Goal: Contribute content: Contribute content

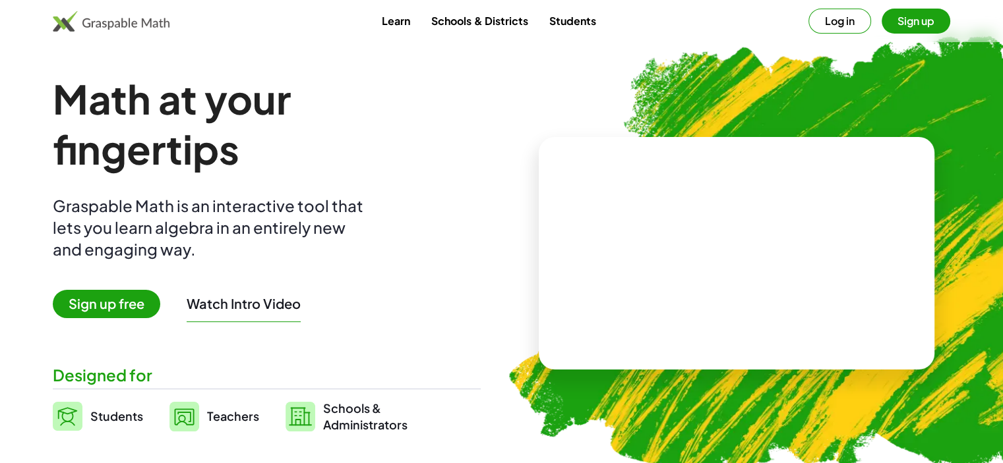
click at [912, 20] on button "Sign up" at bounding box center [915, 21] width 69 height 25
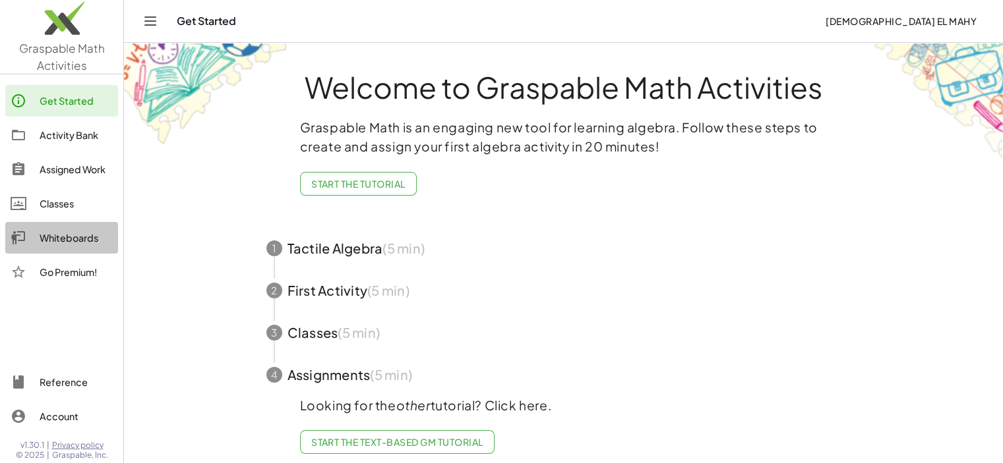
click at [98, 236] on div "Whiteboards" at bounding box center [76, 238] width 73 height 16
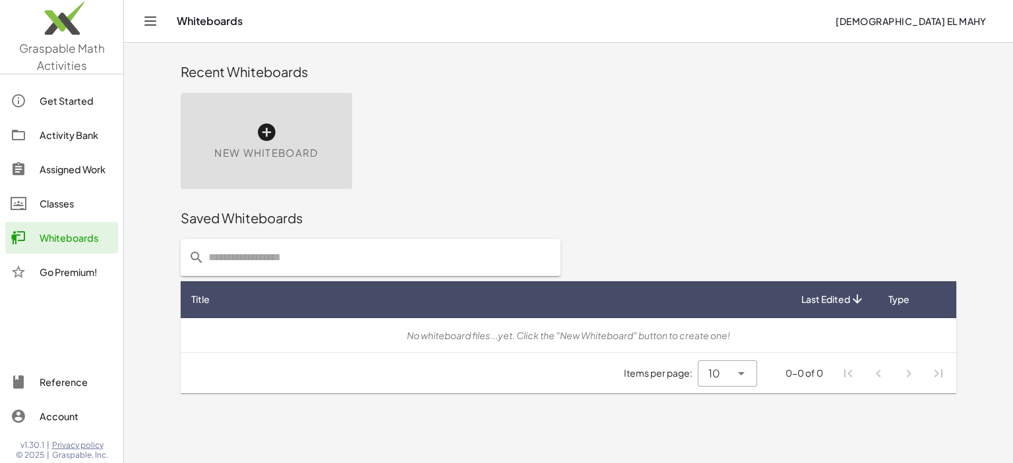
click at [274, 131] on icon at bounding box center [266, 132] width 21 height 21
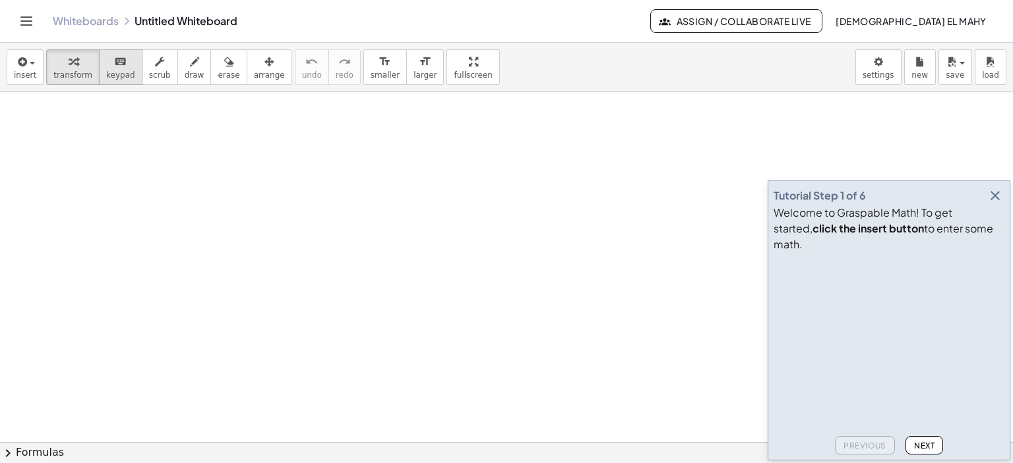
click at [110, 76] on span "keypad" at bounding box center [120, 75] width 29 height 9
click at [993, 204] on icon "button" at bounding box center [995, 196] width 16 height 16
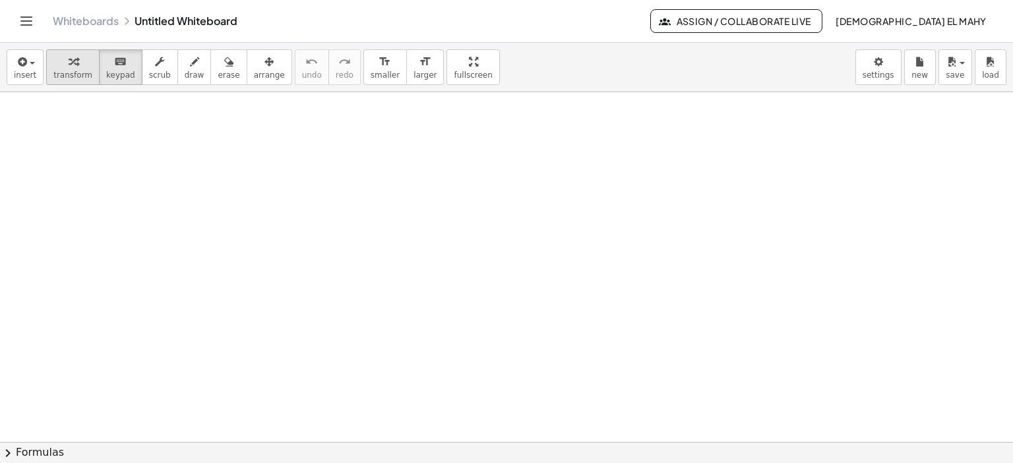
click at [69, 68] on icon "button" at bounding box center [73, 62] width 9 height 16
click at [188, 63] on button "draw" at bounding box center [194, 67] width 34 height 36
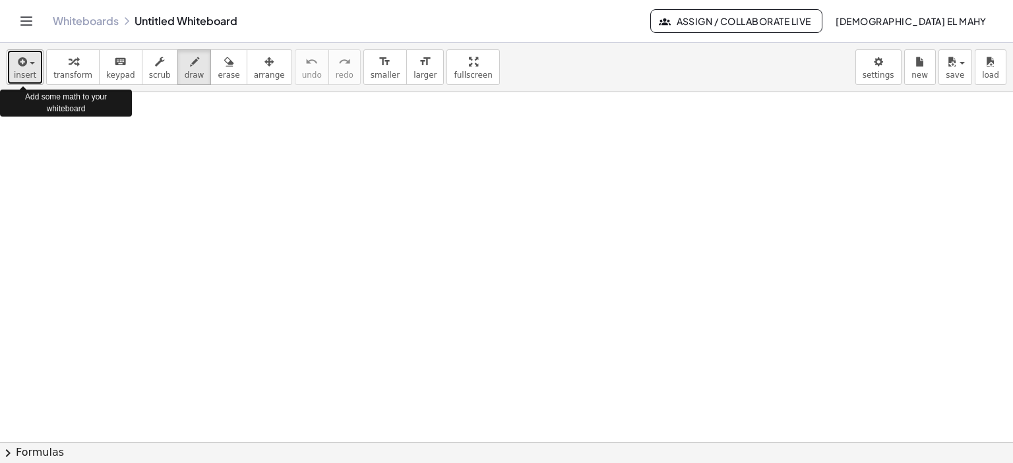
click at [28, 59] on div "button" at bounding box center [25, 61] width 22 height 16
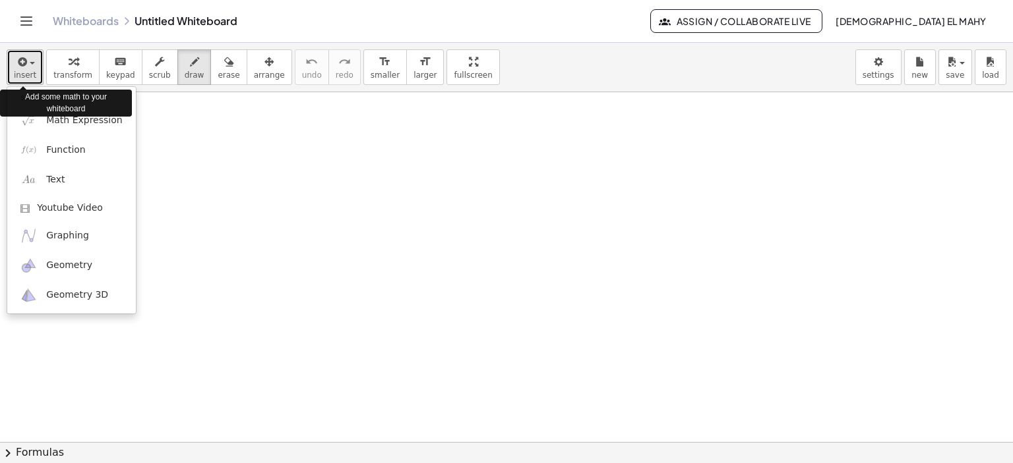
click at [28, 59] on div "button" at bounding box center [25, 61] width 22 height 16
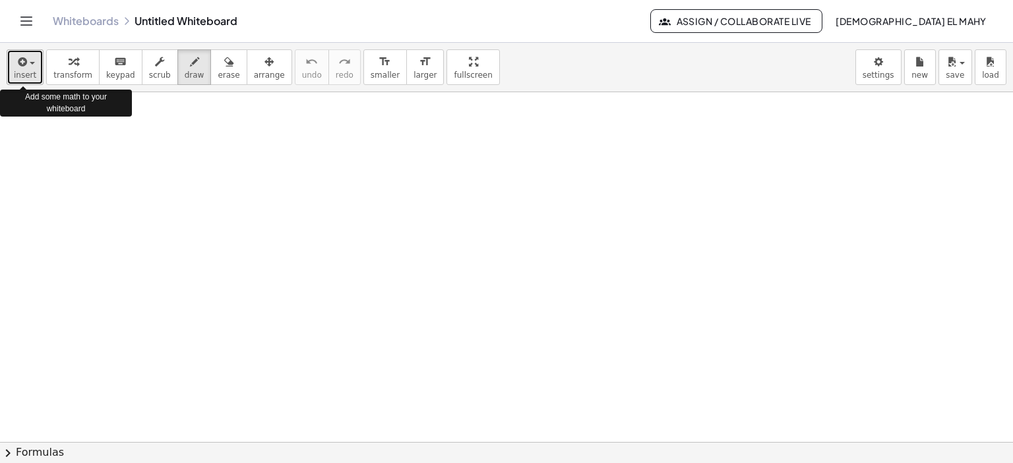
click at [28, 57] on div "button" at bounding box center [25, 61] width 22 height 16
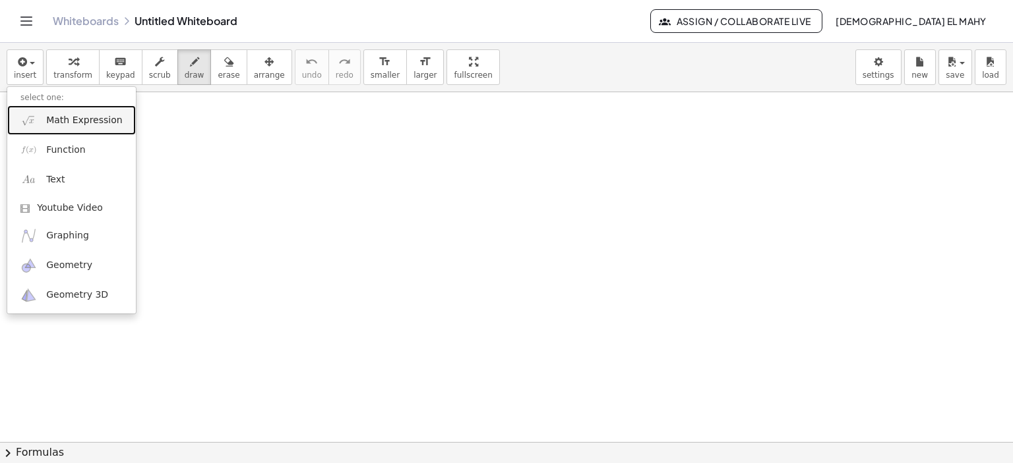
click at [42, 123] on link "Math Expression" at bounding box center [71, 120] width 129 height 30
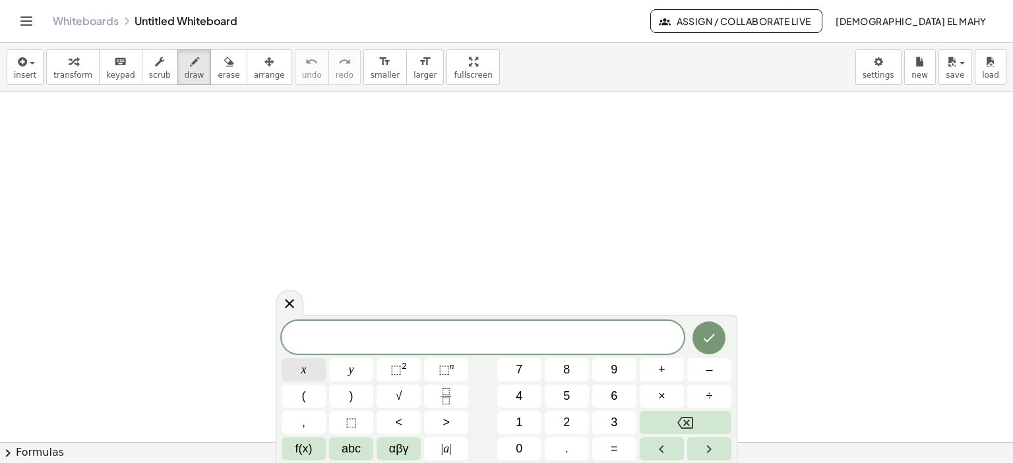
click at [313, 370] on button "x" at bounding box center [303, 370] width 44 height 23
click at [404, 366] on sup "2" at bounding box center [403, 366] width 5 height 10
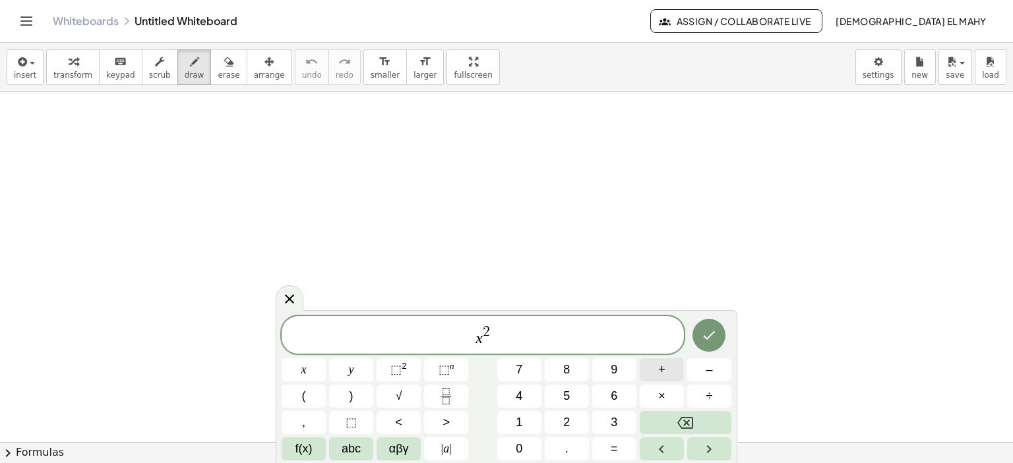
click at [662, 376] on span "+" at bounding box center [661, 370] width 7 height 18
click at [530, 416] on button "1" at bounding box center [519, 422] width 44 height 23
click at [609, 388] on button "6" at bounding box center [614, 396] width 44 height 23
click at [620, 454] on button "=" at bounding box center [614, 449] width 44 height 23
click at [535, 444] on button "0" at bounding box center [519, 449] width 44 height 23
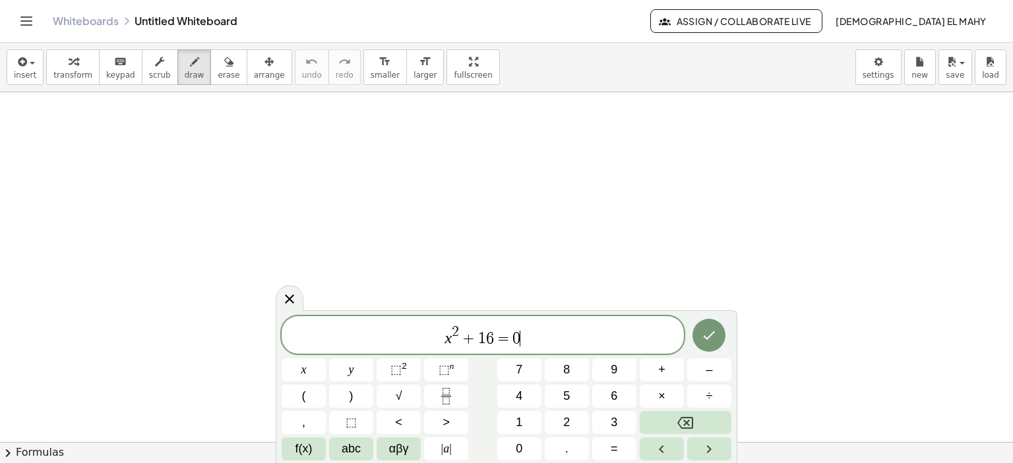
click at [326, 359] on div at bounding box center [303, 370] width 44 height 23
click at [714, 332] on icon "Done" at bounding box center [709, 336] width 12 height 9
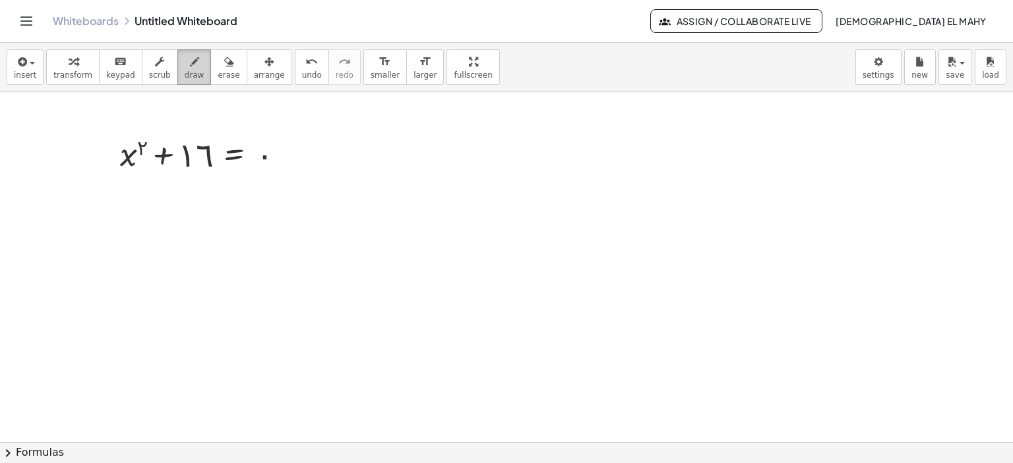
click at [190, 64] on button "draw" at bounding box center [194, 67] width 34 height 36
click at [185, 65] on div "button" at bounding box center [195, 61] width 20 height 16
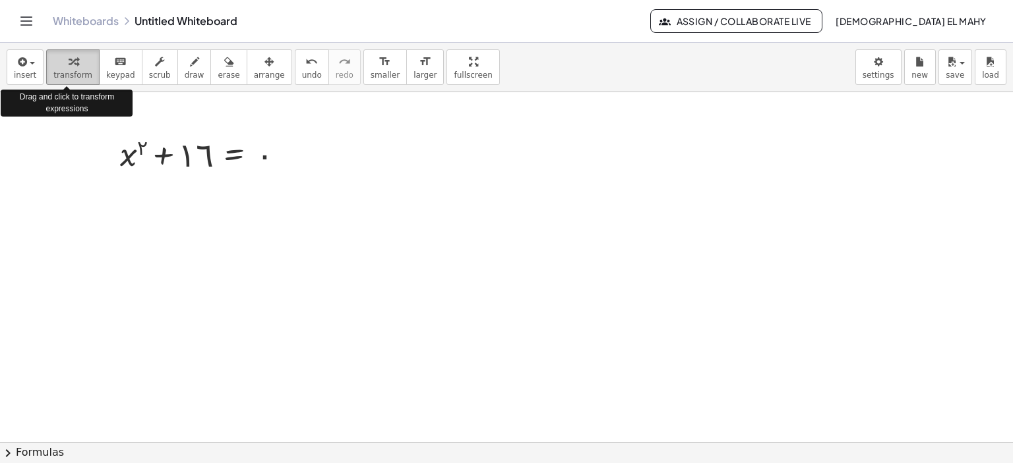
click at [76, 74] on span "transform" at bounding box center [72, 75] width 39 height 9
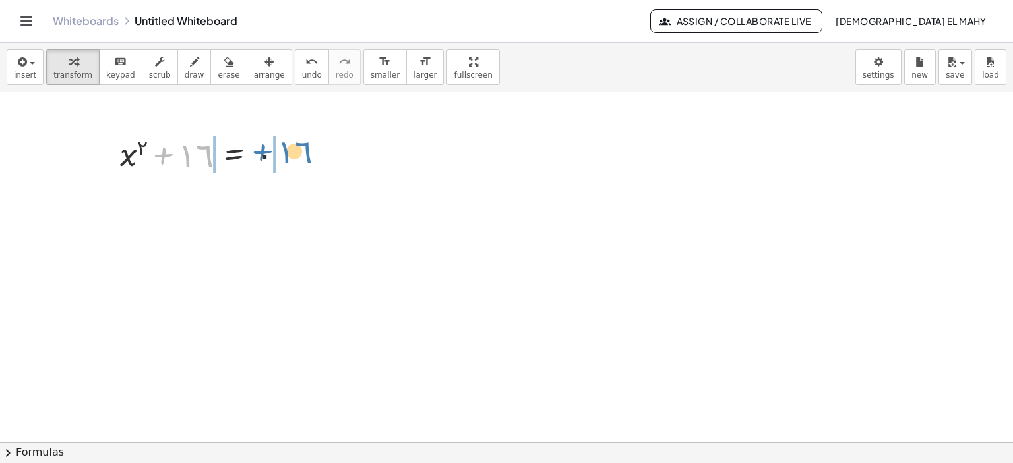
drag, startPoint x: 192, startPoint y: 148, endPoint x: 293, endPoint y: 145, distance: 100.9
click at [293, 145] on div at bounding box center [207, 153] width 189 height 45
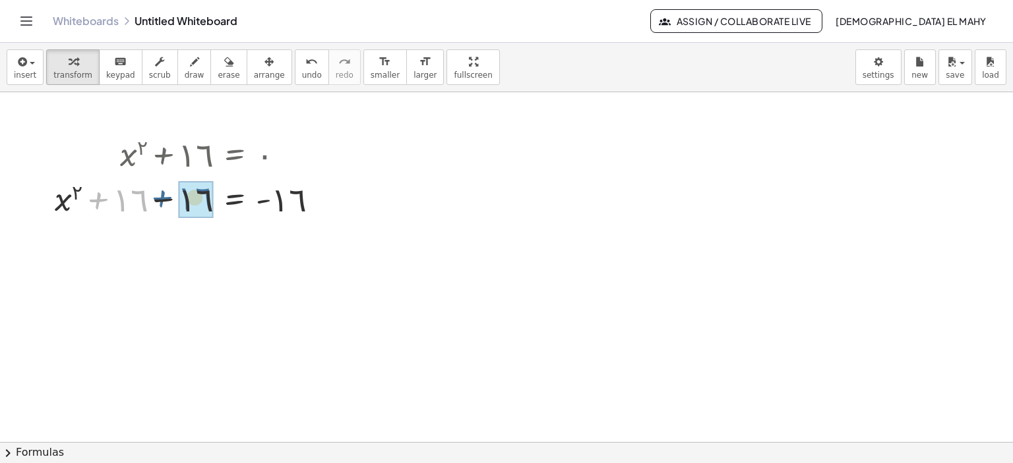
drag, startPoint x: 138, startPoint y: 194, endPoint x: 206, endPoint y: 192, distance: 67.9
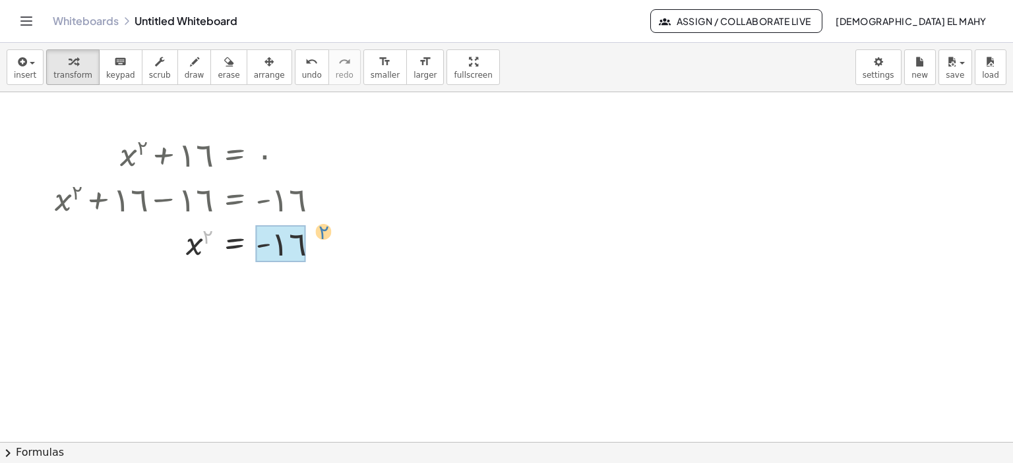
drag, startPoint x: 209, startPoint y: 233, endPoint x: 324, endPoint y: 229, distance: 115.4
click at [324, 229] on div at bounding box center [191, 243] width 287 height 44
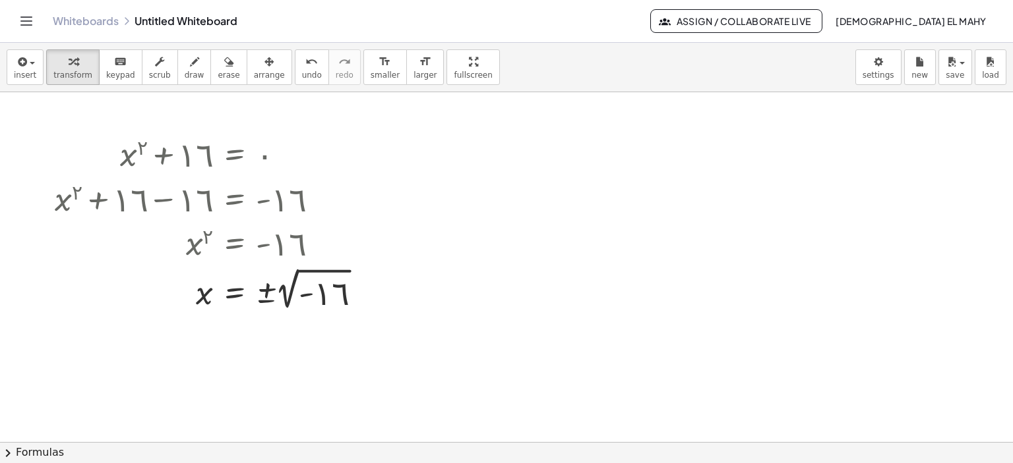
click at [276, 320] on div at bounding box center [506, 442] width 1013 height 701
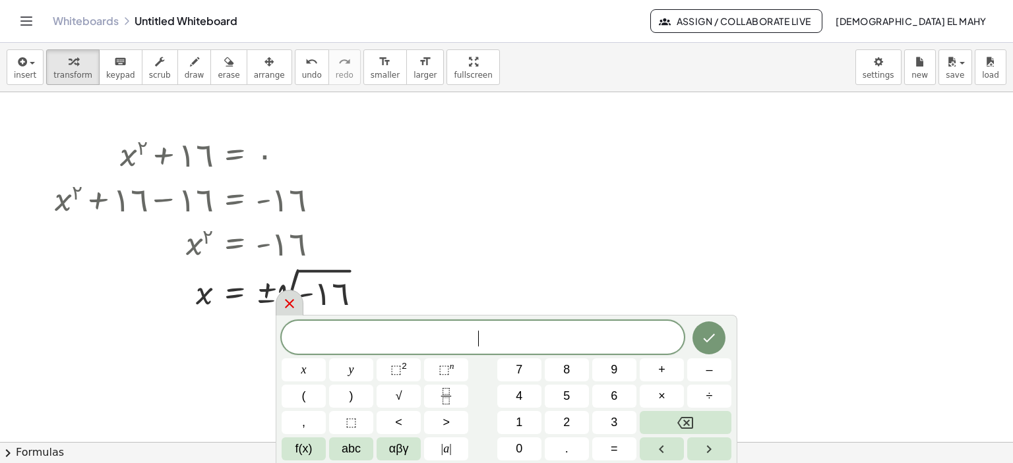
click at [287, 300] on icon at bounding box center [289, 304] width 16 height 16
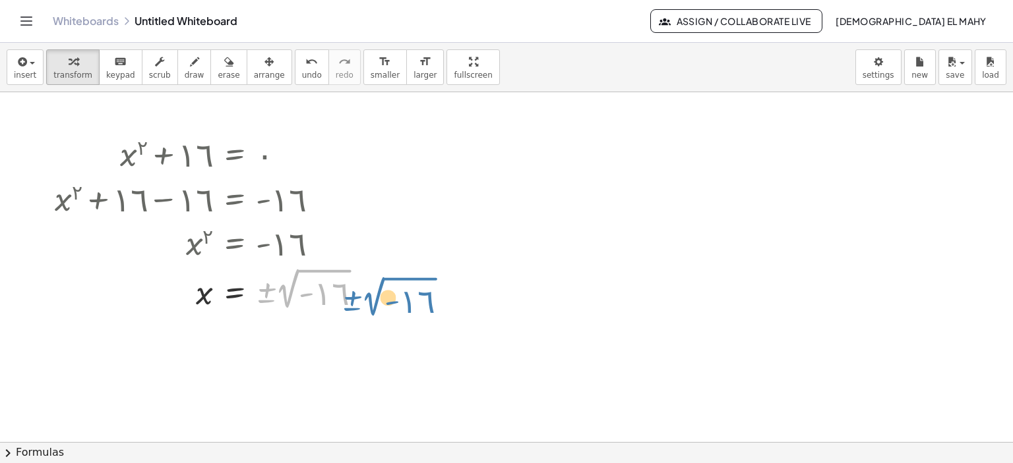
drag, startPoint x: 283, startPoint y: 290, endPoint x: 361, endPoint y: 289, distance: 78.5
click at [361, 290] on div at bounding box center [213, 288] width 330 height 49
click at [365, 293] on div at bounding box center [364, 290] width 15 height 15
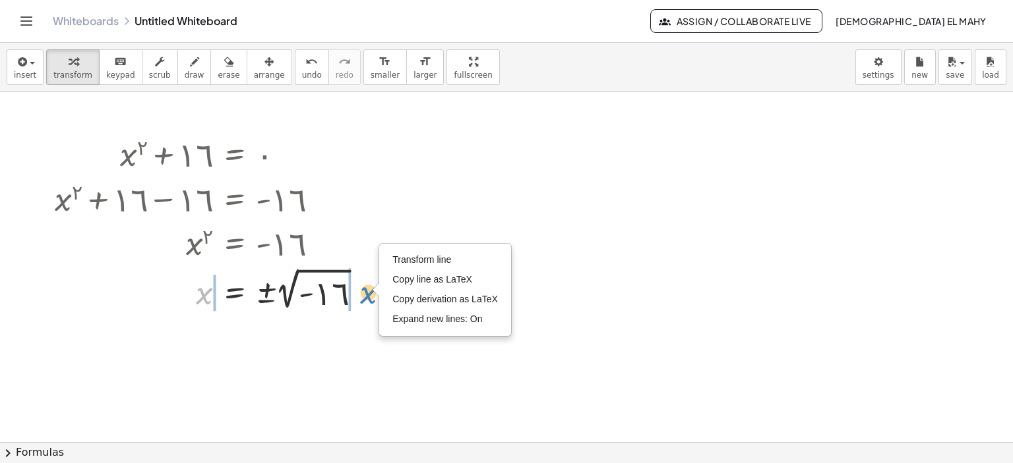
drag, startPoint x: 203, startPoint y: 296, endPoint x: 367, endPoint y: 295, distance: 164.2
click at [367, 295] on div at bounding box center [213, 288] width 330 height 49
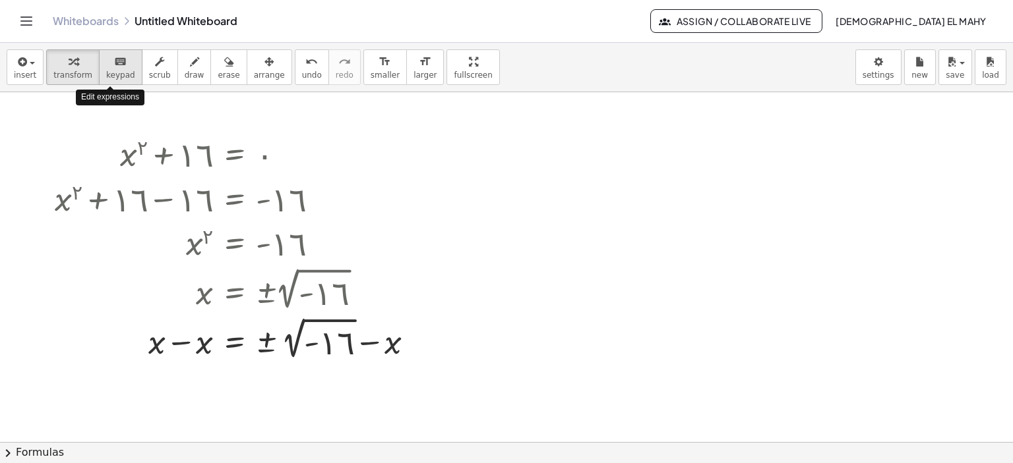
click at [114, 63] on icon "keyboard" at bounding box center [120, 62] width 13 height 16
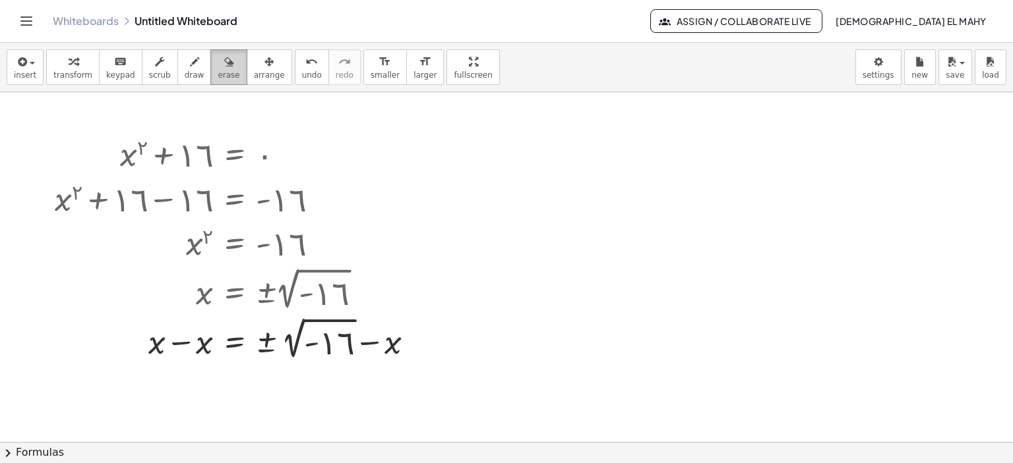
click at [224, 64] on icon "button" at bounding box center [228, 62] width 9 height 16
click at [218, 76] on span "erase" at bounding box center [229, 75] width 22 height 9
drag, startPoint x: 142, startPoint y: 182, endPoint x: 137, endPoint y: 171, distance: 12.1
click at [140, 180] on div at bounding box center [506, 442] width 1013 height 701
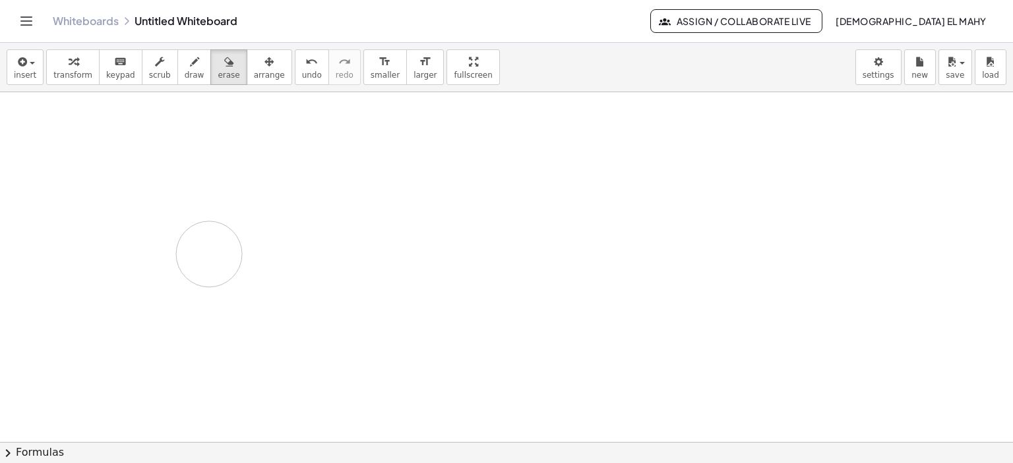
drag, startPoint x: 135, startPoint y: 167, endPoint x: 211, endPoint y: 252, distance: 113.4
click at [211, 252] on div at bounding box center [506, 442] width 1013 height 701
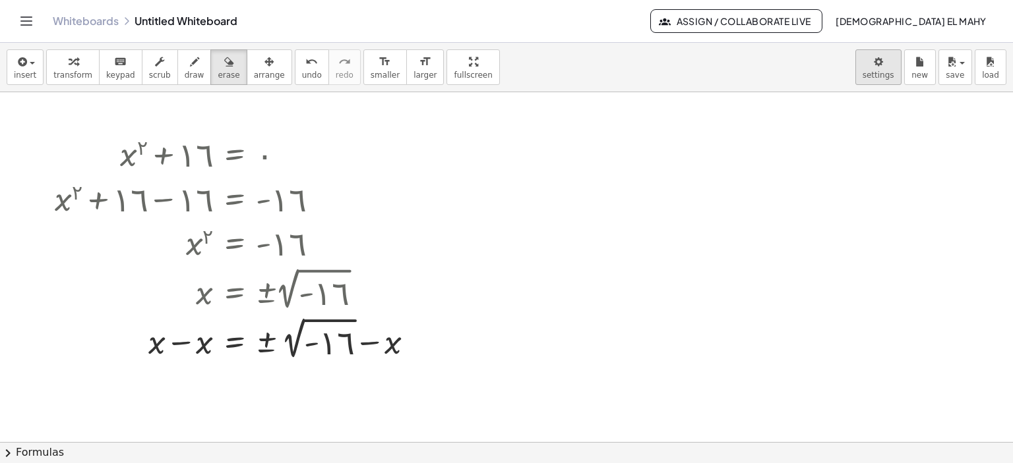
click at [896, 54] on body "Graspable Math Activities Get Started Activity Bank Assigned Work Classes White…" at bounding box center [506, 231] width 1013 height 463
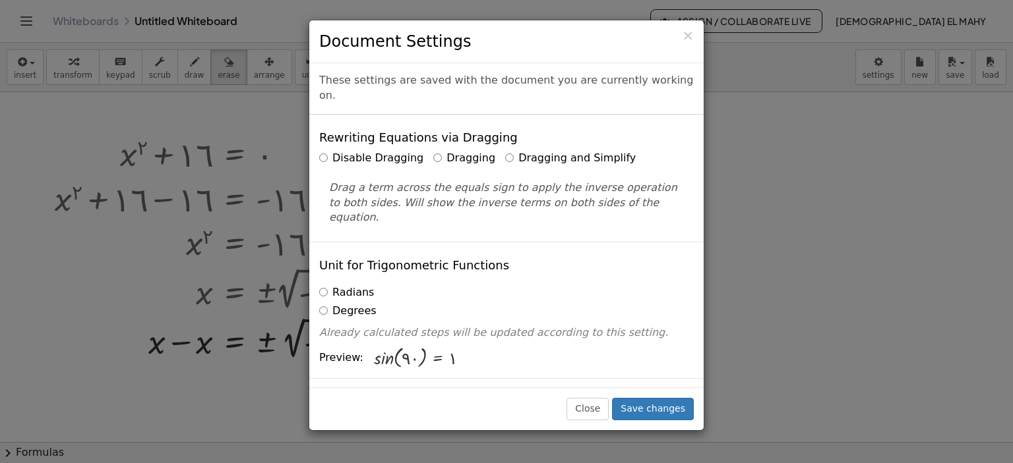
click at [348, 151] on label "Disable Dragging" at bounding box center [371, 158] width 104 height 15
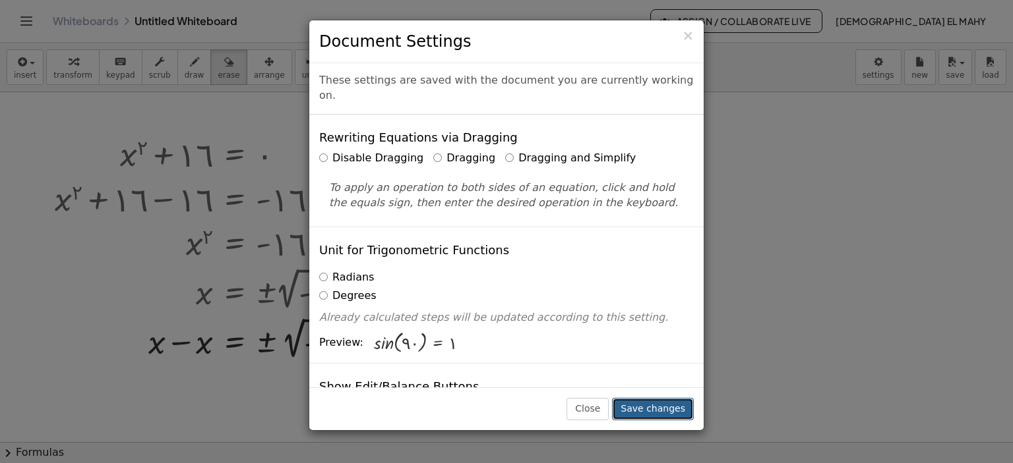
click at [656, 411] on button "Save changes" at bounding box center [653, 409] width 82 height 22
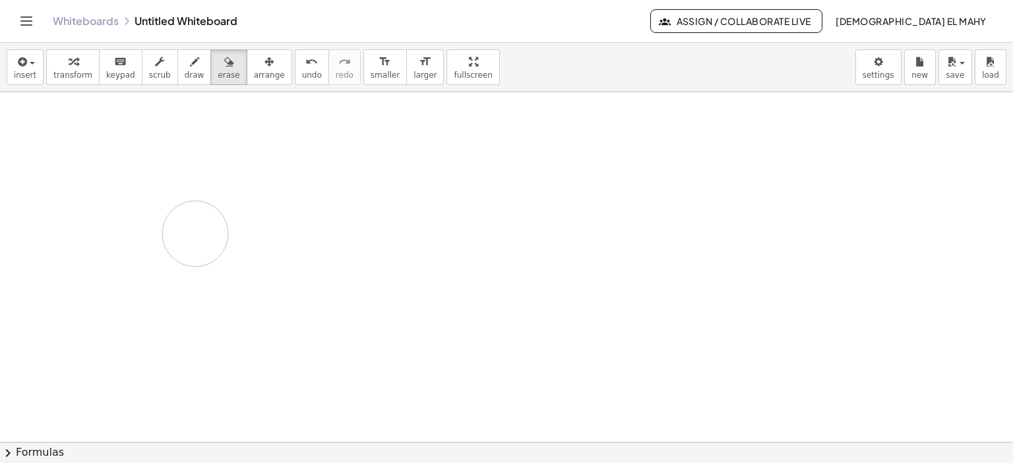
drag, startPoint x: 70, startPoint y: 123, endPoint x: 195, endPoint y: 233, distance: 167.2
click at [195, 233] on div at bounding box center [506, 442] width 1013 height 701
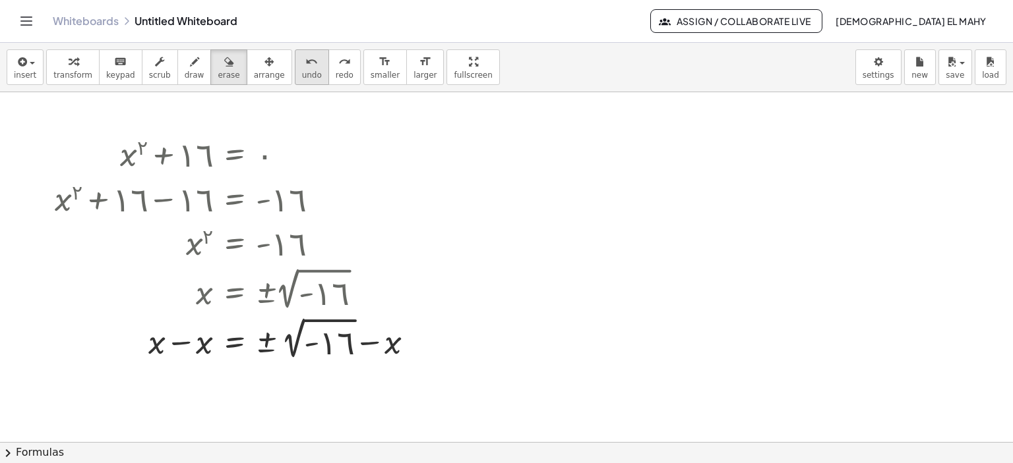
click at [302, 71] on span "undo" at bounding box center [312, 75] width 20 height 9
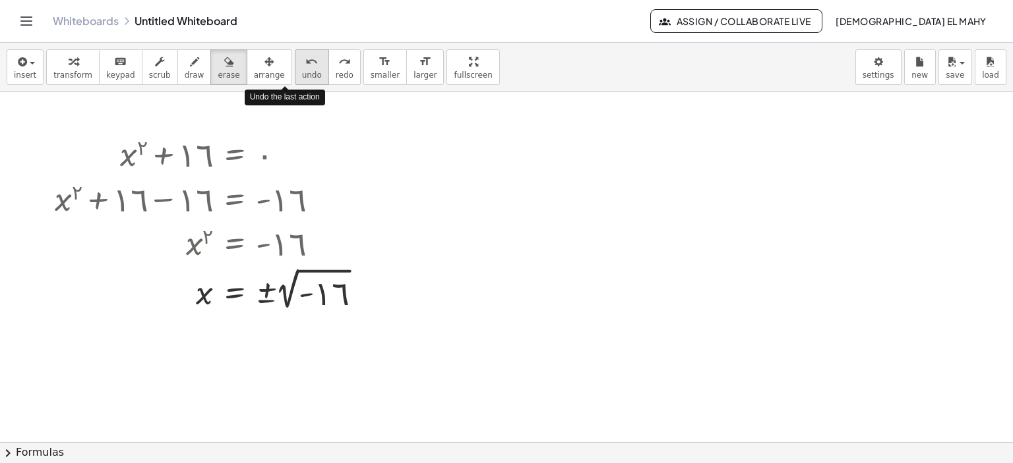
click at [302, 71] on span "undo" at bounding box center [312, 75] width 20 height 9
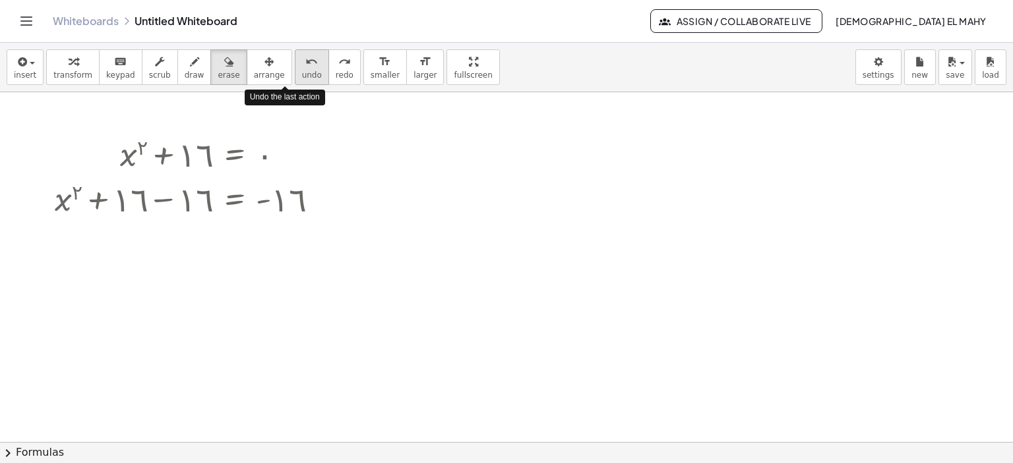
click at [302, 71] on span "undo" at bounding box center [312, 75] width 20 height 9
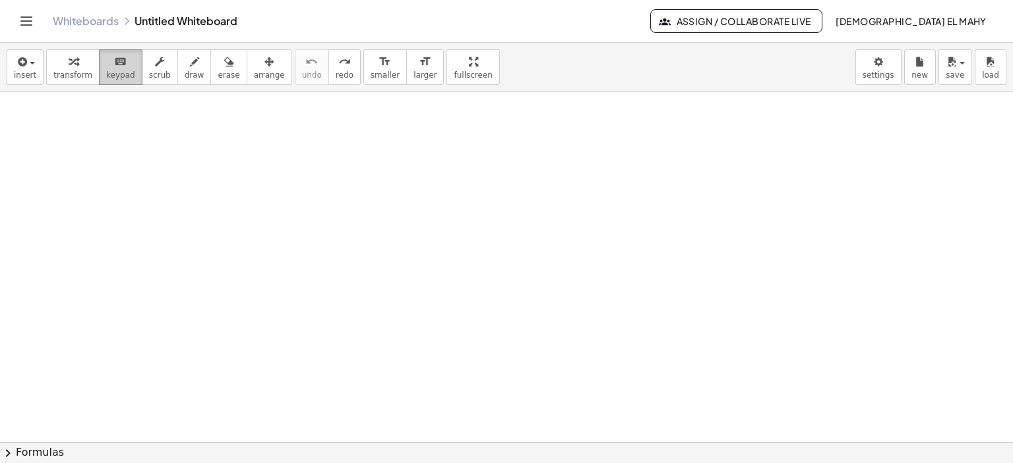
click at [114, 61] on icon "keyboard" at bounding box center [120, 62] width 13 height 16
click at [108, 73] on span "keypad" at bounding box center [120, 75] width 29 height 9
click at [190, 69] on icon "button" at bounding box center [194, 62] width 9 height 16
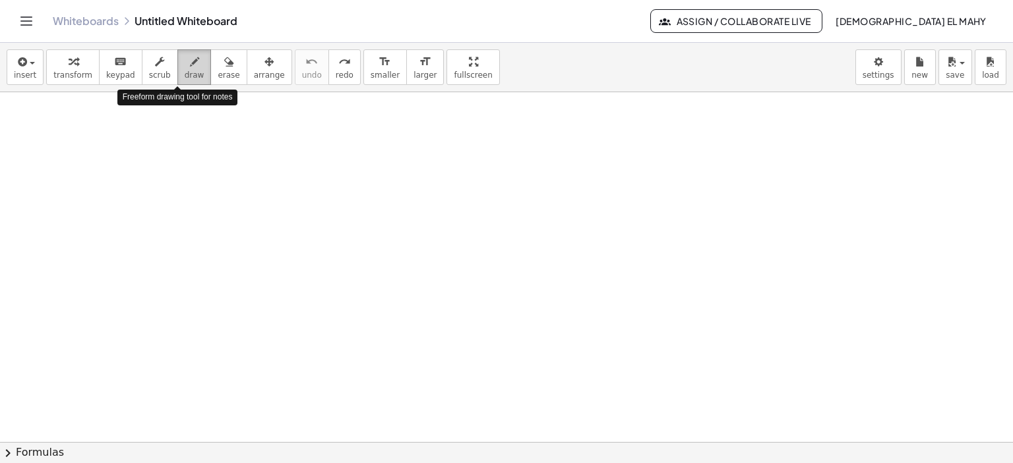
click at [190, 69] on icon "button" at bounding box center [194, 62] width 9 height 16
click at [139, 24] on div "Whiteboards Untitled Whiteboard" at bounding box center [351, 21] width 597 height 13
click at [26, 20] on icon "Toggle navigation" at bounding box center [26, 21] width 16 height 16
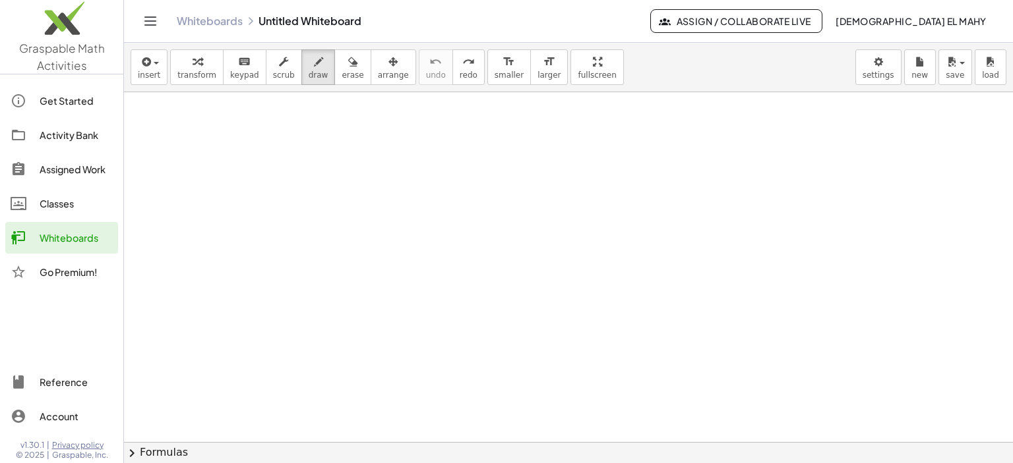
click at [30, 271] on div at bounding box center [25, 272] width 29 height 16
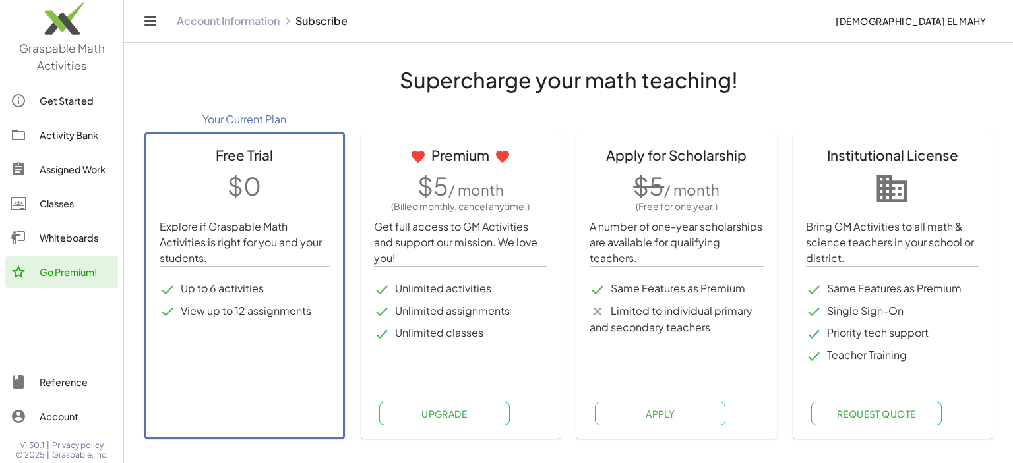
click at [54, 384] on div "Reference" at bounding box center [76, 382] width 73 height 16
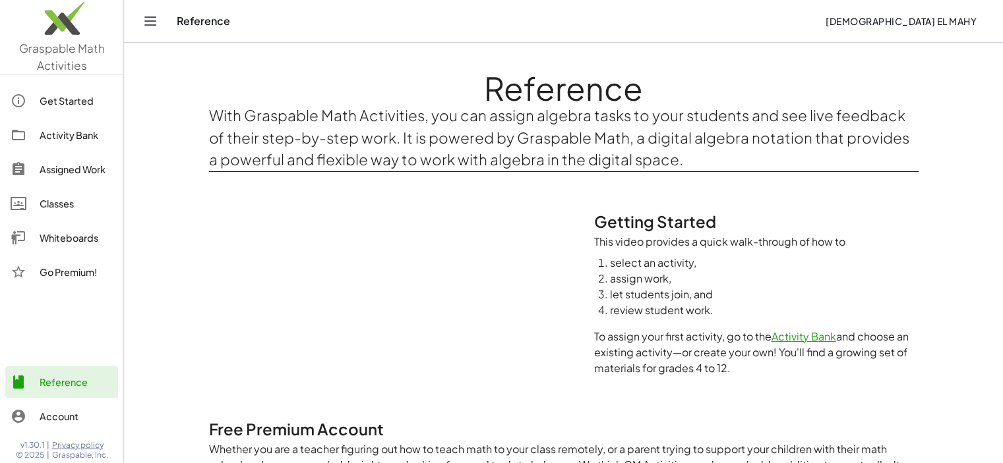
click at [54, 413] on div "Account" at bounding box center [76, 417] width 73 height 16
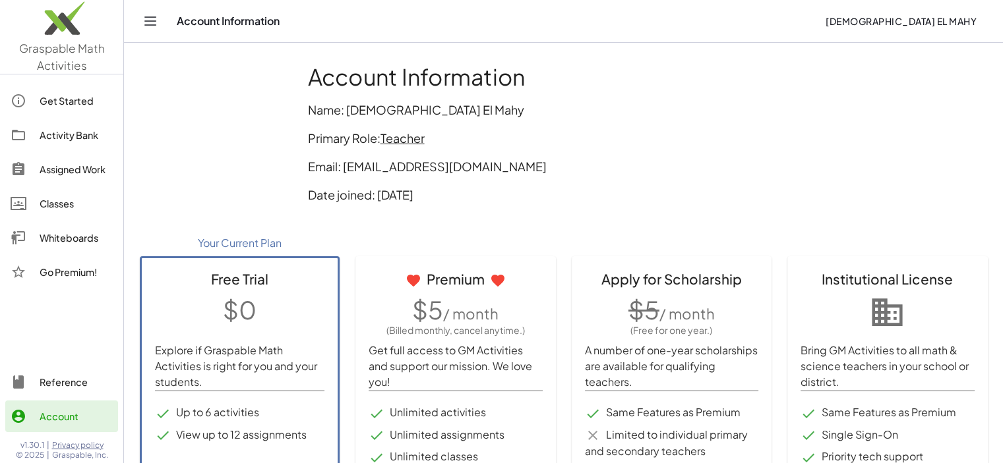
click at [53, 172] on div "Assigned Work" at bounding box center [76, 170] width 73 height 16
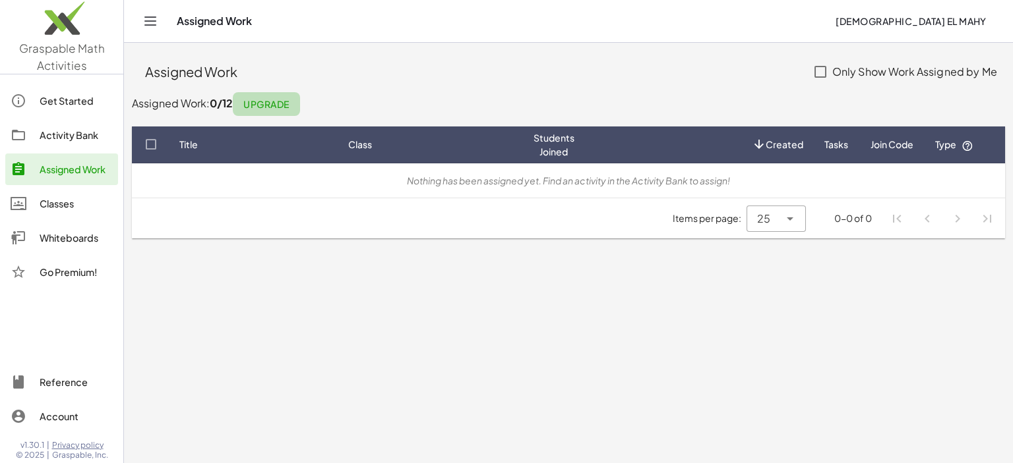
click at [270, 102] on span "Upgrade" at bounding box center [266, 104] width 46 height 12
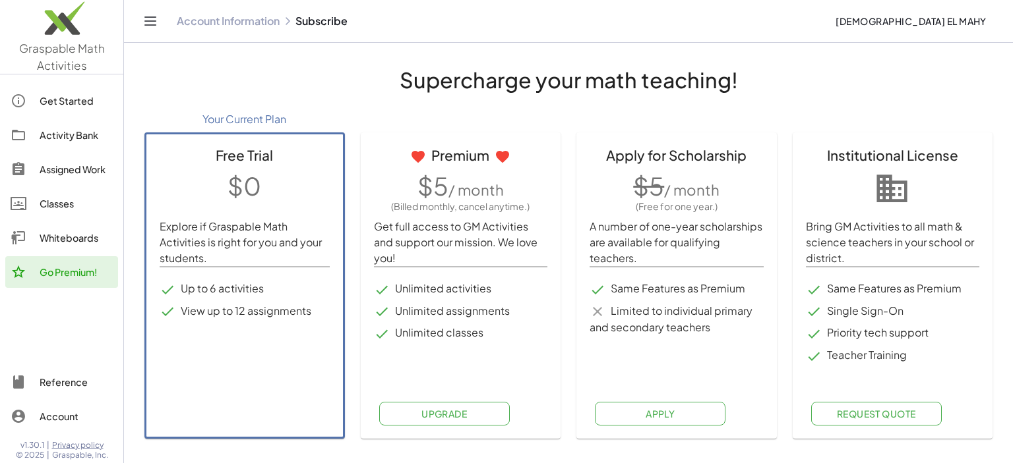
click at [60, 246] on link "Whiteboards" at bounding box center [61, 238] width 113 height 32
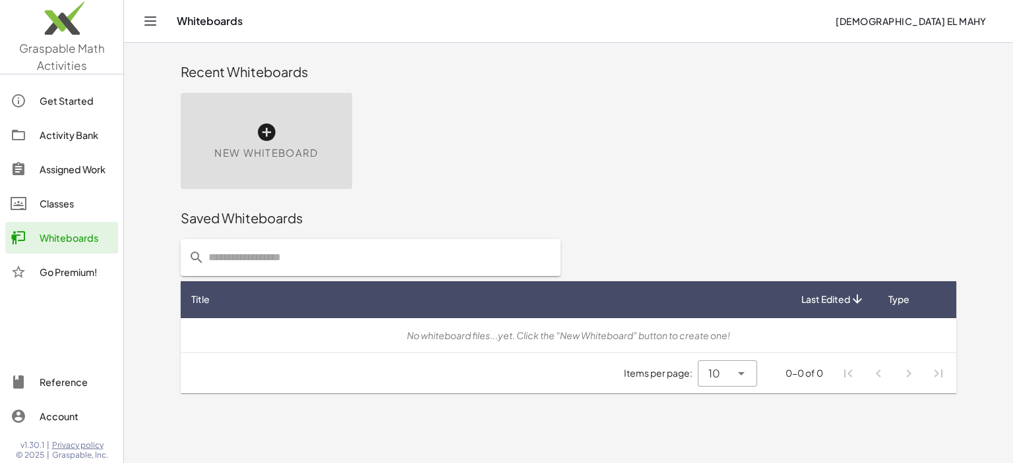
click at [264, 136] on icon at bounding box center [266, 132] width 21 height 21
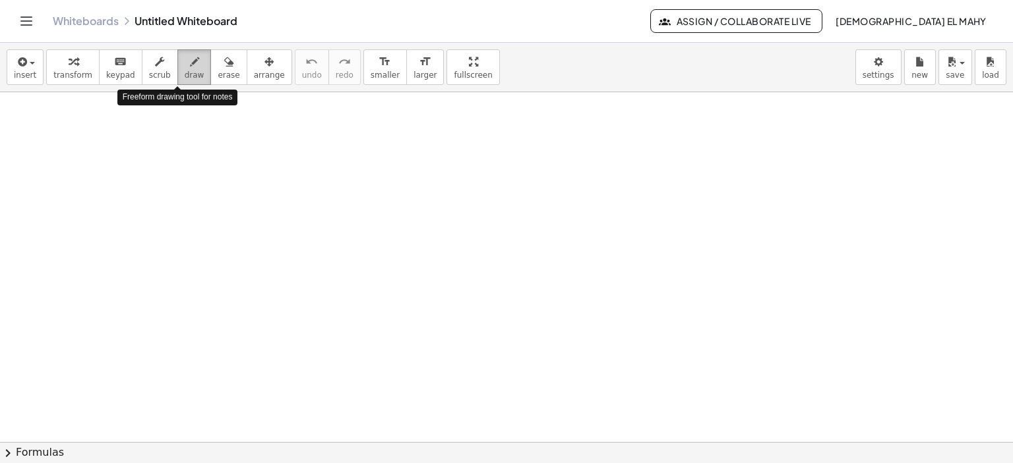
click at [185, 76] on span "draw" at bounding box center [195, 75] width 20 height 9
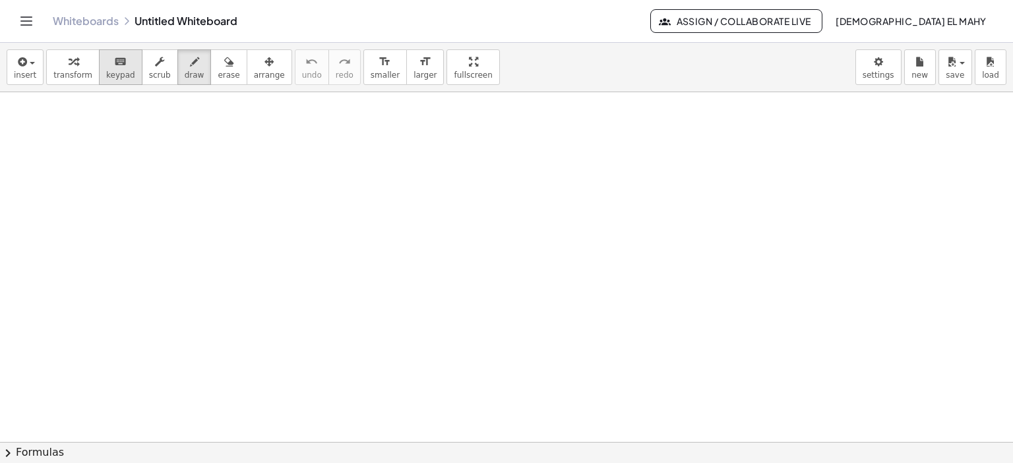
click at [106, 73] on span "keypad" at bounding box center [120, 75] width 29 height 9
click at [138, 165] on div at bounding box center [506, 442] width 1013 height 701
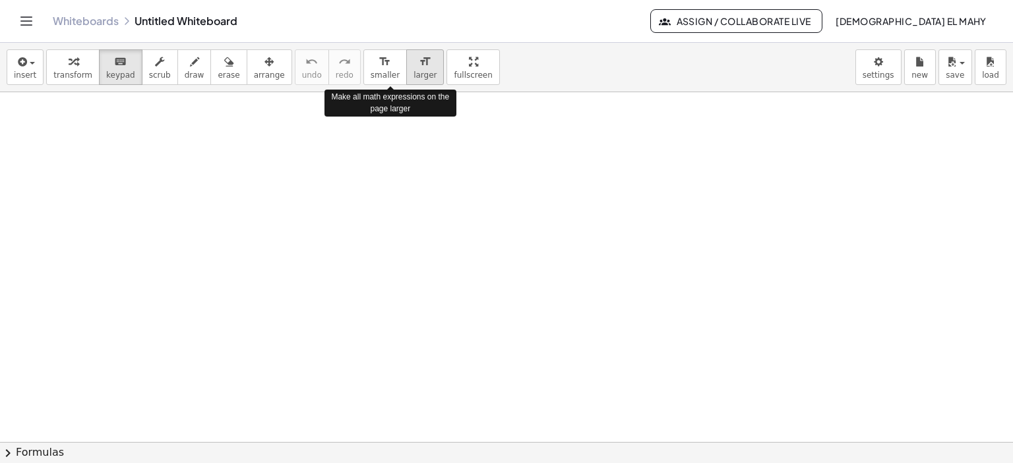
click at [413, 72] on span "larger" at bounding box center [424, 75] width 23 height 9
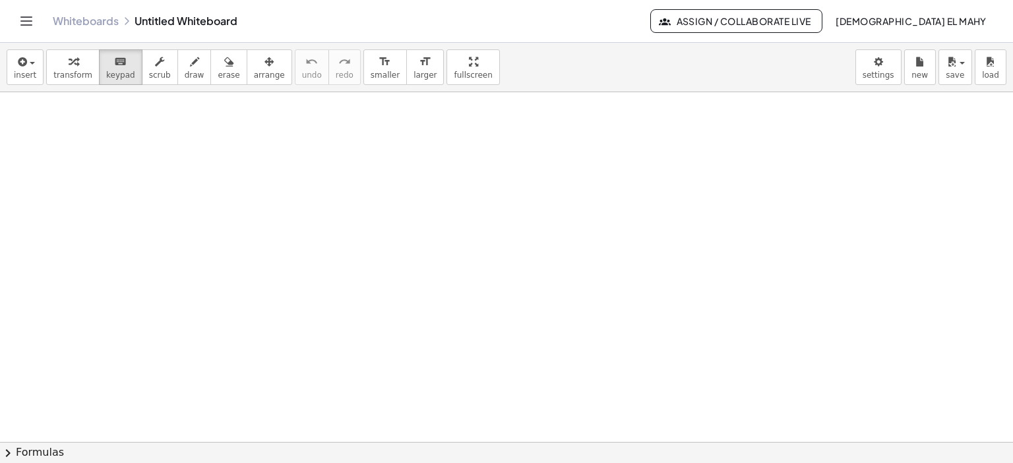
click at [414, 258] on div at bounding box center [506, 442] width 1013 height 701
click at [414, 259] on div at bounding box center [506, 442] width 1013 height 701
click at [414, 260] on div at bounding box center [506, 442] width 1013 height 701
click at [85, 26] on link "Whiteboards" at bounding box center [86, 21] width 66 height 13
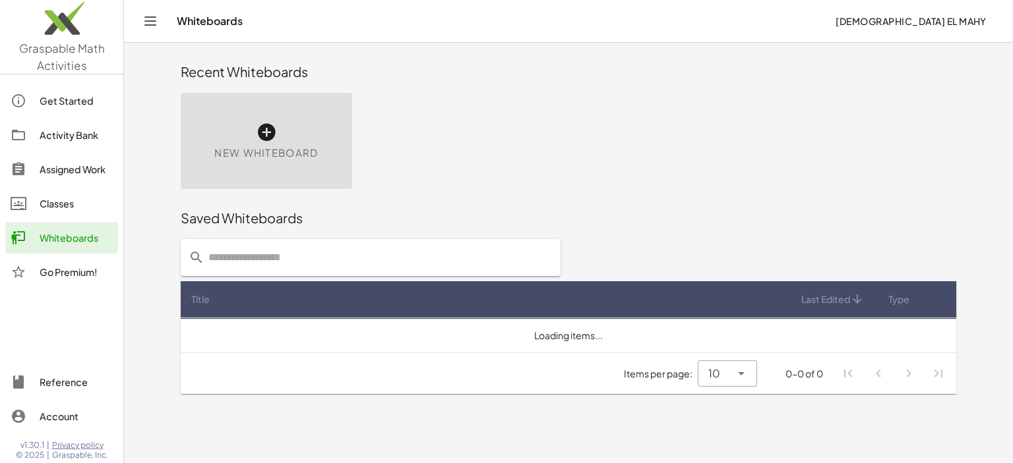
click at [274, 154] on span "New Whiteboard" at bounding box center [266, 153] width 104 height 15
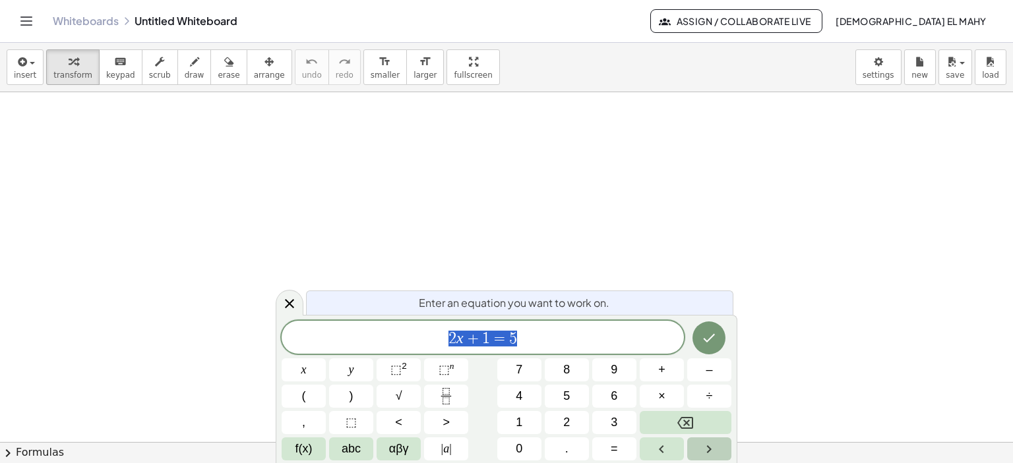
click at [696, 448] on button "Right arrow" at bounding box center [709, 449] width 44 height 23
click at [711, 332] on icon "Done" at bounding box center [709, 338] width 16 height 16
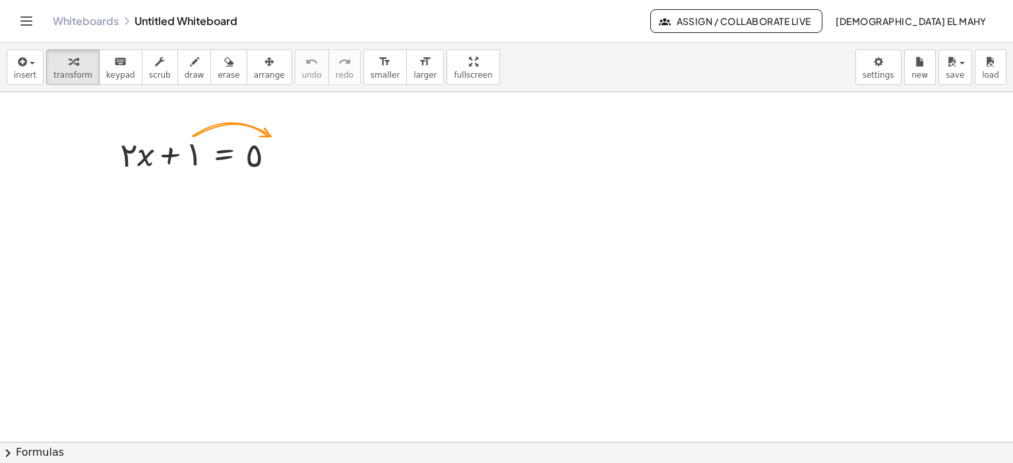
click at [26, 22] on icon "Toggle navigation" at bounding box center [26, 21] width 16 height 16
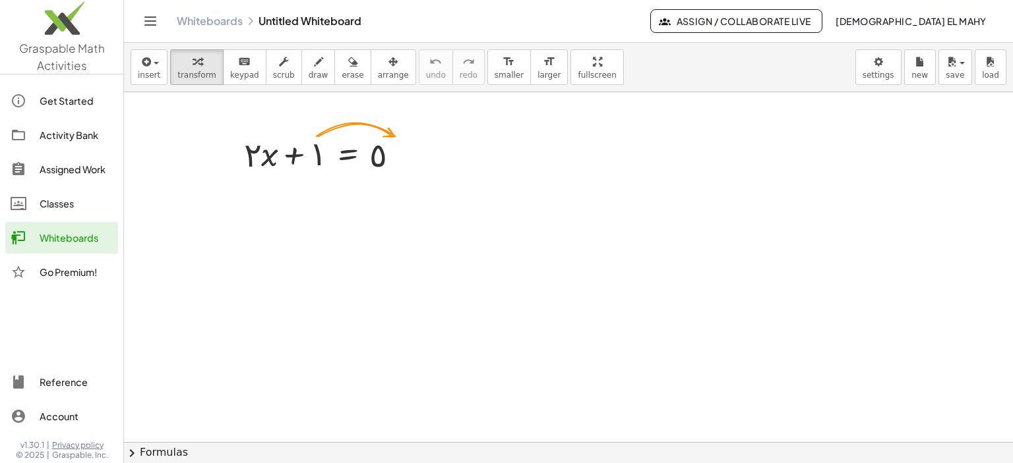
click at [59, 411] on div "Account" at bounding box center [76, 417] width 73 height 16
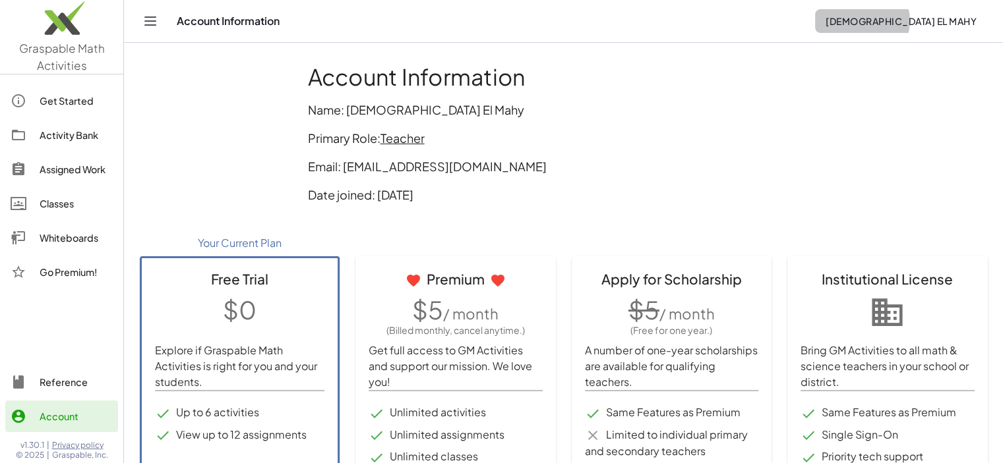
click at [940, 15] on button "[DEMOGRAPHIC_DATA] El Mahy" at bounding box center [901, 21] width 172 height 24
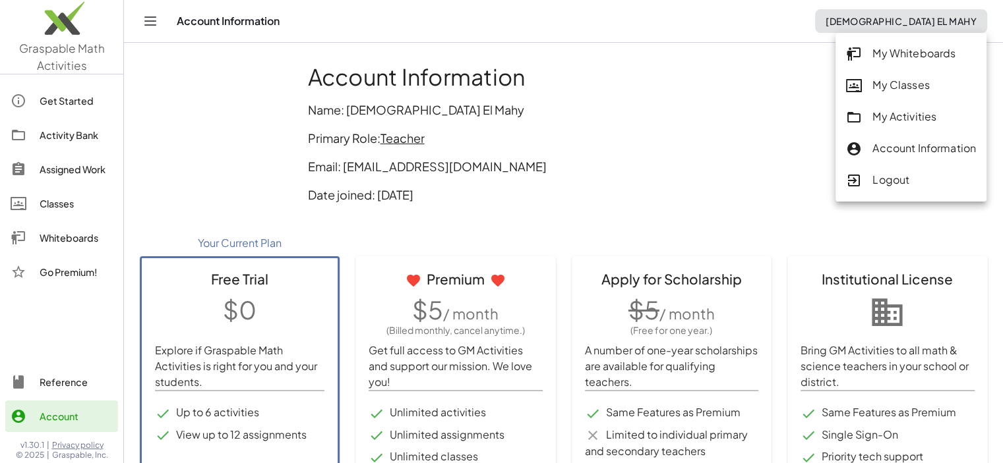
click at [886, 56] on div "My Whiteboards" at bounding box center [911, 53] width 130 height 17
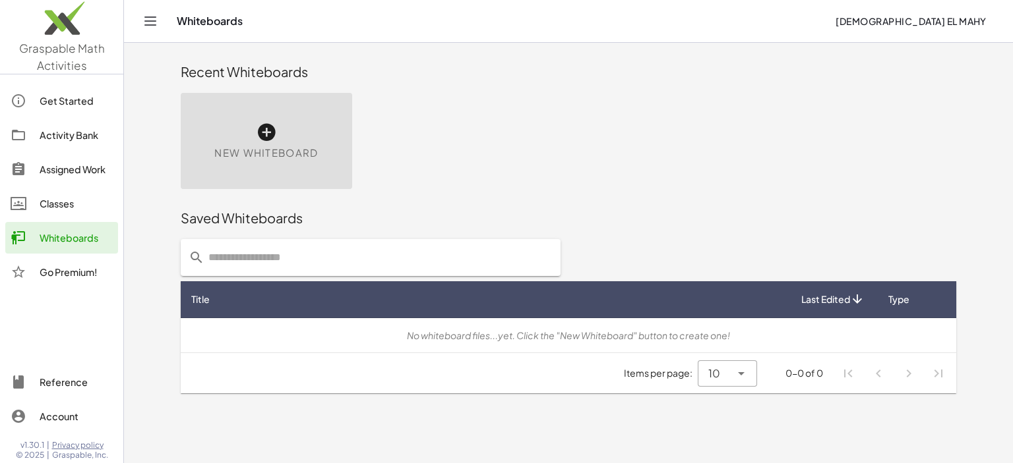
click at [857, 301] on icon at bounding box center [857, 300] width 14 height 14
click at [904, 301] on span "Type" at bounding box center [898, 300] width 21 height 14
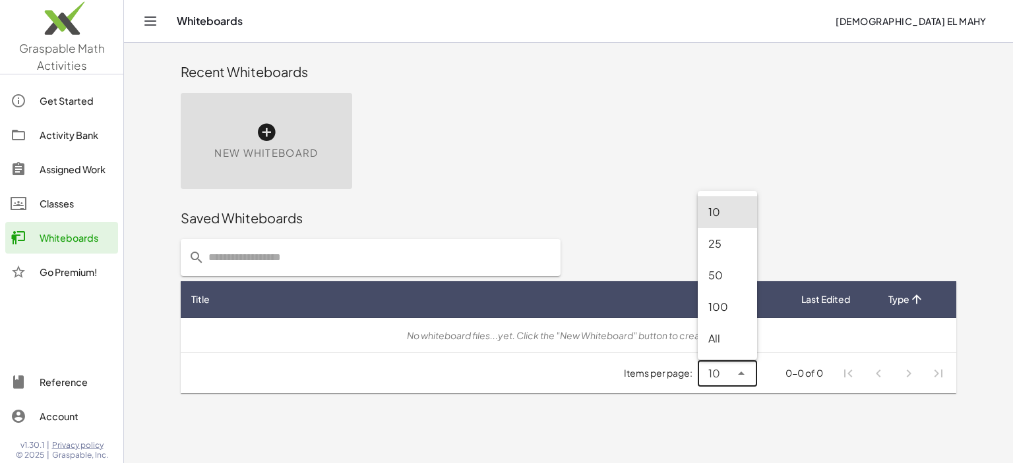
click at [741, 375] on icon at bounding box center [741, 374] width 16 height 16
click at [725, 343] on div "All" at bounding box center [727, 339] width 38 height 16
type input "**"
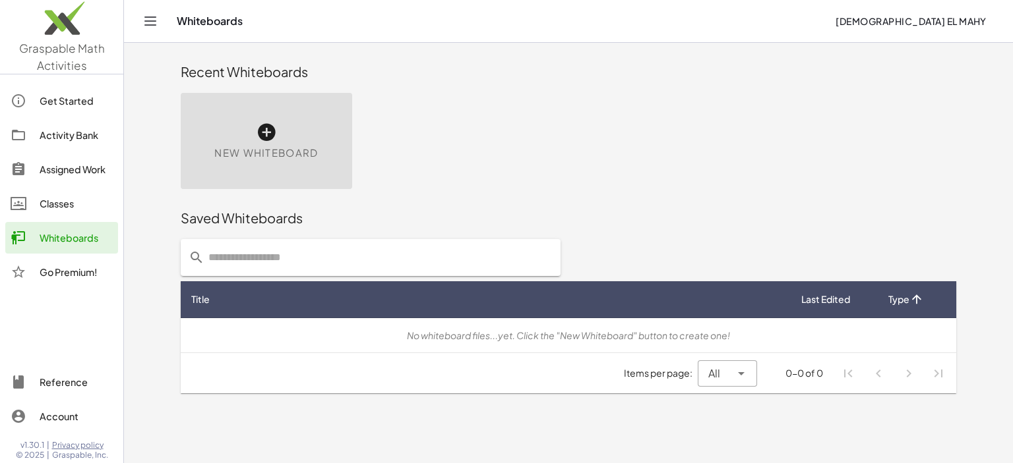
click at [252, 260] on input "text" at bounding box center [378, 257] width 348 height 37
click at [244, 259] on input "**********" at bounding box center [367, 257] width 327 height 37
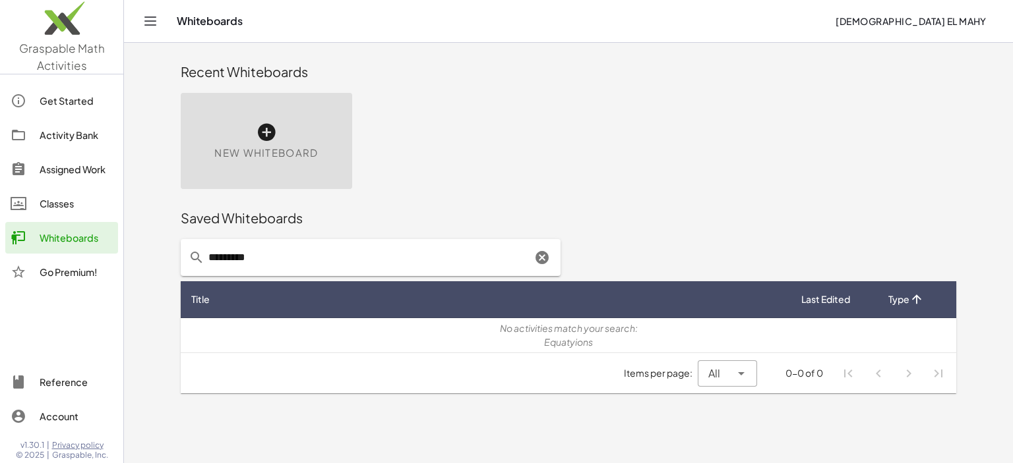
type input "*********"
click at [906, 291] on th "Type" at bounding box center [904, 299] width 59 height 37
click at [290, 127] on div "New Whiteboard" at bounding box center [266, 141] width 171 height 96
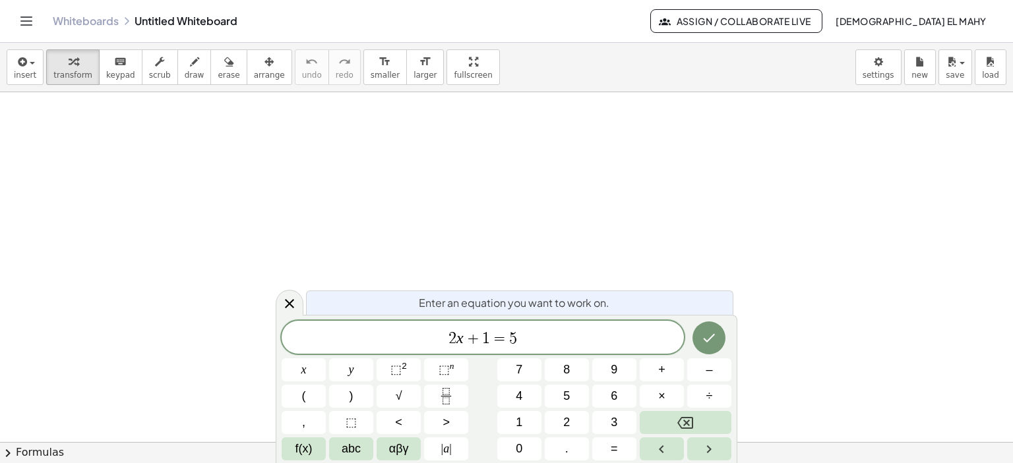
click at [372, 307] on div "Enter an equation you want to work on." at bounding box center [519, 303] width 427 height 24
click at [460, 303] on span "Enter an equation you want to work on." at bounding box center [514, 303] width 191 height 16
click at [461, 303] on span "Enter an equation you want to work on." at bounding box center [514, 303] width 191 height 16
click at [502, 347] on span "2 x + 1 = 5" at bounding box center [482, 339] width 402 height 18
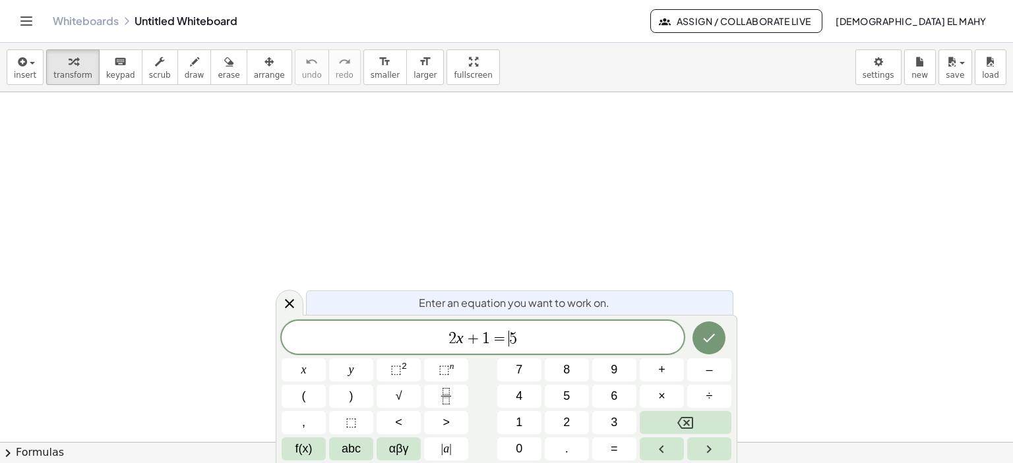
click at [502, 347] on span "2 x + 1 = ​ 5" at bounding box center [482, 339] width 402 height 18
click at [503, 345] on span "2 x + 1 = ​ 5" at bounding box center [482, 339] width 402 height 18
click at [503, 341] on span "=" at bounding box center [499, 339] width 19 height 16
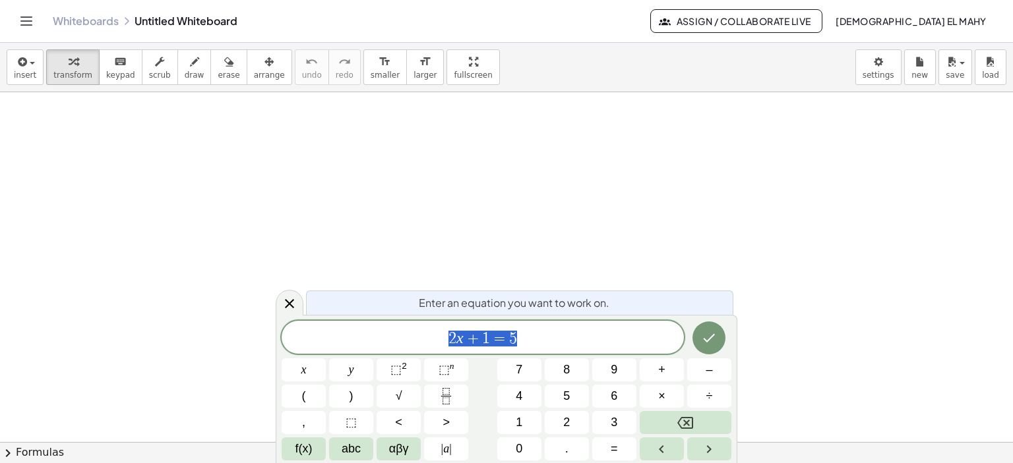
drag, startPoint x: 518, startPoint y: 340, endPoint x: 423, endPoint y: 324, distance: 97.0
click at [423, 324] on div "****** 2 x + 1 = 5" at bounding box center [482, 337] width 402 height 33
click at [716, 442] on icon "Right arrow" at bounding box center [709, 450] width 16 height 16
click at [653, 448] on icon "Left arrow" at bounding box center [661, 450] width 16 height 16
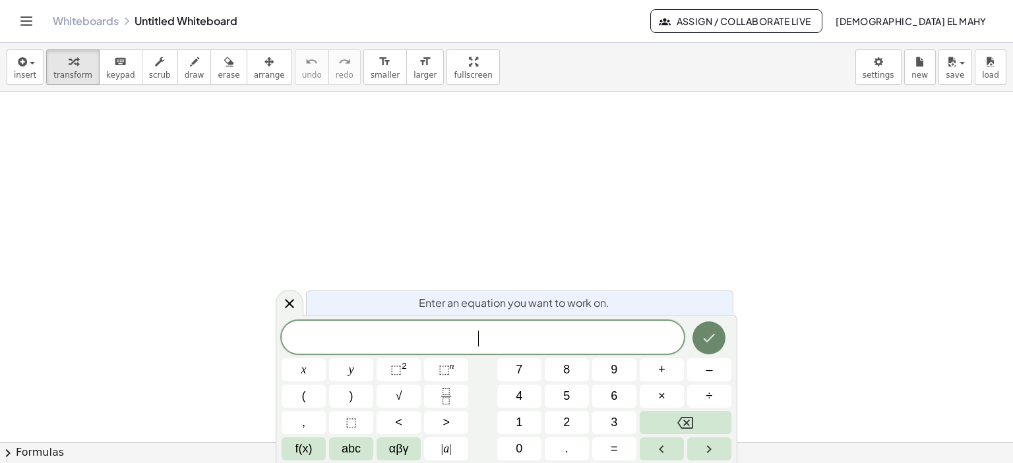
click at [715, 332] on icon "Done" at bounding box center [709, 338] width 16 height 16
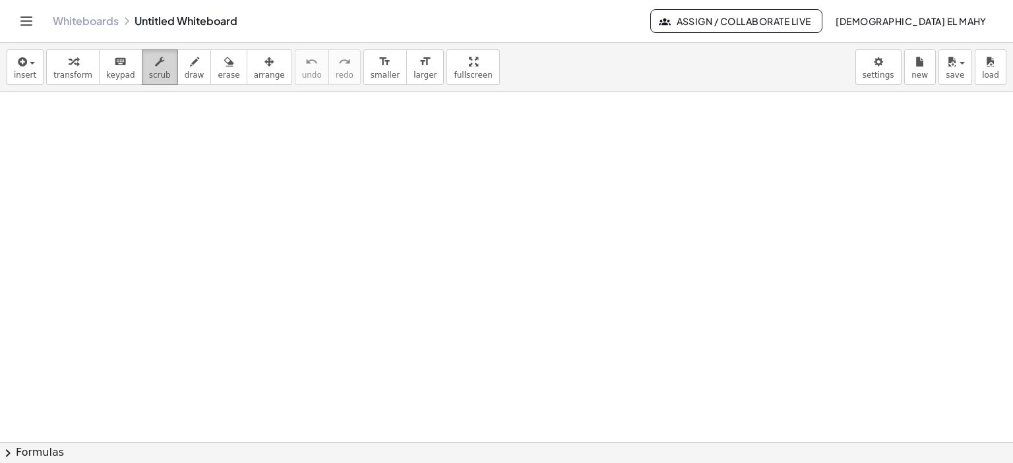
click at [149, 72] on span "scrub" at bounding box center [160, 75] width 22 height 9
click at [378, 58] on icon "format_size" at bounding box center [384, 62] width 13 height 16
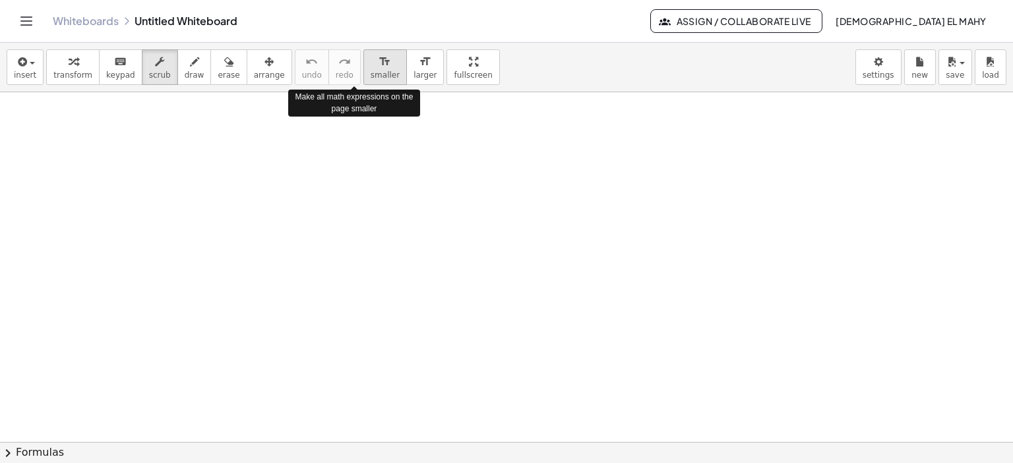
click at [378, 58] on icon "format_size" at bounding box center [384, 62] width 13 height 16
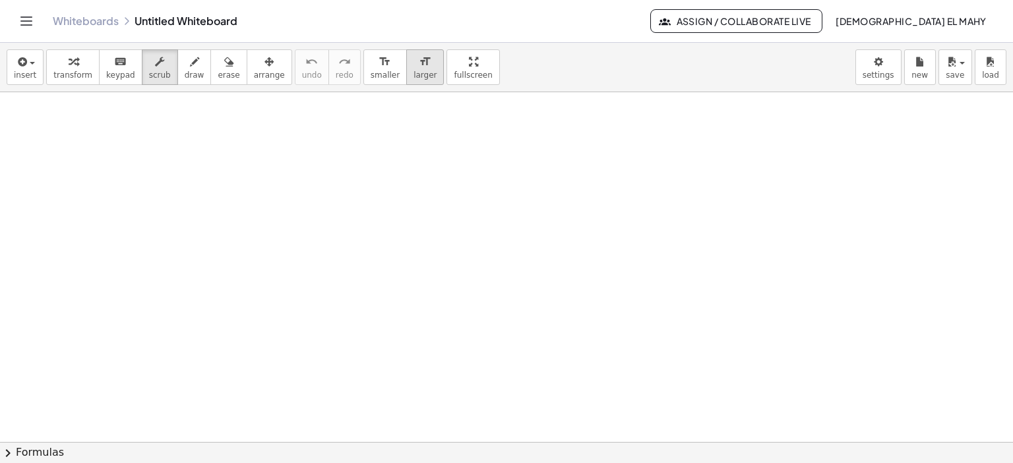
click at [419, 63] on icon "format_size" at bounding box center [425, 62] width 13 height 16
click at [224, 63] on icon "button" at bounding box center [228, 62] width 9 height 16
click at [190, 61] on icon "button" at bounding box center [194, 62] width 9 height 16
click at [20, 60] on icon "button" at bounding box center [21, 62] width 12 height 16
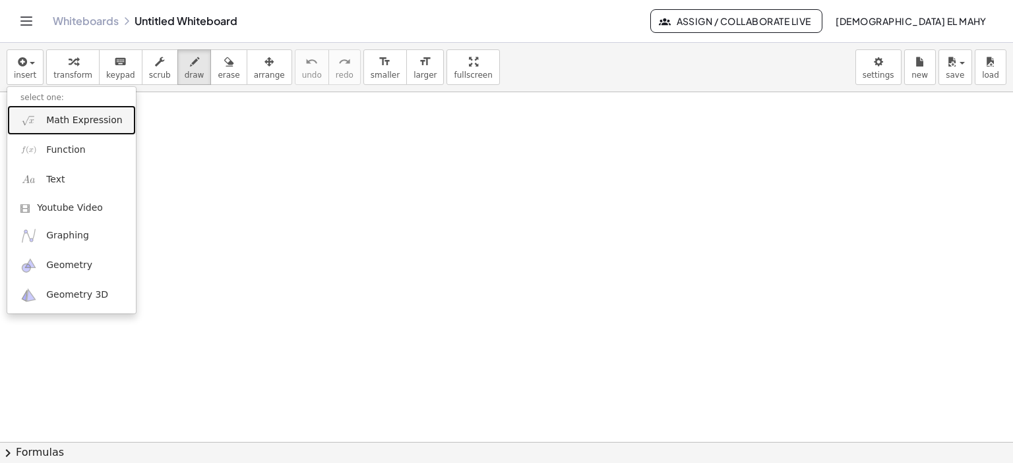
click at [47, 125] on span "Math Expression" at bounding box center [84, 120] width 76 height 13
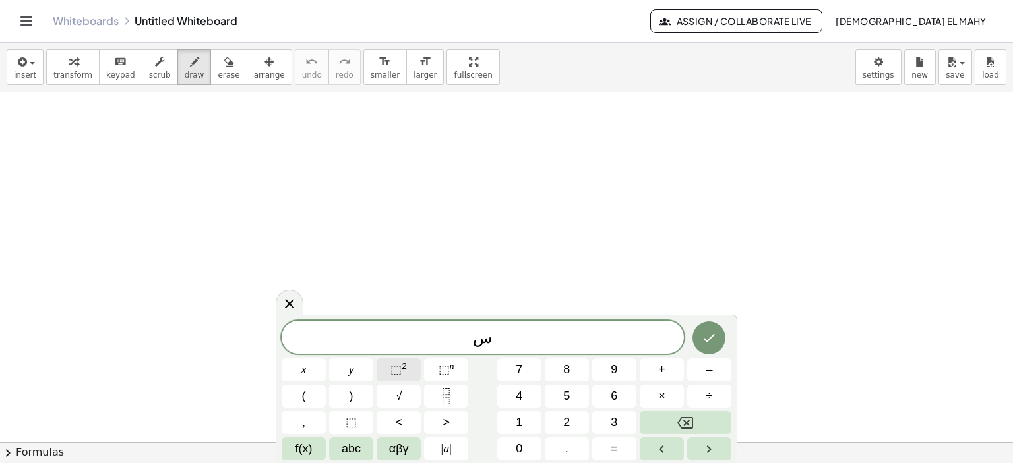
click at [393, 363] on span "⬚" at bounding box center [395, 369] width 11 height 13
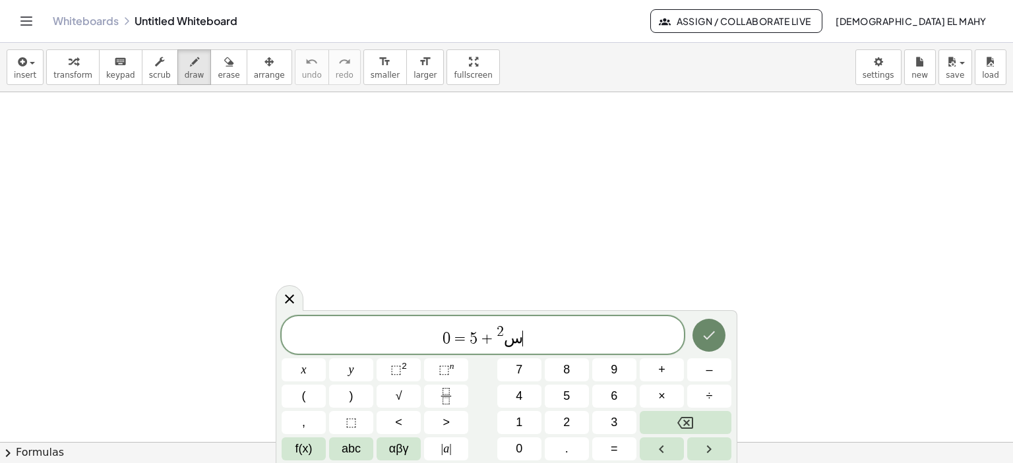
click at [701, 339] on icon "Done" at bounding box center [709, 336] width 16 height 16
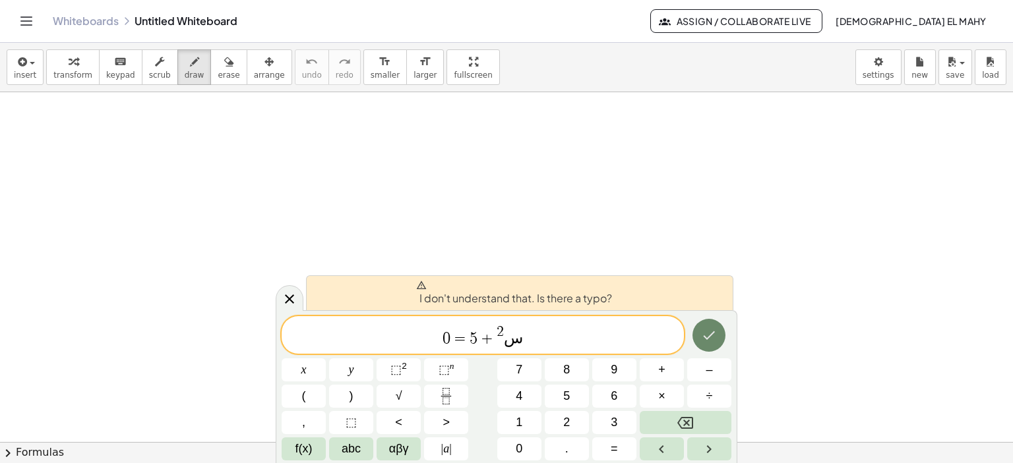
click at [710, 338] on icon "Done" at bounding box center [709, 336] width 16 height 16
click at [711, 338] on icon "Done" at bounding box center [709, 336] width 16 height 16
click at [430, 330] on span "​ س 2 + 5 = 0" at bounding box center [482, 336] width 402 height 24
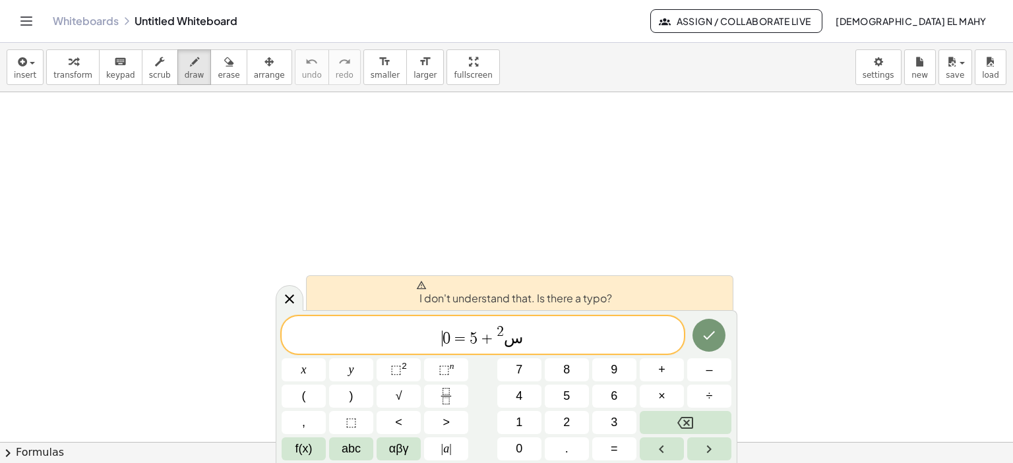
click at [430, 331] on span "​ س 2 + 5 = 0" at bounding box center [482, 336] width 402 height 24
drag, startPoint x: 452, startPoint y: 336, endPoint x: 514, endPoint y: 333, distance: 62.0
click at [516, 333] on span "س" at bounding box center [513, 339] width 19 height 16
click at [519, 334] on span "س ​ 2 + 5 = 0" at bounding box center [482, 336] width 402 height 24
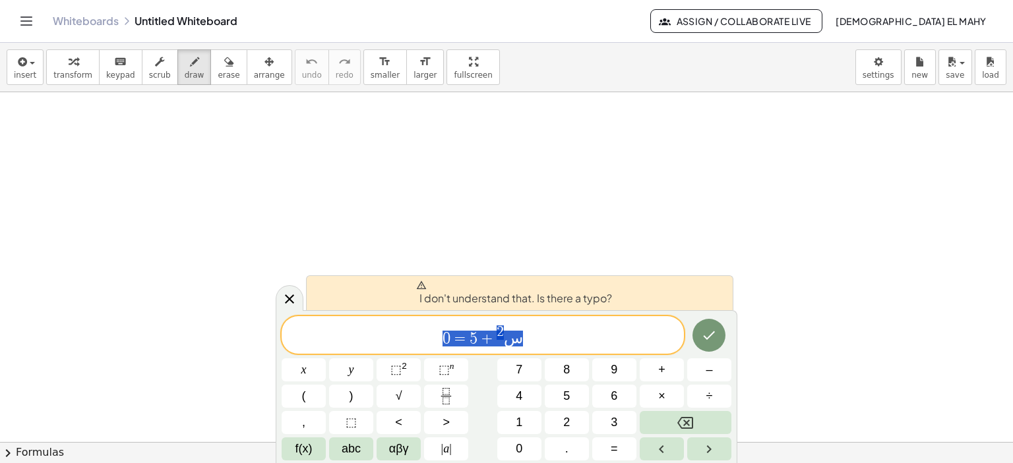
drag, startPoint x: 519, startPoint y: 334, endPoint x: 432, endPoint y: 334, distance: 87.0
click at [432, 334] on span "س 2 + 5 = 0" at bounding box center [482, 336] width 402 height 24
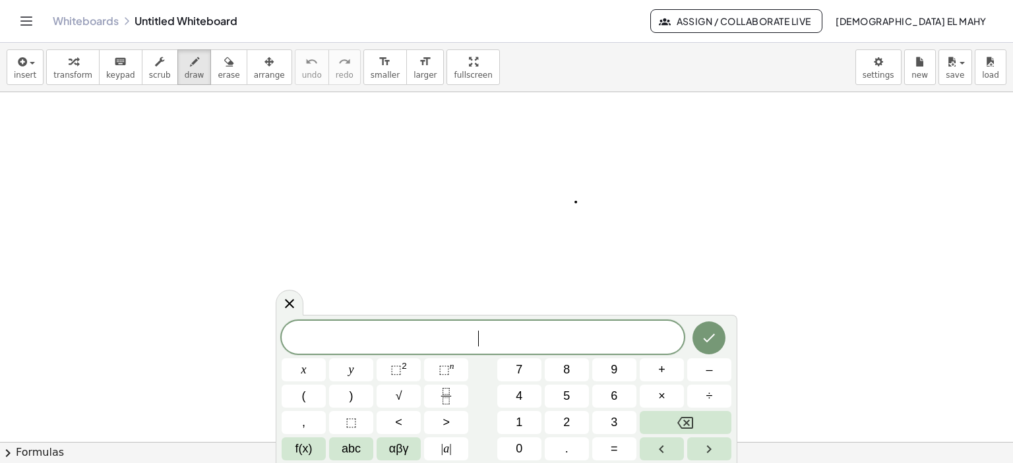
click at [576, 202] on div at bounding box center [506, 442] width 1013 height 701
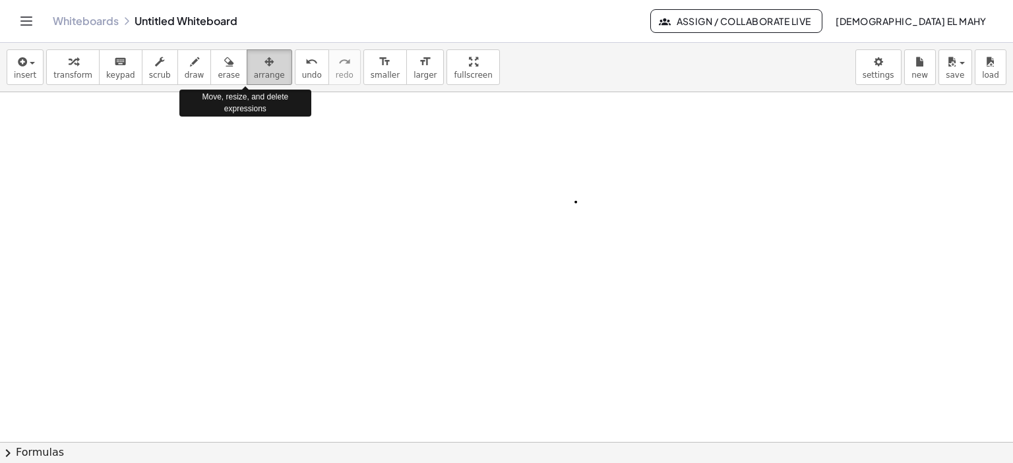
click at [254, 73] on span "arrange" at bounding box center [269, 75] width 31 height 9
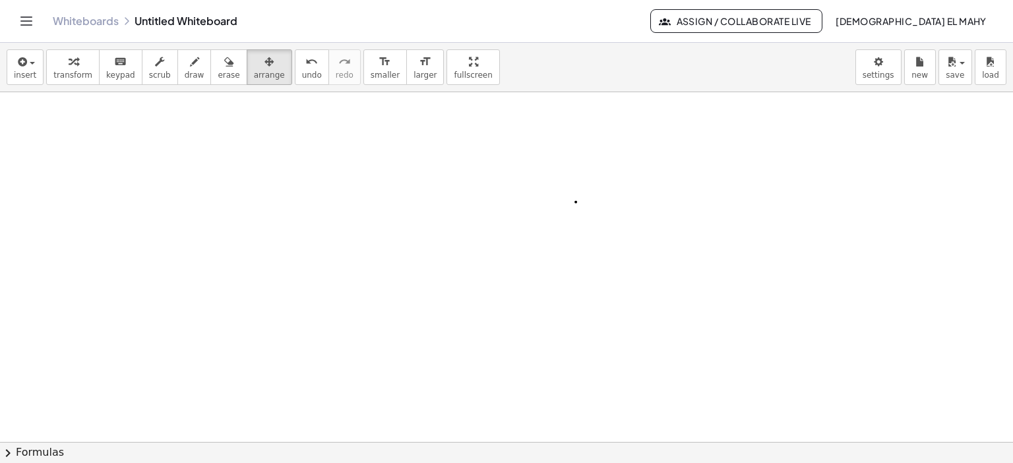
click at [28, 20] on icon "Toggle navigation" at bounding box center [26, 21] width 11 height 8
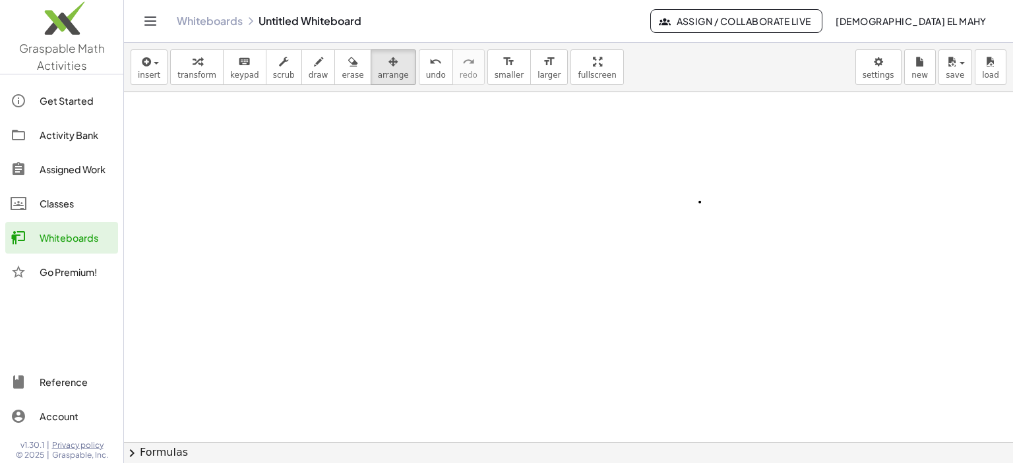
click at [49, 271] on div "Go Premium!" at bounding box center [76, 272] width 73 height 16
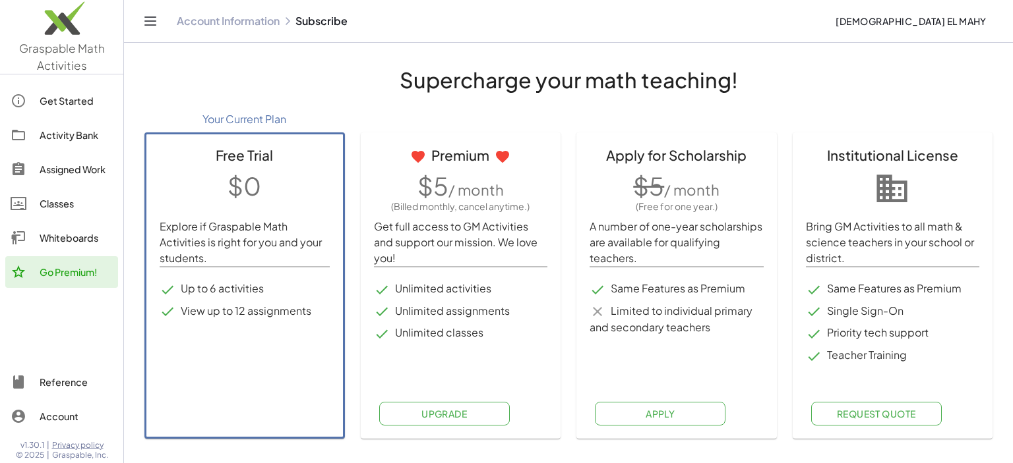
click at [190, 268] on ul "Up to 6 activities View up to 12 assignments" at bounding box center [245, 295] width 170 height 59
click at [222, 178] on p "$0" at bounding box center [245, 185] width 170 height 35
click at [225, 21] on link "Account Information" at bounding box center [228, 21] width 103 height 13
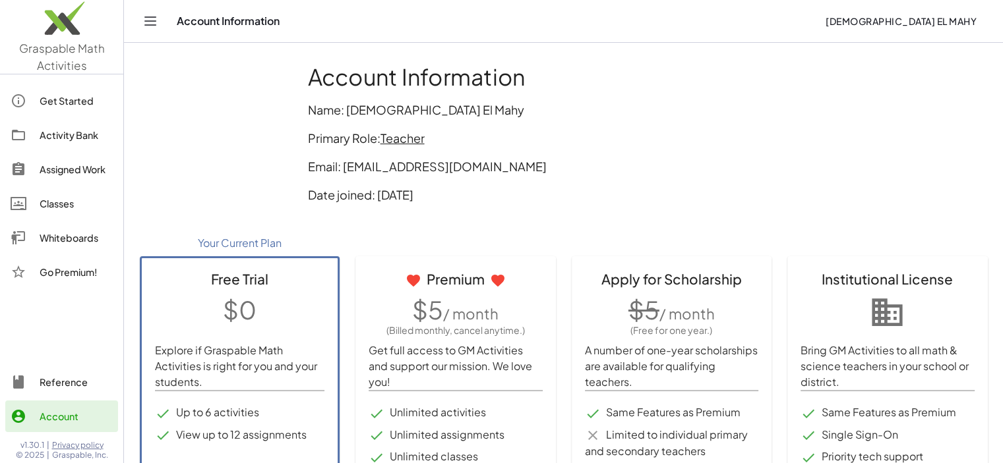
click at [72, 104] on div "Get Started" at bounding box center [76, 101] width 73 height 16
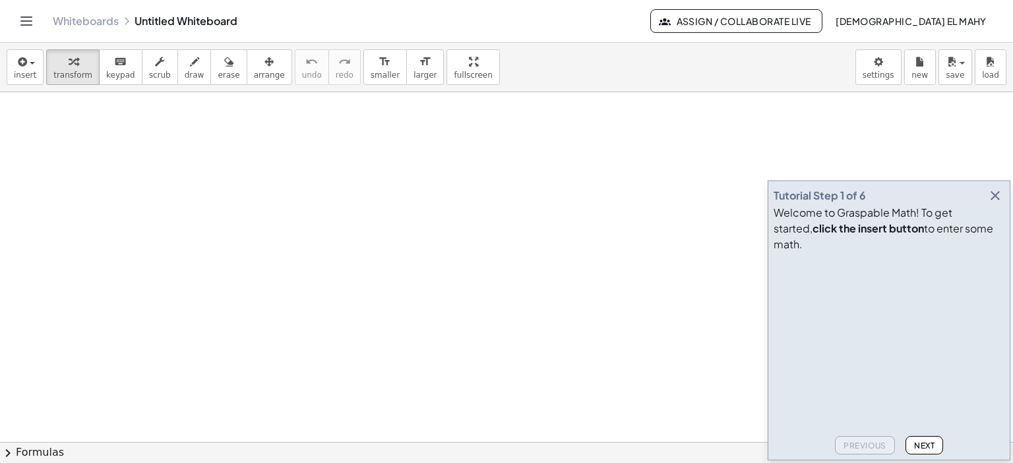
click at [920, 442] on span "Next" at bounding box center [924, 446] width 20 height 10
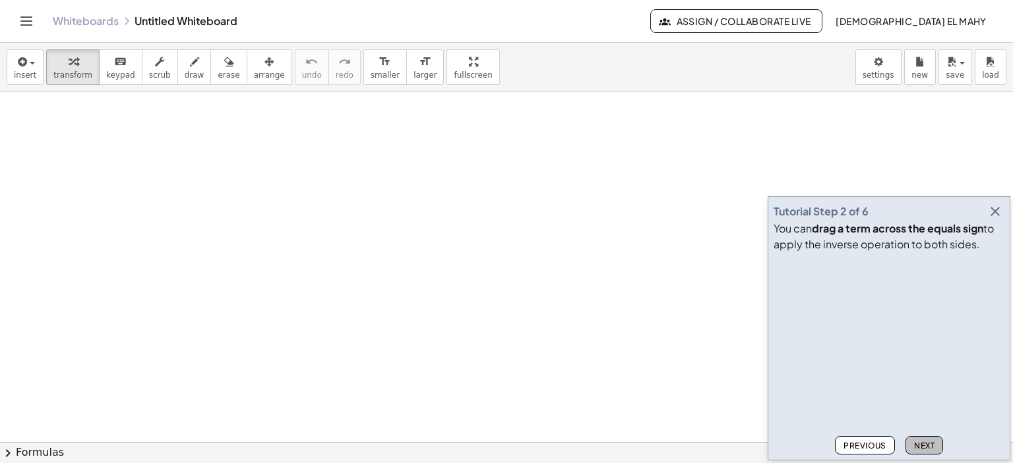
click at [920, 442] on span "Next" at bounding box center [924, 446] width 20 height 10
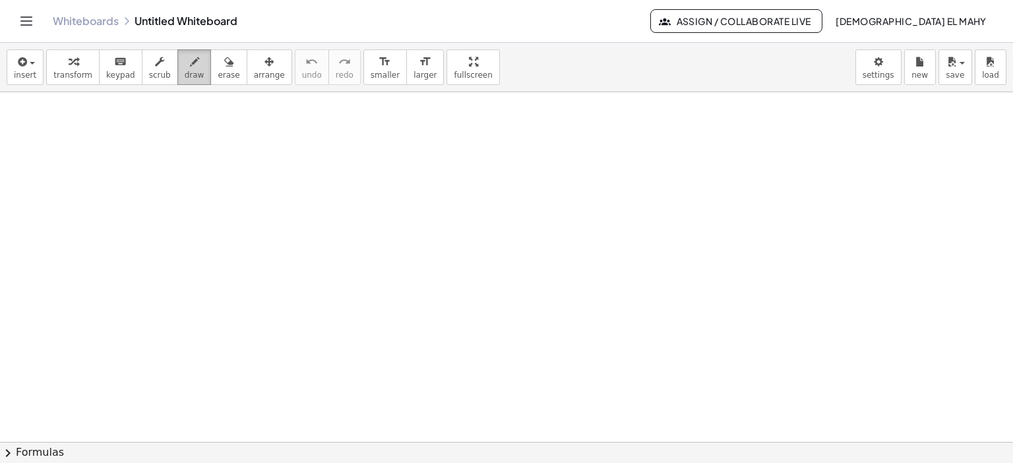
click at [185, 73] on span "draw" at bounding box center [195, 75] width 20 height 9
click at [107, 71] on span "keypad" at bounding box center [120, 75] width 29 height 9
click at [107, 68] on button "keyboard keypad" at bounding box center [121, 67] width 44 height 36
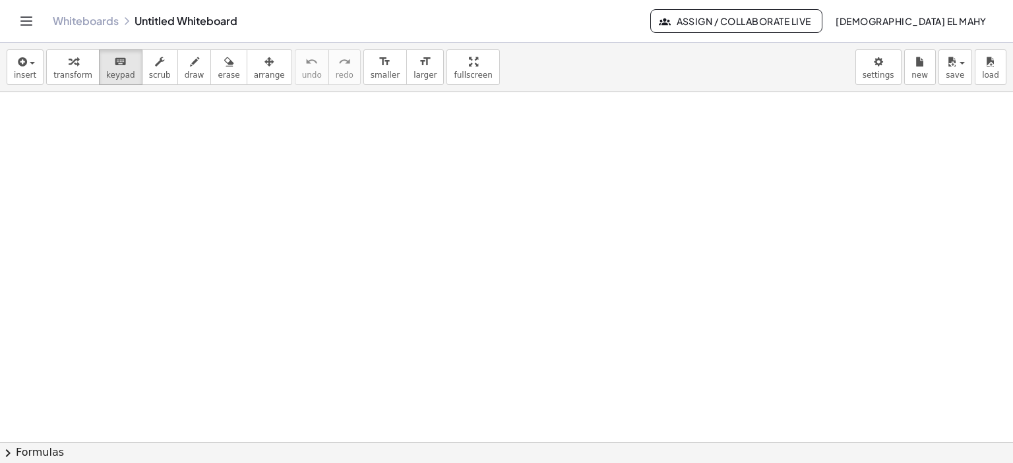
click at [86, 18] on link "Whiteboards" at bounding box center [86, 21] width 66 height 13
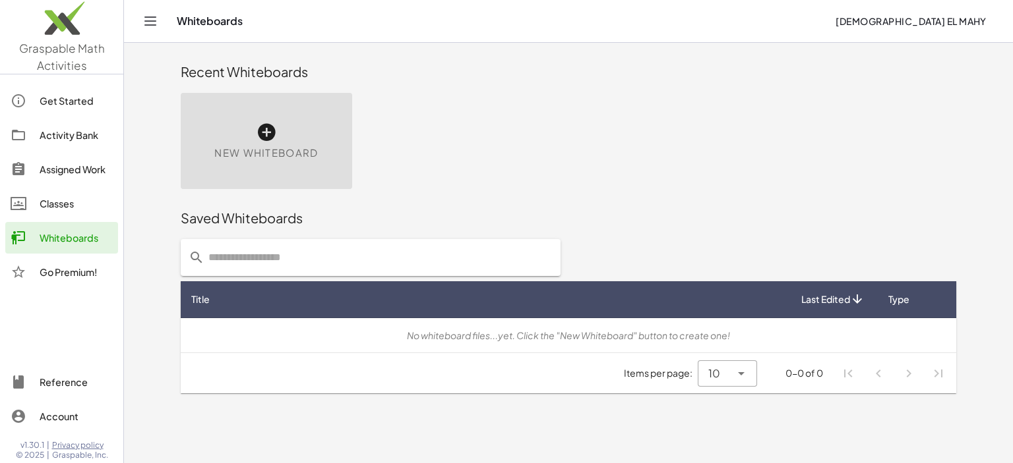
click at [267, 138] on icon at bounding box center [266, 132] width 21 height 21
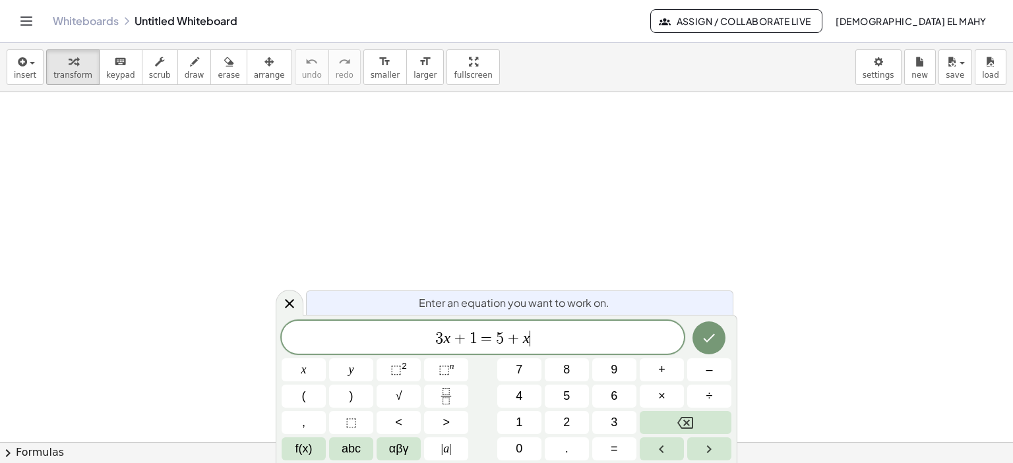
click at [541, 344] on span "3 x + 1 = 5 + x ​" at bounding box center [482, 339] width 402 height 18
click at [357, 448] on span "abc" at bounding box center [350, 449] width 19 height 18
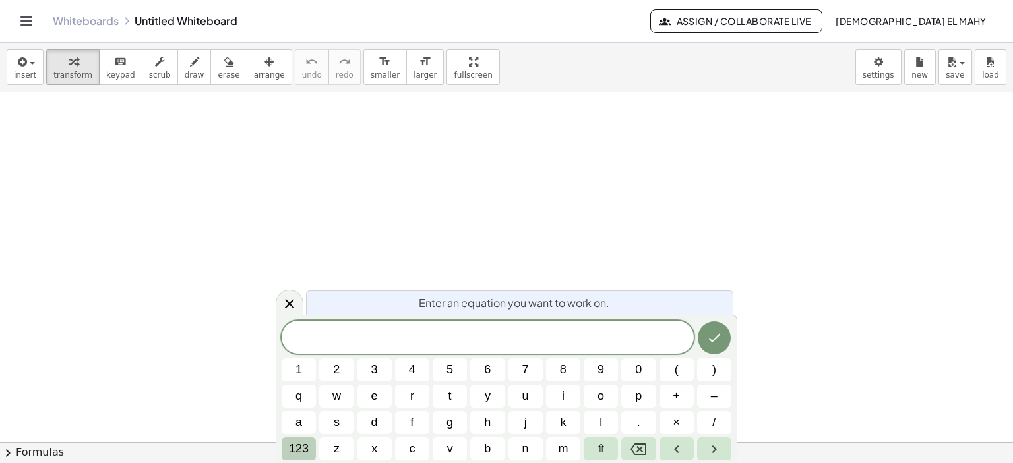
click at [305, 444] on span "123" at bounding box center [299, 449] width 20 height 18
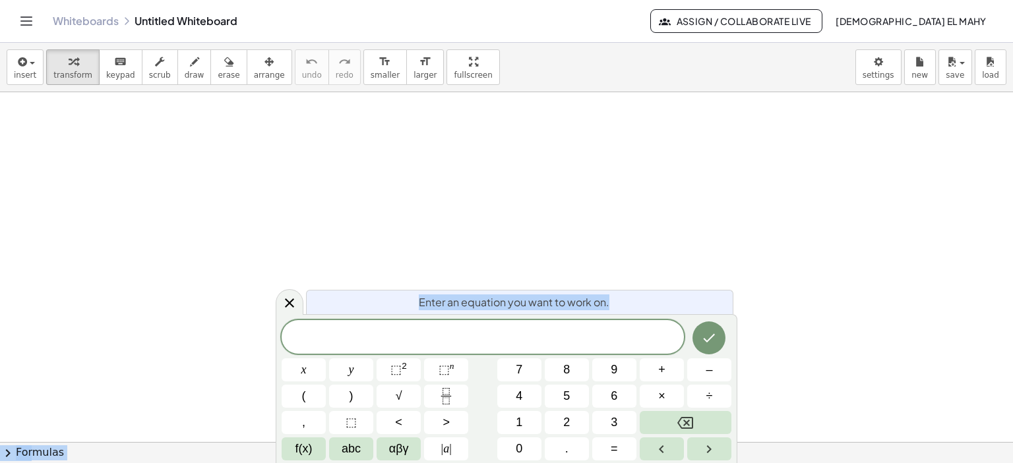
drag, startPoint x: 644, startPoint y: 300, endPoint x: 642, endPoint y: 260, distance: 40.3
click at [642, 260] on body "Graspable Math Activities Get Started Activity Bank Assigned Work Classes White…" at bounding box center [506, 231] width 1013 height 463
click at [585, 308] on span "Enter an equation you want to work on." at bounding box center [514, 303] width 191 height 16
click at [309, 372] on button "x" at bounding box center [303, 370] width 44 height 23
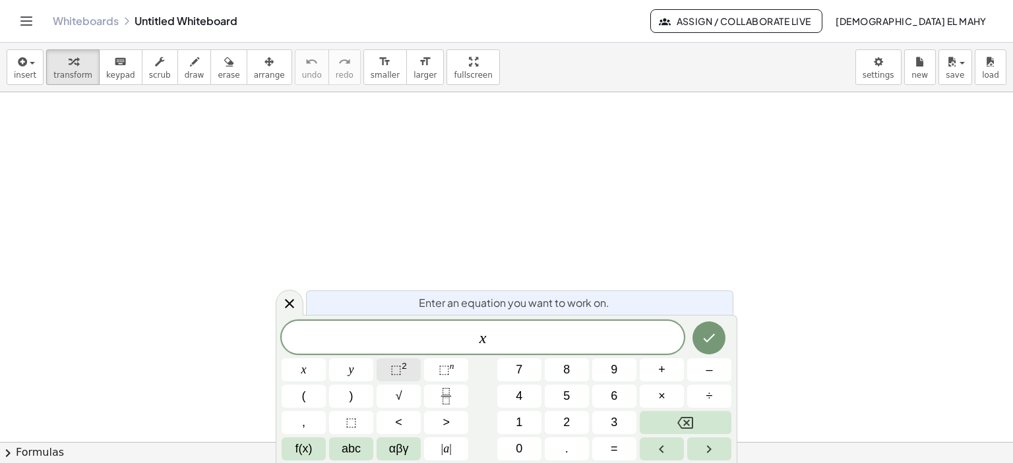
click at [398, 367] on span "⬚" at bounding box center [395, 369] width 11 height 13
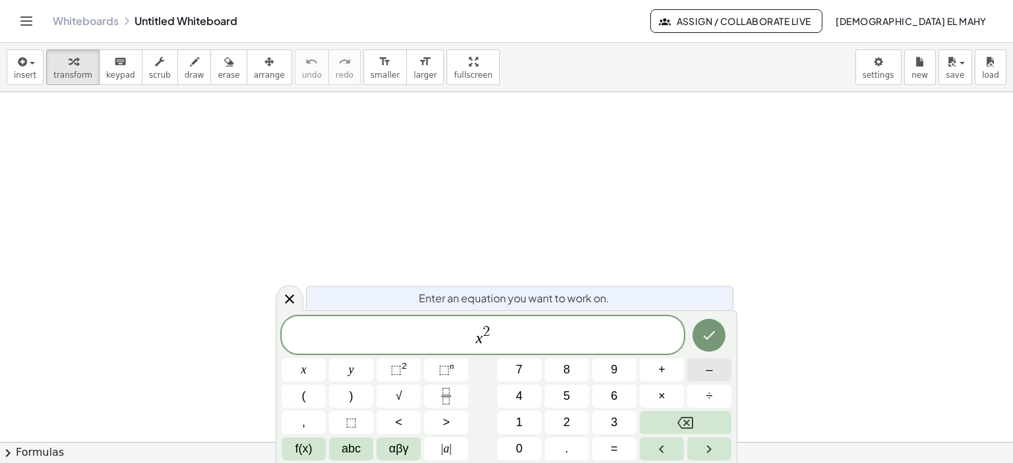
click at [705, 374] on span "–" at bounding box center [708, 370] width 7 height 18
click at [560, 427] on button "2" at bounding box center [567, 422] width 44 height 23
click at [316, 361] on button "x" at bounding box center [303, 370] width 44 height 23
click at [724, 376] on button "–" at bounding box center [709, 370] width 44 height 23
click at [621, 422] on button "3" at bounding box center [614, 422] width 44 height 23
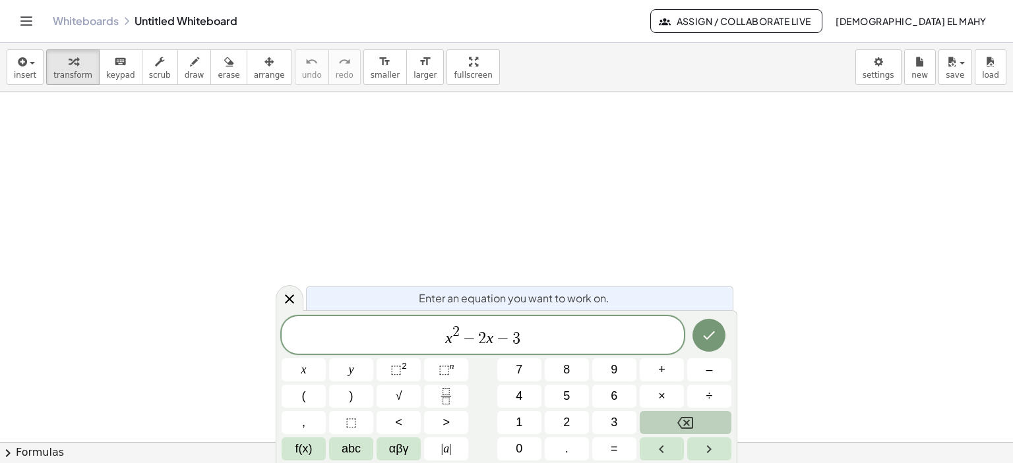
click at [676, 419] on button "Backspace" at bounding box center [685, 422] width 92 height 23
click at [670, 394] on button "×" at bounding box center [661, 396] width 44 height 23
click at [668, 424] on button "Backspace" at bounding box center [685, 422] width 92 height 23
click at [659, 363] on span "+" at bounding box center [661, 370] width 7 height 18
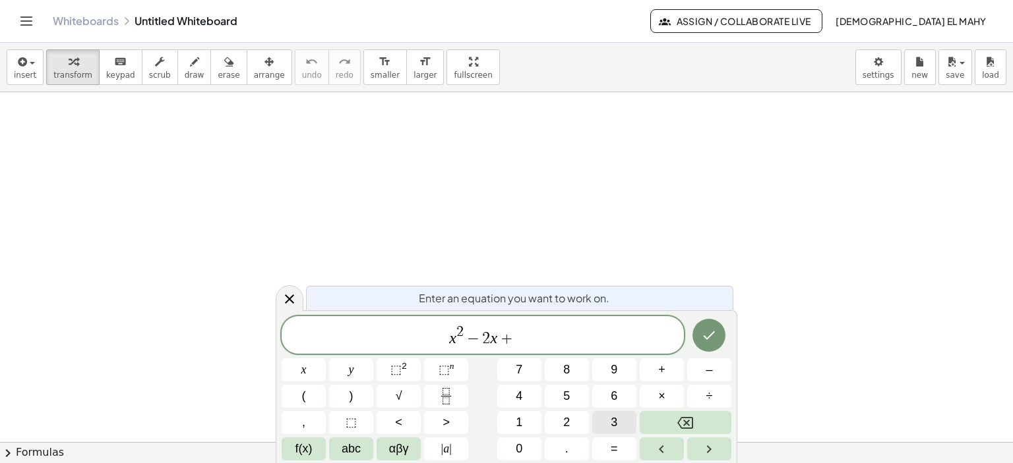
click at [617, 419] on button "3" at bounding box center [614, 422] width 44 height 23
click at [620, 446] on button "=" at bounding box center [614, 449] width 44 height 23
click at [693, 425] on icon "Backspace" at bounding box center [685, 423] width 16 height 12
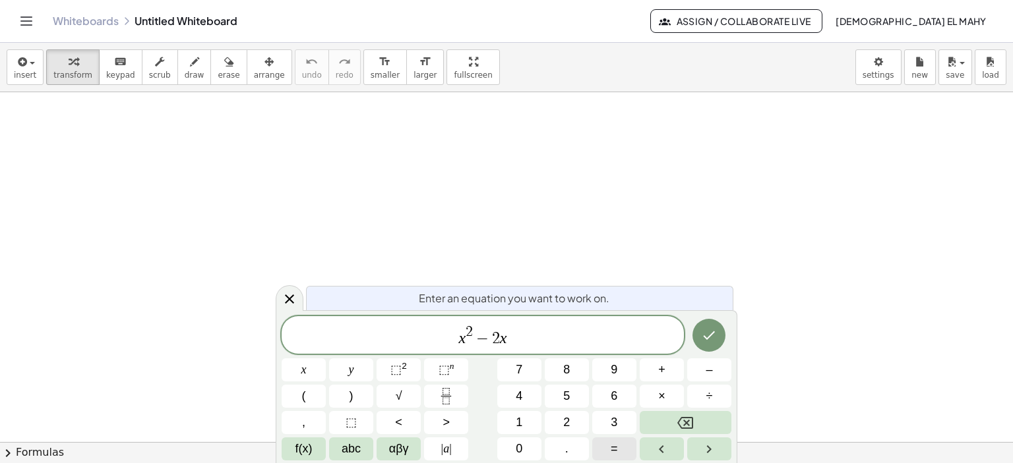
click at [625, 442] on button "=" at bounding box center [614, 449] width 44 height 23
click at [608, 419] on button "3" at bounding box center [614, 422] width 44 height 23
click at [707, 336] on icon "Done" at bounding box center [709, 336] width 16 height 16
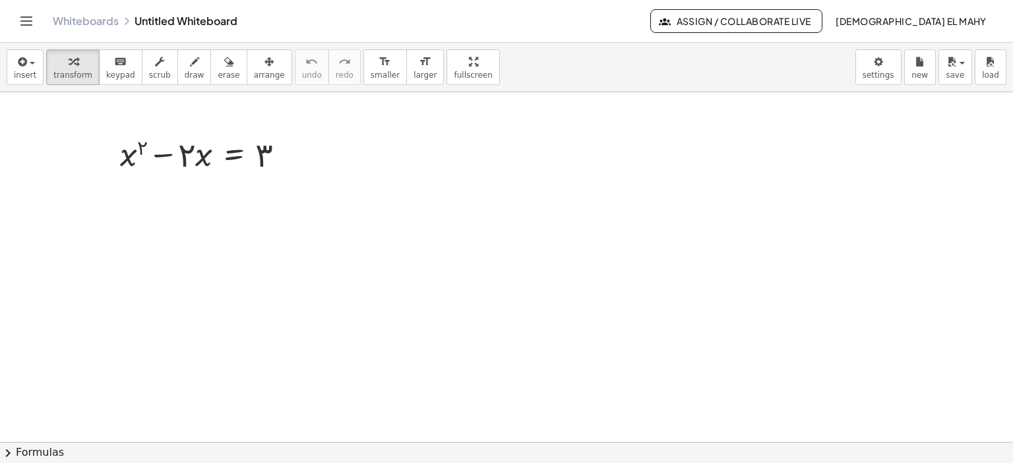
click at [28, 17] on icon "Toggle navigation" at bounding box center [26, 21] width 11 height 8
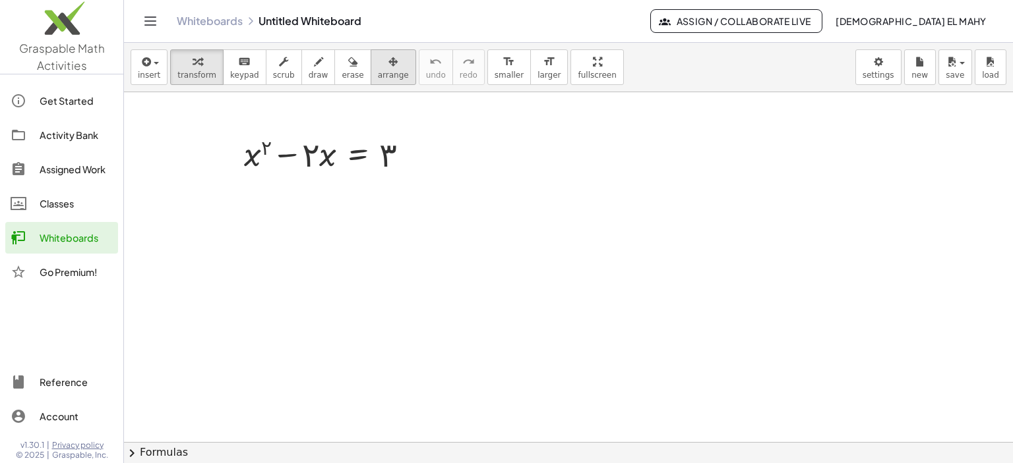
drag, startPoint x: 363, startPoint y: 42, endPoint x: 368, endPoint y: 57, distance: 16.7
click at [366, 51] on div "Graspable Math Activities Get Started Activity Bank Assigned Work Classes White…" at bounding box center [506, 231] width 1013 height 463
click at [388, 63] on icon "button" at bounding box center [392, 62] width 9 height 16
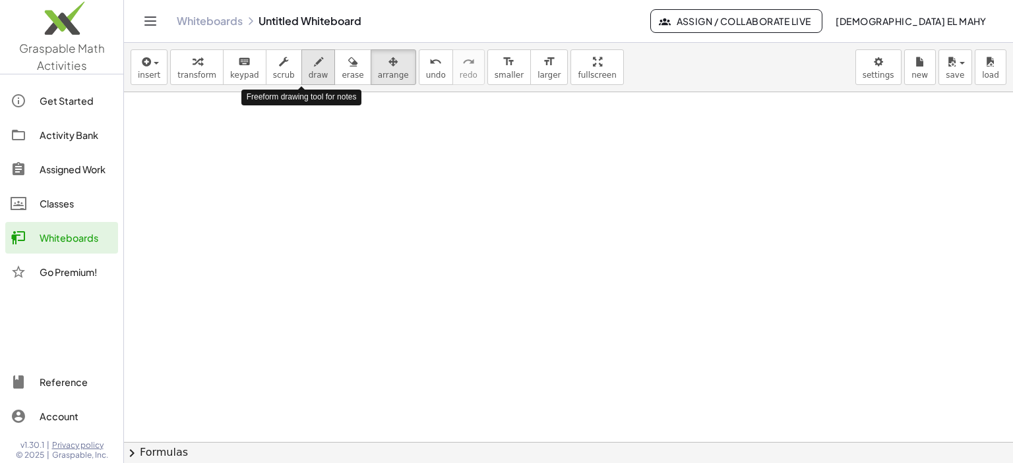
click at [314, 64] on icon "button" at bounding box center [318, 62] width 9 height 16
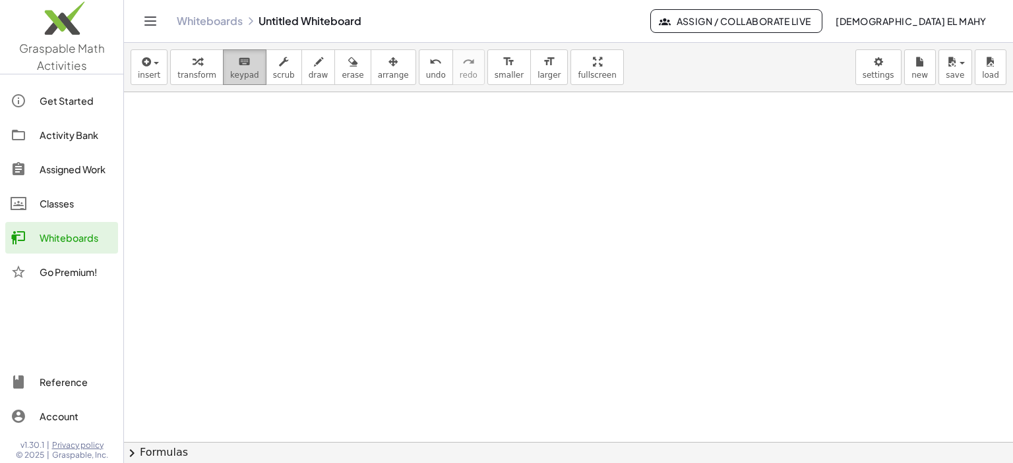
click at [239, 67] on icon "keyboard" at bounding box center [244, 62] width 13 height 16
click at [309, 76] on span "draw" at bounding box center [319, 75] width 20 height 9
drag, startPoint x: 232, startPoint y: 136, endPoint x: 213, endPoint y: 185, distance: 52.4
click at [213, 185] on div at bounding box center [568, 442] width 889 height 701
drag, startPoint x: 209, startPoint y: 160, endPoint x: 236, endPoint y: 163, distance: 27.2
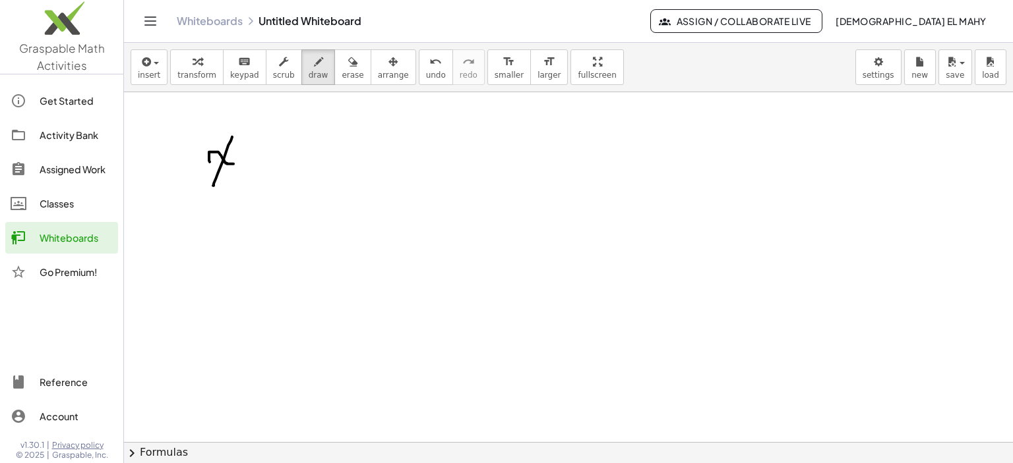
click at [236, 163] on div at bounding box center [568, 442] width 889 height 701
drag, startPoint x: 236, startPoint y: 137, endPoint x: 243, endPoint y: 139, distance: 6.9
click at [243, 139] on div at bounding box center [568, 442] width 889 height 701
drag, startPoint x: 259, startPoint y: 155, endPoint x: 272, endPoint y: 158, distance: 13.4
click at [272, 158] on div at bounding box center [568, 442] width 889 height 701
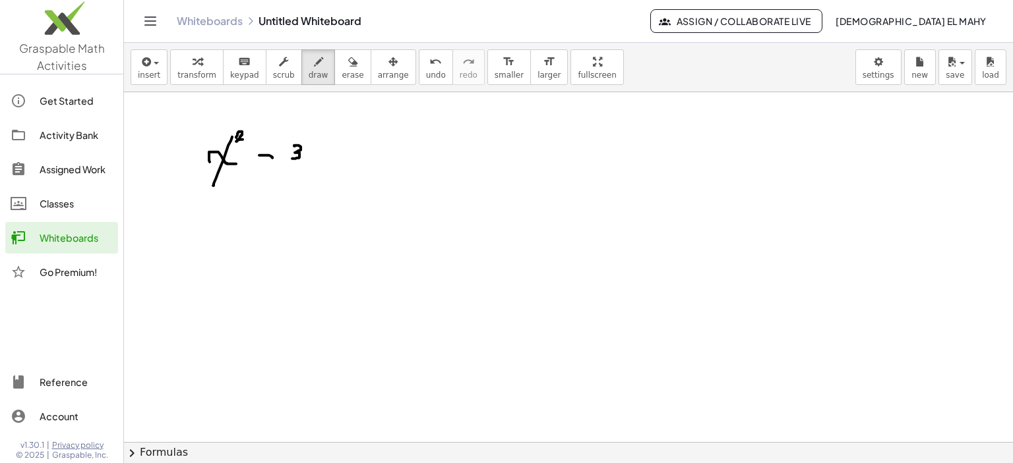
drag, startPoint x: 294, startPoint y: 145, endPoint x: 292, endPoint y: 159, distance: 14.0
click at [290, 159] on div at bounding box center [568, 442] width 889 height 701
drag, startPoint x: 319, startPoint y: 137, endPoint x: 314, endPoint y: 153, distance: 16.7
click at [314, 153] on div at bounding box center [568, 442] width 889 height 701
drag, startPoint x: 338, startPoint y: 152, endPoint x: 344, endPoint y: 158, distance: 8.4
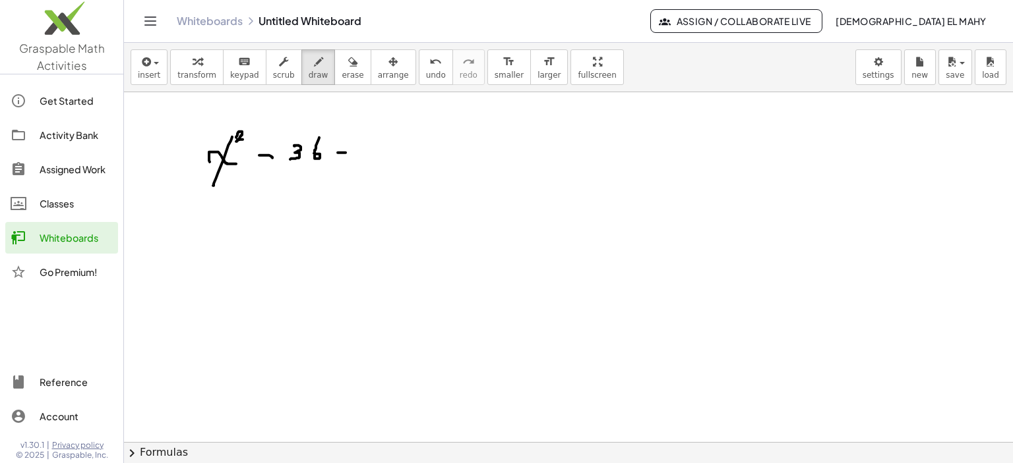
click at [353, 152] on div at bounding box center [568, 442] width 889 height 701
drag, startPoint x: 333, startPoint y: 159, endPoint x: 349, endPoint y: 158, distance: 16.5
click at [349, 158] on div at bounding box center [568, 442] width 889 height 701
click at [371, 152] on div at bounding box center [568, 442] width 889 height 701
click at [198, 73] on span "transform" at bounding box center [196, 75] width 39 height 9
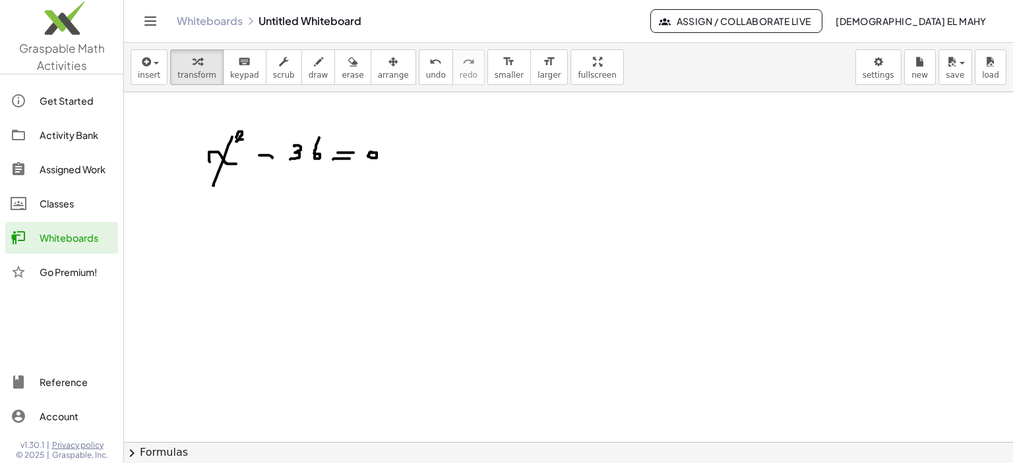
click at [311, 150] on div at bounding box center [568, 442] width 889 height 701
click at [301, 154] on div at bounding box center [568, 442] width 889 height 701
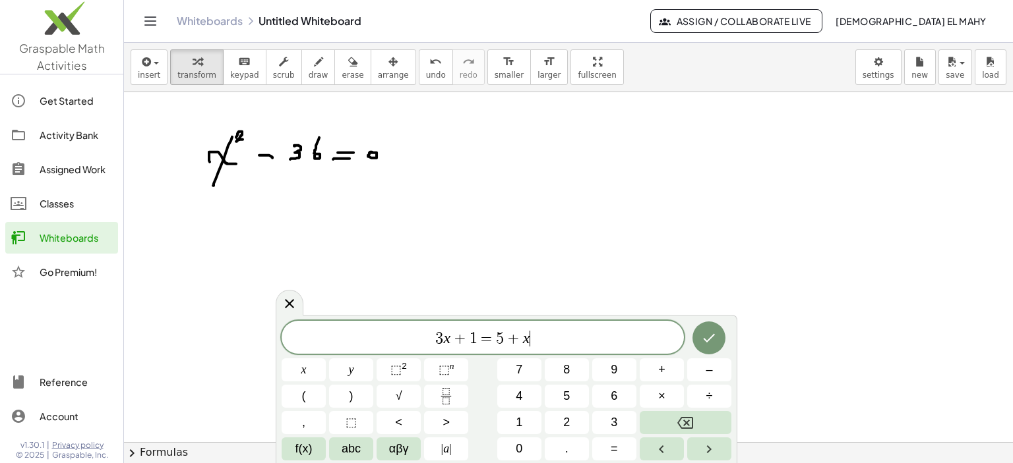
click at [296, 151] on div at bounding box center [568, 442] width 889 height 701
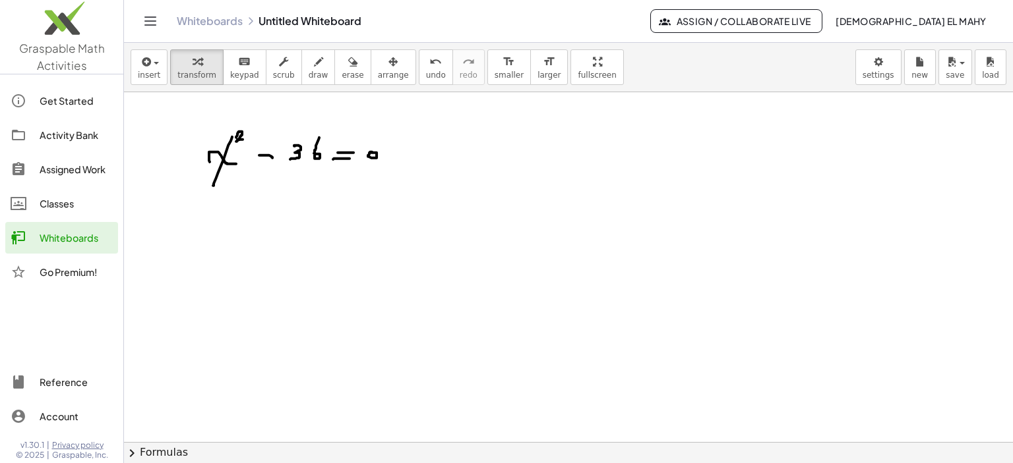
click at [296, 151] on div at bounding box center [568, 442] width 889 height 701
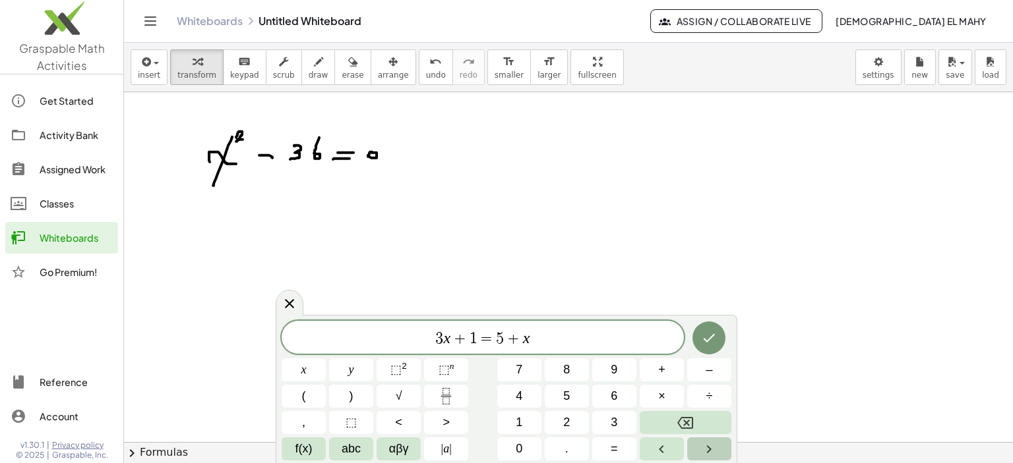
click at [711, 446] on icon "Right arrow" at bounding box center [709, 450] width 16 height 16
click at [670, 446] on button "Left arrow" at bounding box center [661, 449] width 44 height 23
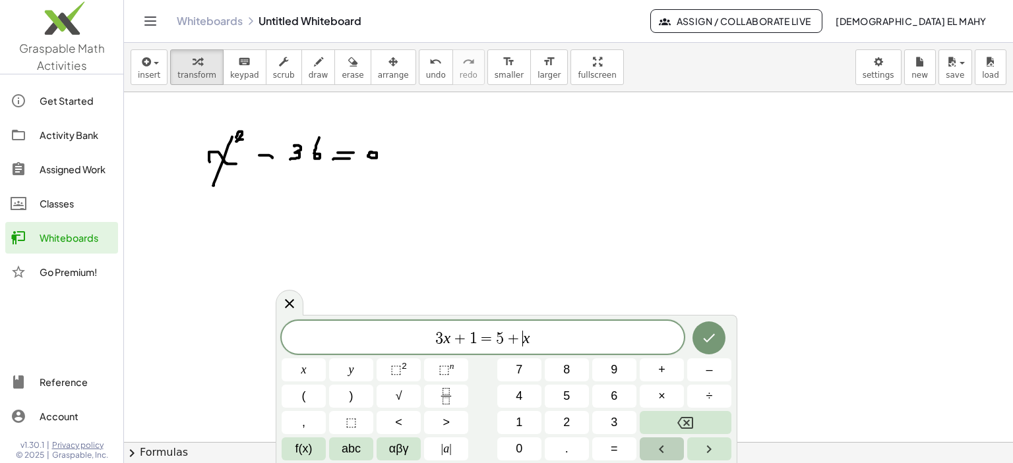
click at [670, 446] on button "Left arrow" at bounding box center [661, 449] width 44 height 23
click at [875, 66] on body "Graspable Math Activities Get Started Activity Bank Assigned Work Classes White…" at bounding box center [506, 231] width 1013 height 463
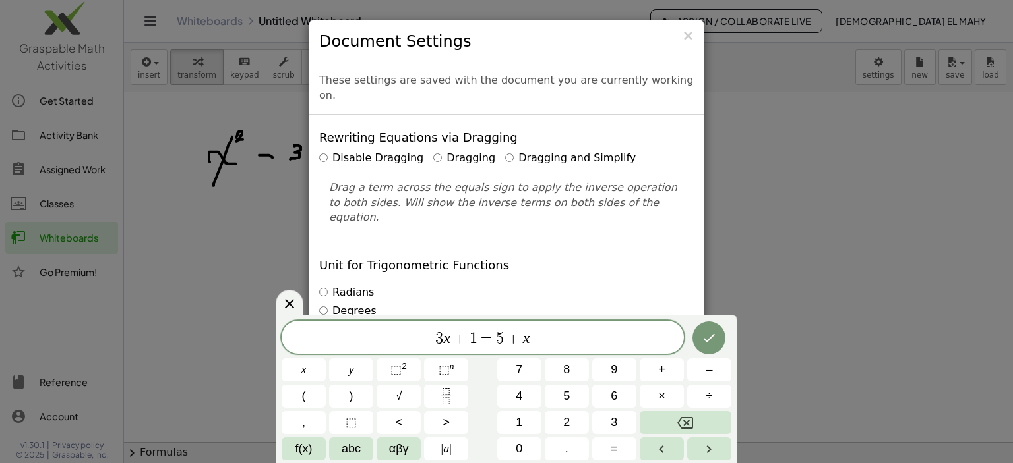
click at [328, 285] on label "Radians" at bounding box center [346, 292] width 55 height 15
click at [327, 304] on label "Degrees" at bounding box center [347, 311] width 57 height 15
click at [505, 151] on label "Dragging and Simplify" at bounding box center [570, 158] width 131 height 15
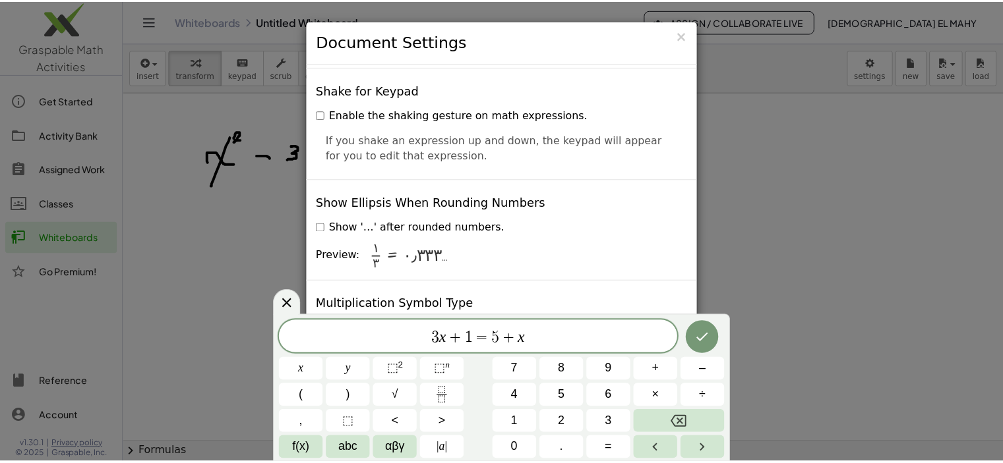
scroll to position [3176, 0]
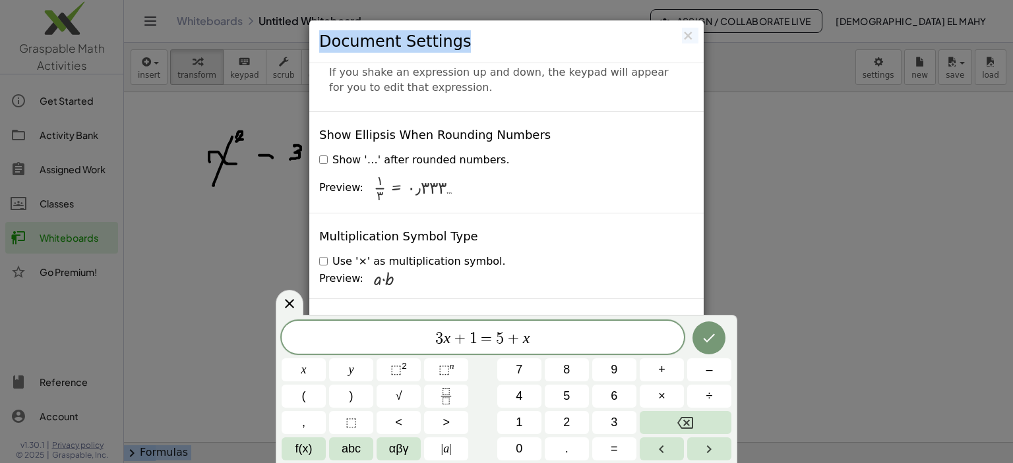
drag, startPoint x: 616, startPoint y: 29, endPoint x: 607, endPoint y: -48, distance: 77.6
click at [607, 0] on html "Graspable Math Activities Get Started Activity Bank Assigned Work Classes White…" at bounding box center [506, 231] width 1013 height 463
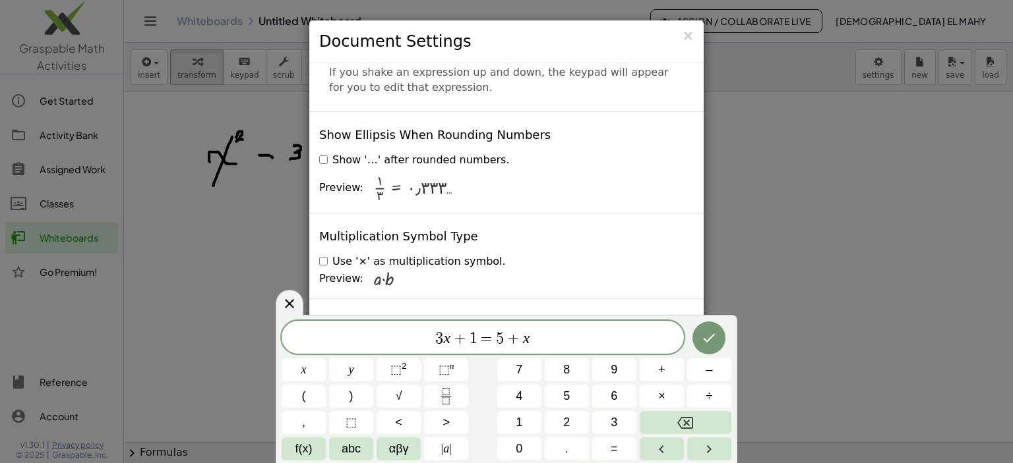
click at [763, 155] on div "× Document Settings These settings are saved with the document you are currentl…" at bounding box center [506, 231] width 1013 height 463
drag, startPoint x: 688, startPoint y: 34, endPoint x: 516, endPoint y: 211, distance: 246.2
click at [666, 59] on div "× Document Settings" at bounding box center [506, 41] width 394 height 43
click at [289, 305] on icon at bounding box center [289, 304] width 16 height 16
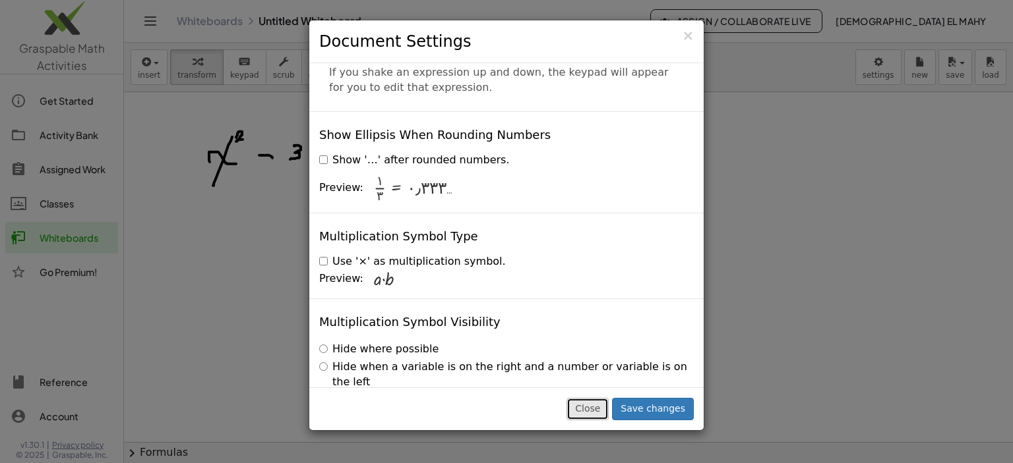
click at [601, 415] on button "Close" at bounding box center [587, 409] width 42 height 22
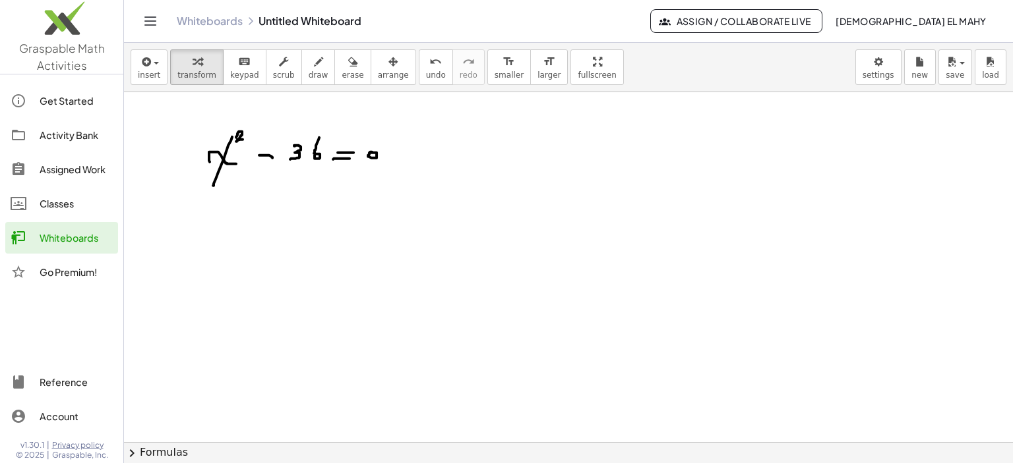
click at [601, 409] on div at bounding box center [568, 442] width 889 height 701
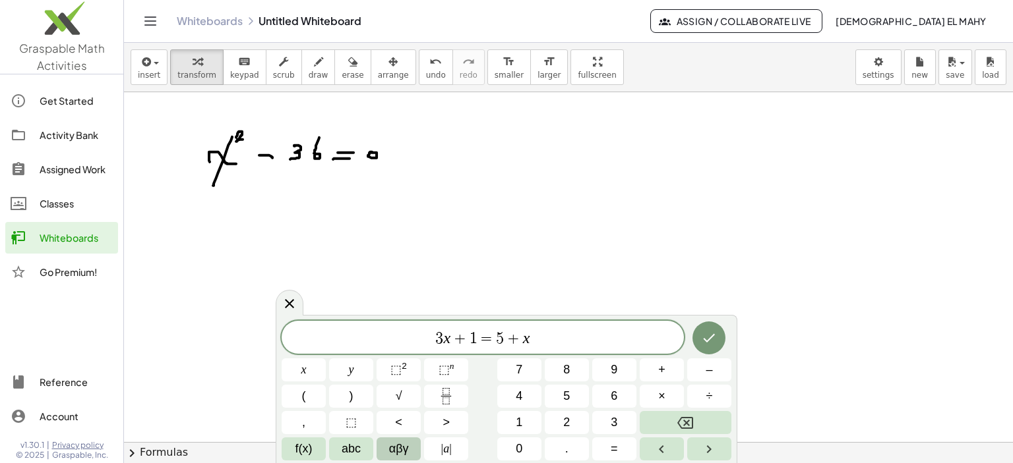
click at [410, 439] on button "αβγ" at bounding box center [398, 449] width 44 height 23
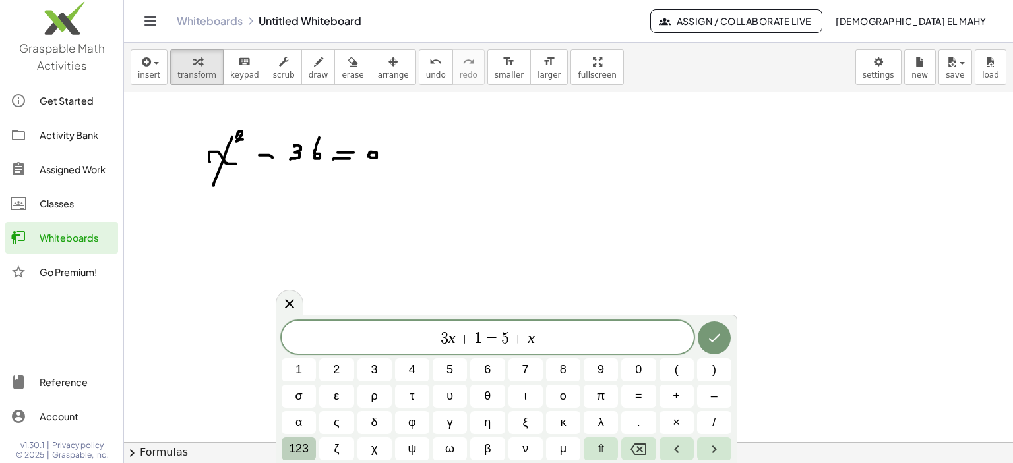
click at [298, 448] on span "123" at bounding box center [299, 449] width 20 height 18
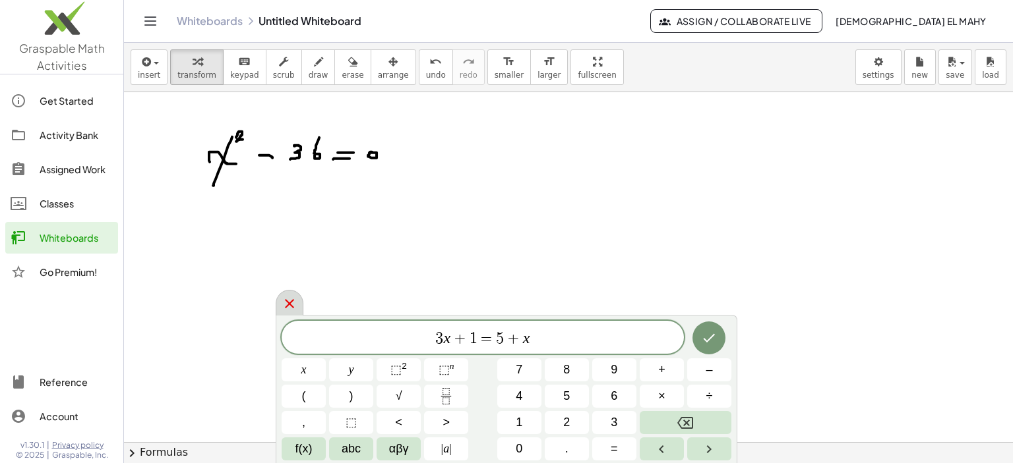
click at [295, 301] on icon at bounding box center [289, 304] width 16 height 16
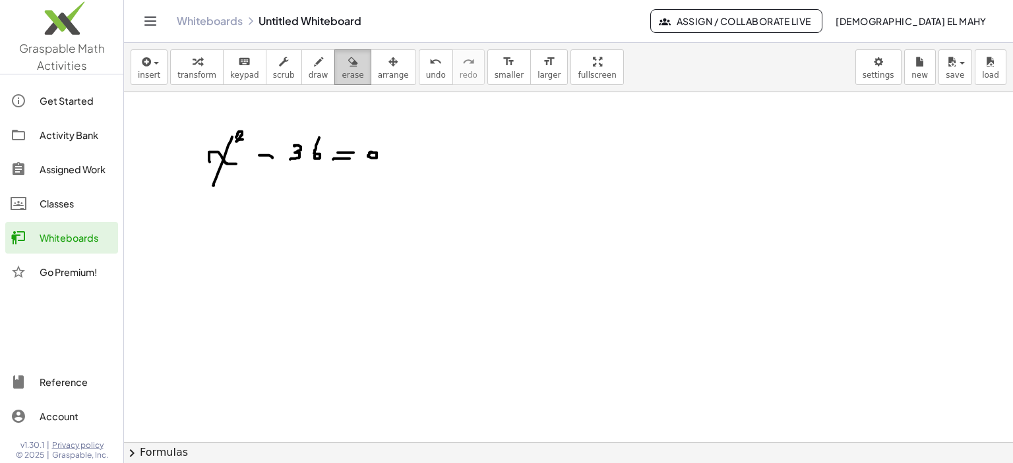
click at [348, 65] on icon "button" at bounding box center [352, 62] width 9 height 16
drag, startPoint x: 252, startPoint y: 160, endPoint x: 228, endPoint y: 150, distance: 26.3
click at [228, 150] on div at bounding box center [568, 442] width 889 height 701
drag, startPoint x: 228, startPoint y: 150, endPoint x: 266, endPoint y: 156, distance: 38.6
click at [271, 156] on div at bounding box center [568, 442] width 889 height 701
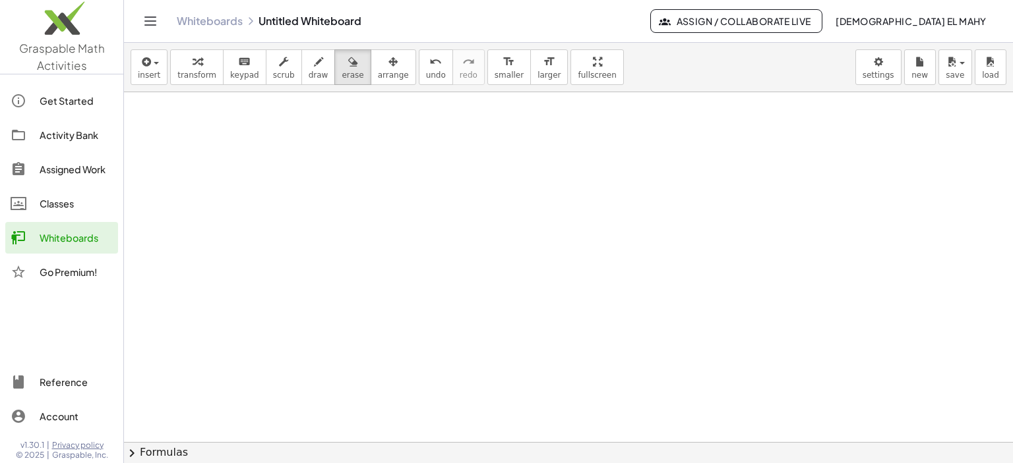
click at [811, 17] on span "Assign / Collaborate Live" at bounding box center [736, 21] width 150 height 12
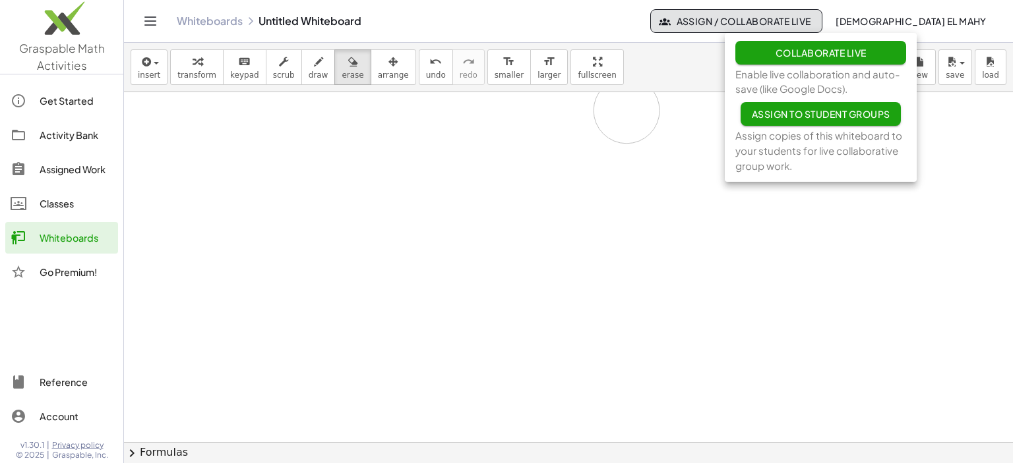
click at [626, 110] on div at bounding box center [568, 442] width 889 height 701
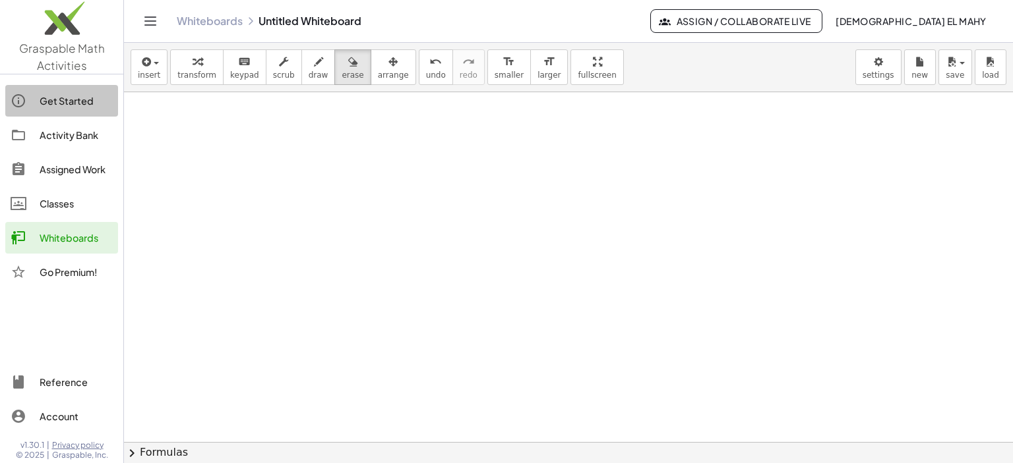
click at [67, 102] on div "Get Started" at bounding box center [76, 101] width 73 height 16
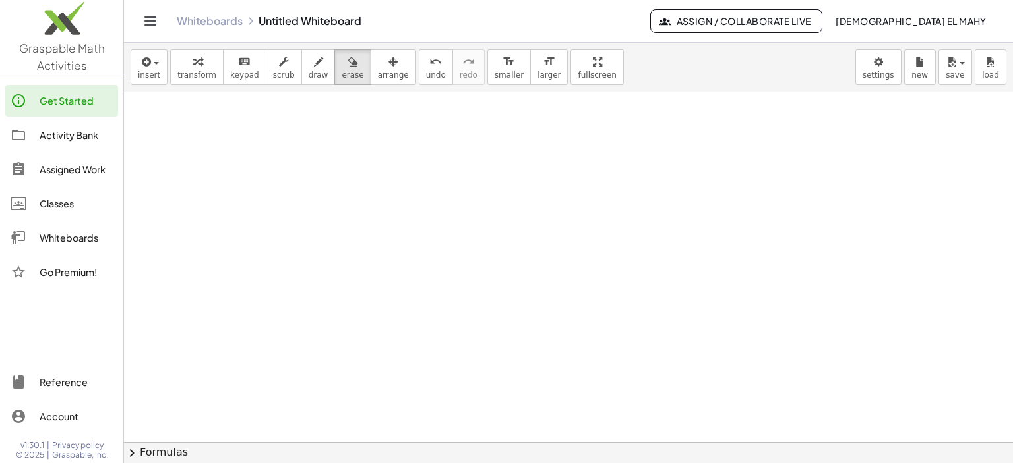
click at [47, 200] on div "Classes" at bounding box center [76, 204] width 73 height 16
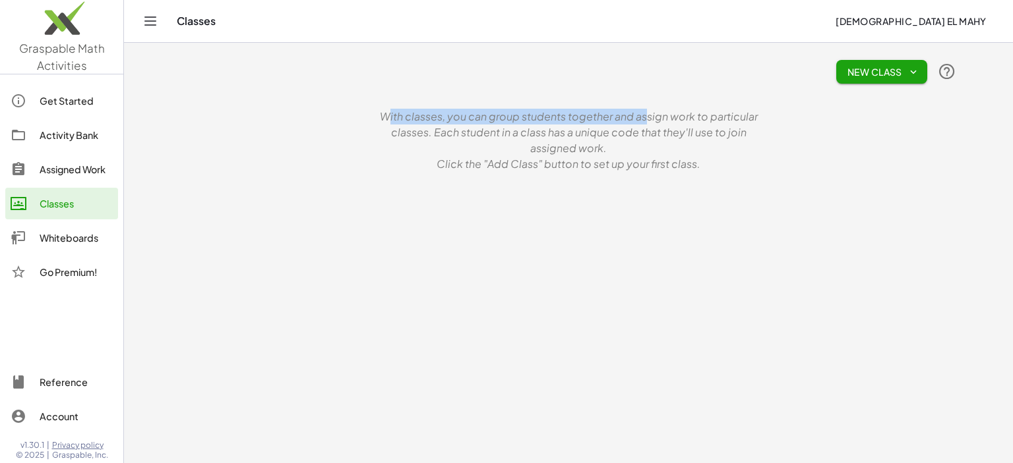
drag, startPoint x: 639, startPoint y: 115, endPoint x: 620, endPoint y: 86, distance: 35.1
click at [620, 86] on div "New Class With classes, you can group students together and assign work to part…" at bounding box center [568, 111] width 791 height 137
click at [612, 82] on div "New Class" at bounding box center [568, 72] width 775 height 42
click at [155, 23] on icon "Toggle navigation" at bounding box center [150, 21] width 16 height 16
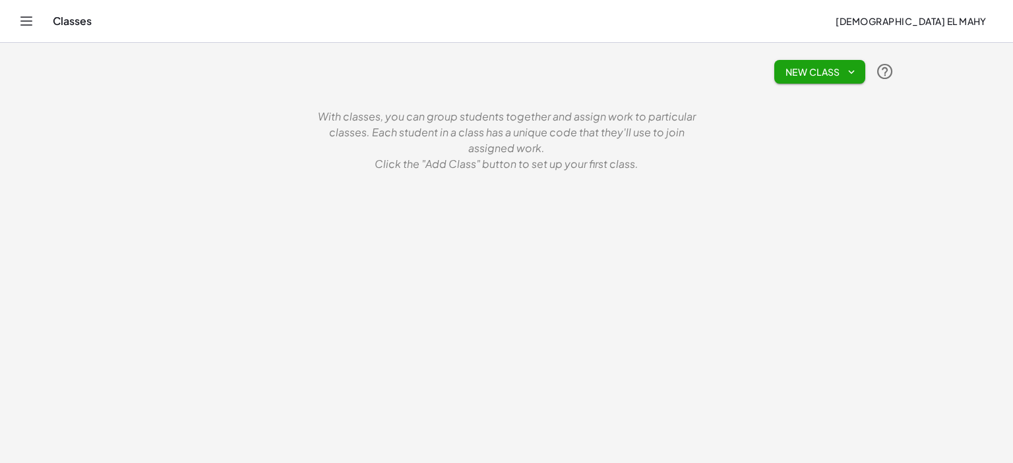
click at [802, 78] on button "New Class" at bounding box center [819, 72] width 91 height 24
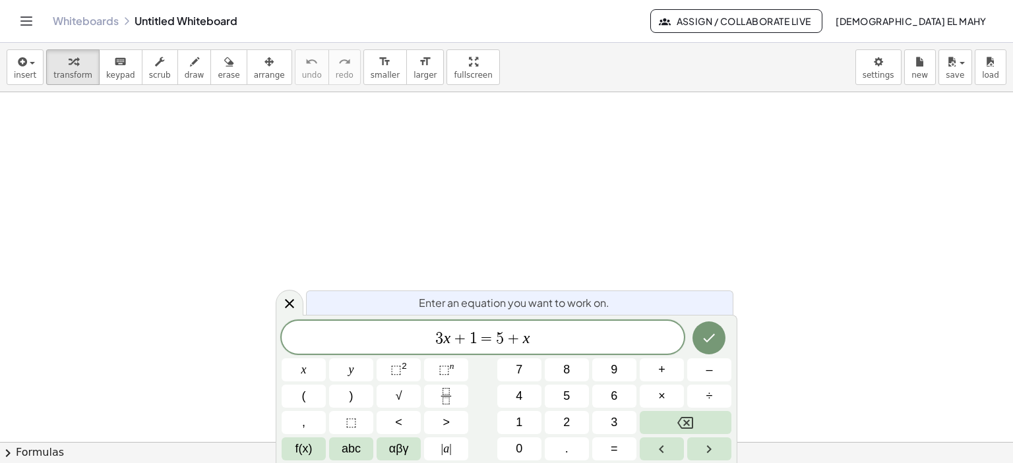
drag, startPoint x: 21, startPoint y: 0, endPoint x: 21, endPoint y: 43, distance: 42.9
click at [21, 43] on div "Graspable Math Activities Get Started Activity Bank Assigned Work Classes White…" at bounding box center [506, 231] width 1013 height 463
click at [25, 27] on icon "Toggle navigation" at bounding box center [26, 21] width 16 height 16
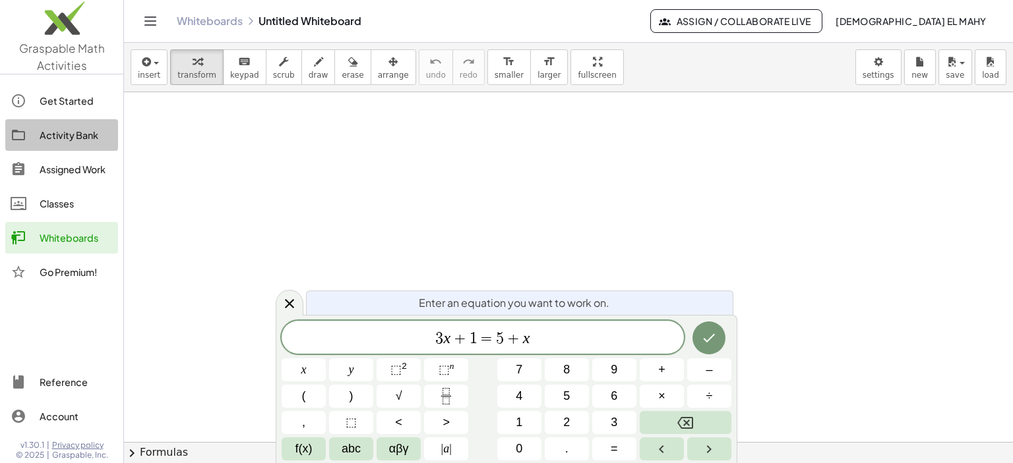
click at [90, 138] on div "Activity Bank" at bounding box center [76, 135] width 73 height 16
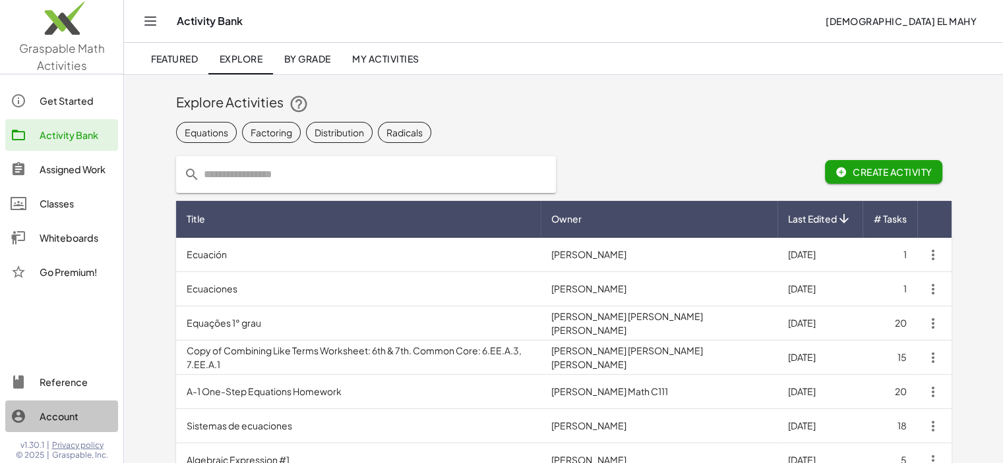
click at [59, 416] on div "Account" at bounding box center [76, 417] width 73 height 16
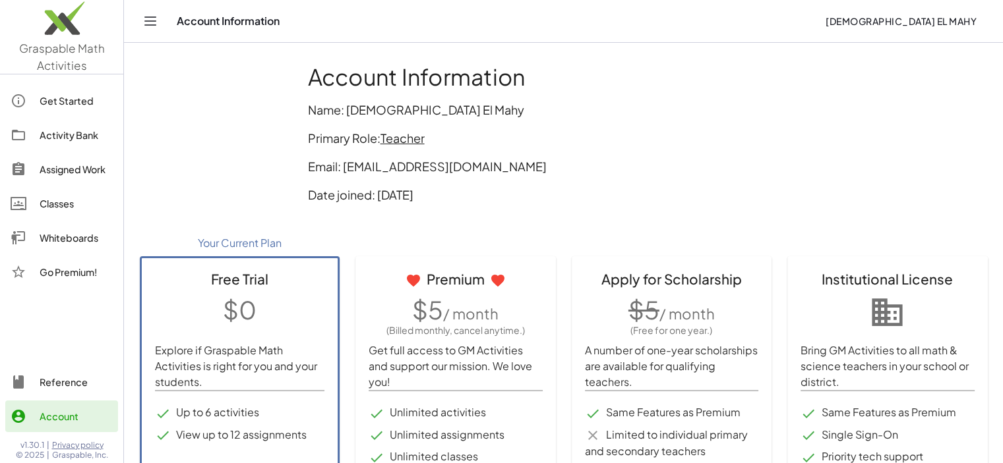
click at [151, 17] on icon "Toggle navigation" at bounding box center [150, 21] width 11 height 8
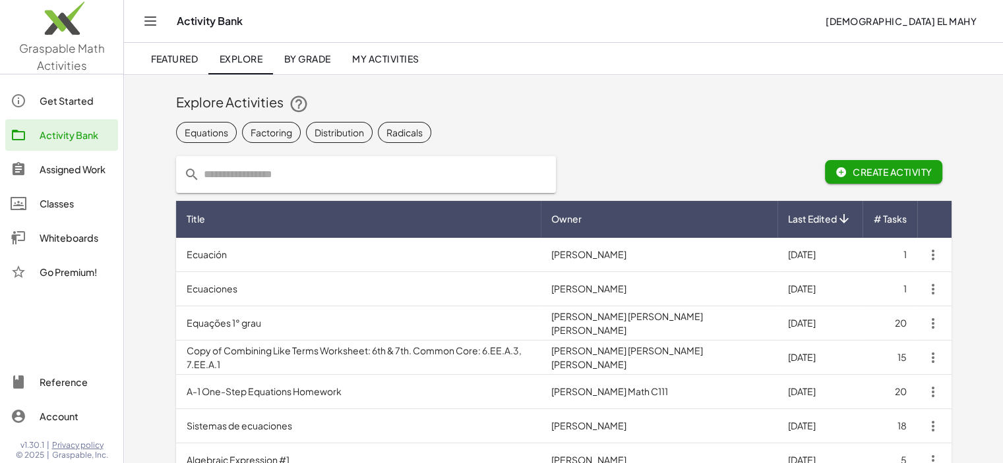
click at [852, 167] on span "Create Activity" at bounding box center [883, 172] width 97 height 12
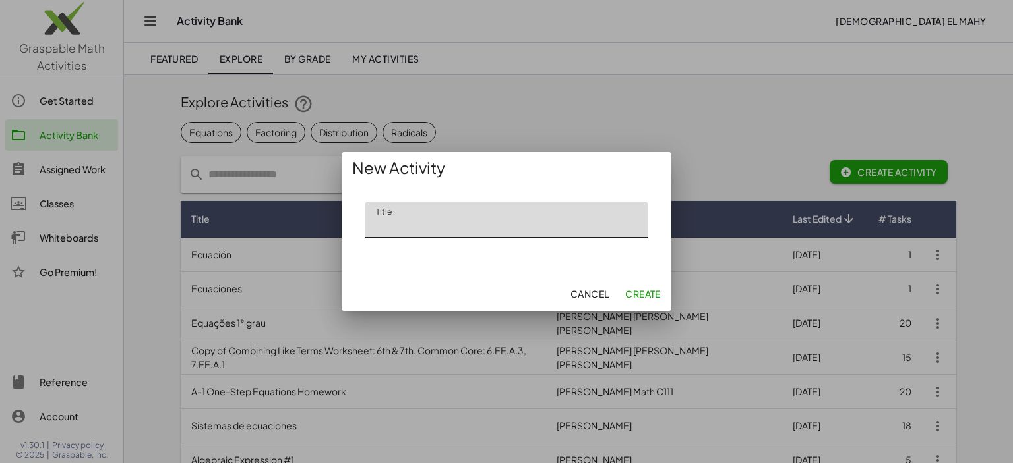
click at [543, 69] on div at bounding box center [506, 231] width 1013 height 463
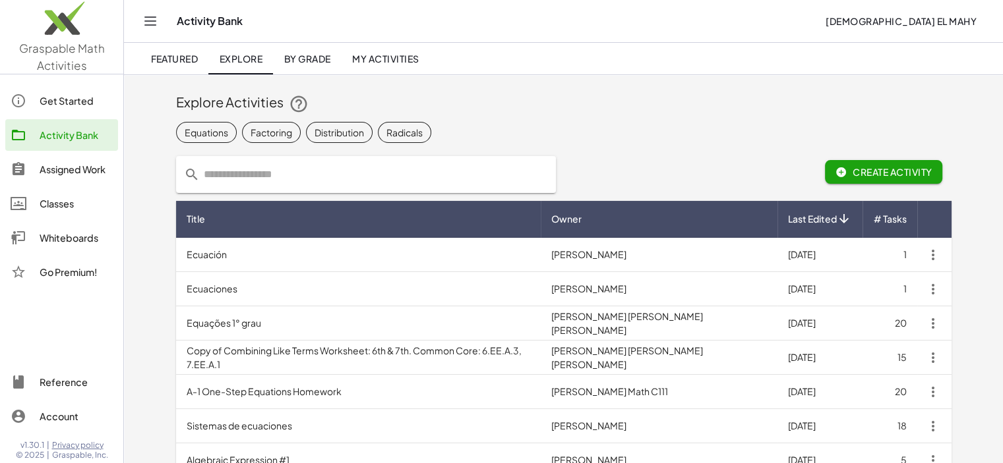
click at [466, 104] on div "Explore Activities" at bounding box center [563, 103] width 775 height 21
click at [867, 168] on span "Create Activity" at bounding box center [883, 172] width 97 height 12
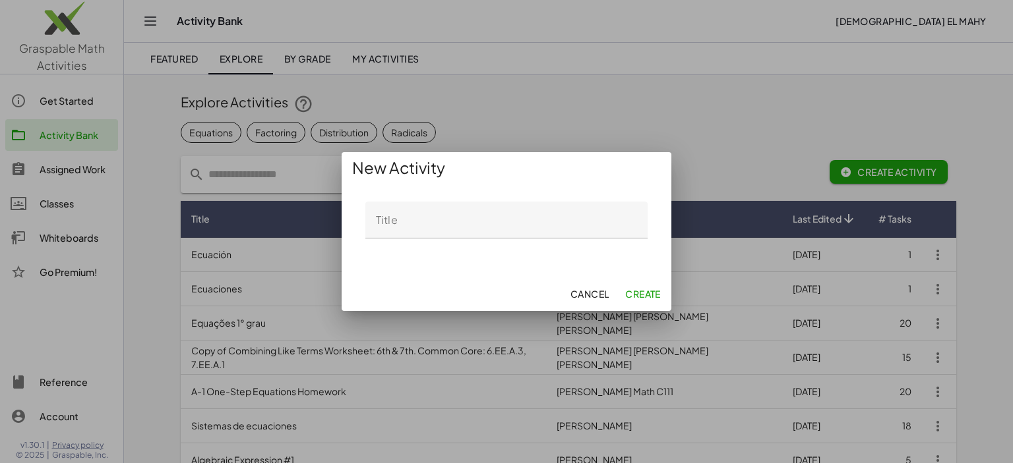
click at [638, 116] on div at bounding box center [506, 231] width 1013 height 463
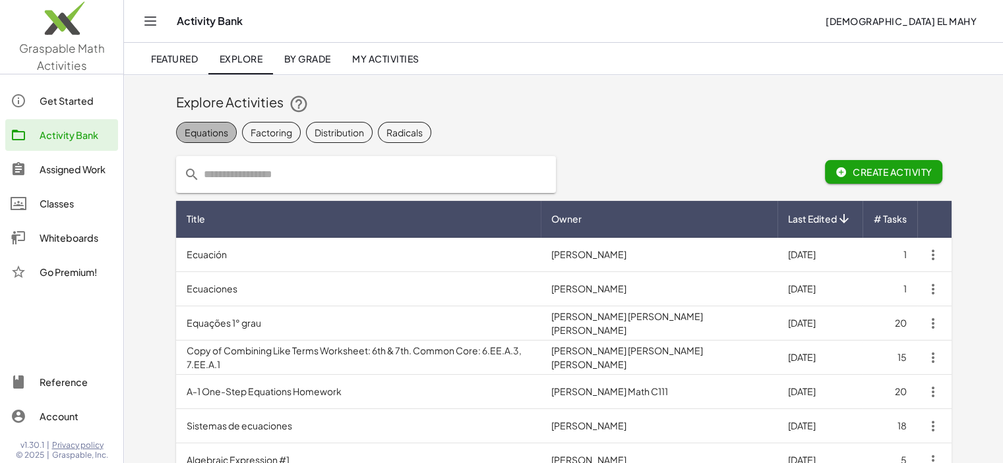
click at [204, 128] on div "Equations" at bounding box center [207, 132] width 44 height 14
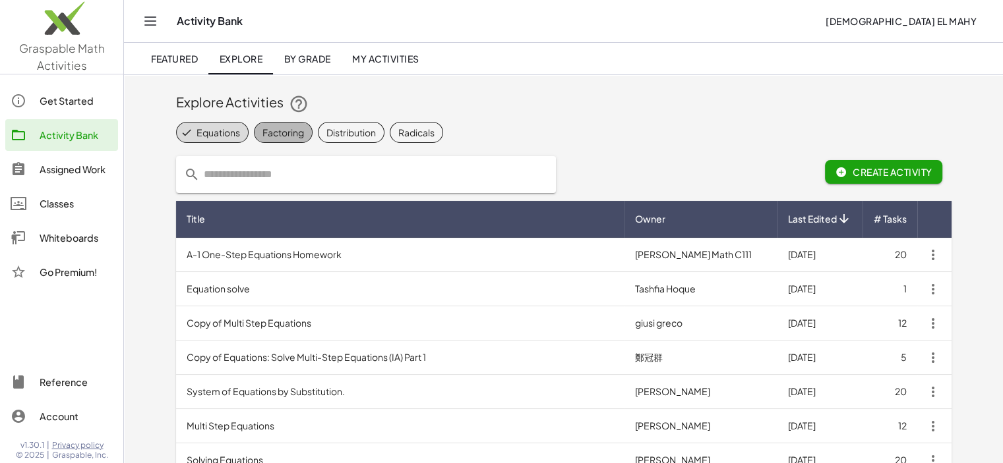
click at [291, 133] on div "Factoring" at bounding box center [283, 132] width 42 height 14
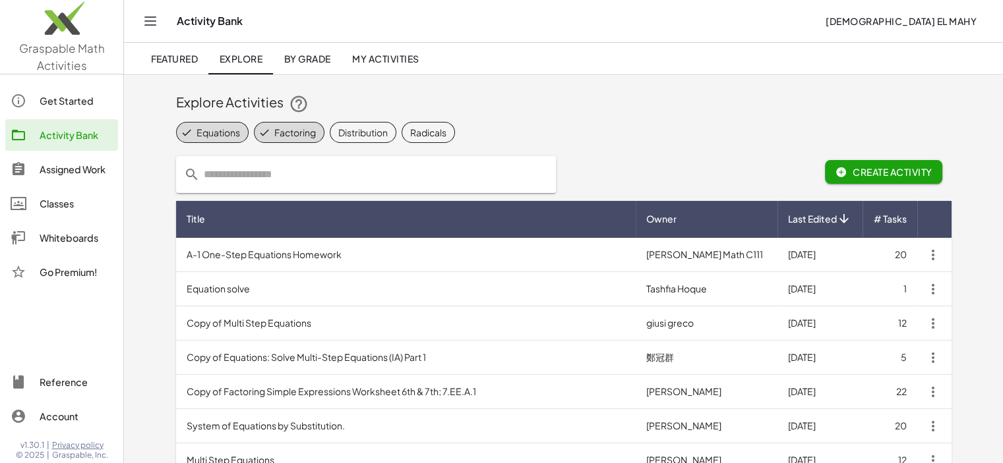
click at [53, 167] on div "Assigned Work" at bounding box center [76, 170] width 73 height 16
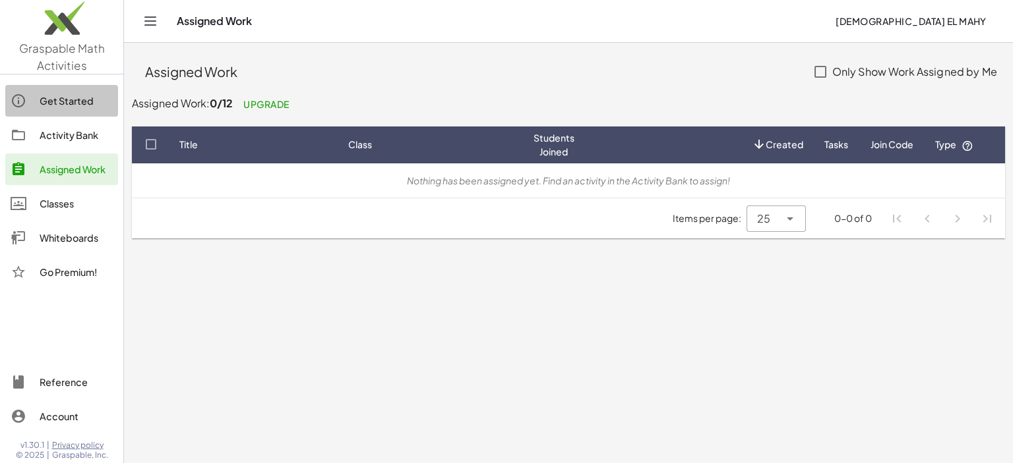
click at [25, 98] on icon at bounding box center [19, 101] width 16 height 16
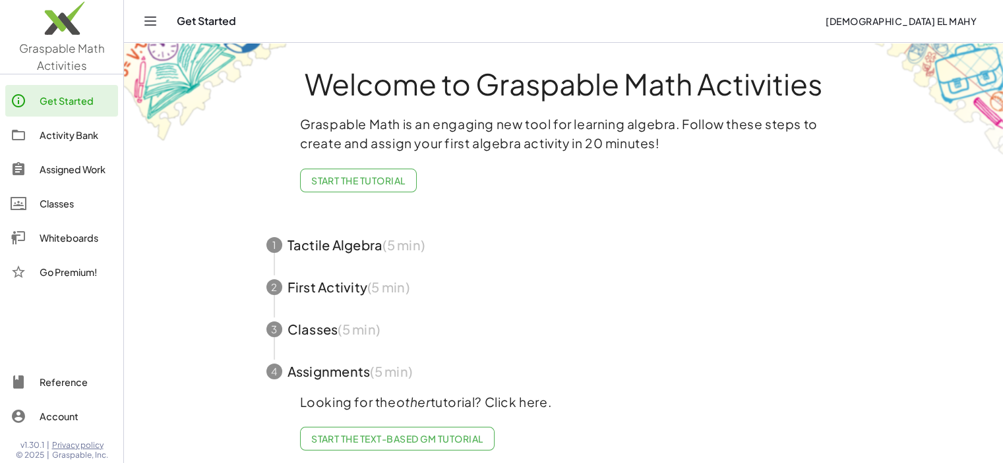
scroll to position [19, 0]
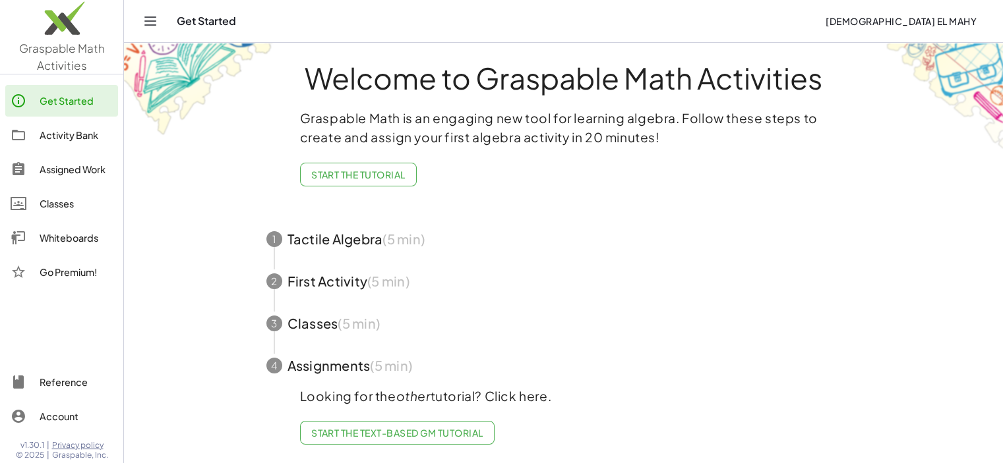
click at [990, 245] on main "Welcome to Graspable Math Activities Graspable Math is an engaging new tool for…" at bounding box center [563, 227] width 879 height 473
drag, startPoint x: 990, startPoint y: 245, endPoint x: 725, endPoint y: 231, distance: 265.4
click at [725, 231] on main "Welcome to Graspable Math Activities Graspable Math is an engaging new tool for…" at bounding box center [563, 227] width 879 height 473
click at [343, 169] on span "Start the Tutorial" at bounding box center [358, 175] width 94 height 12
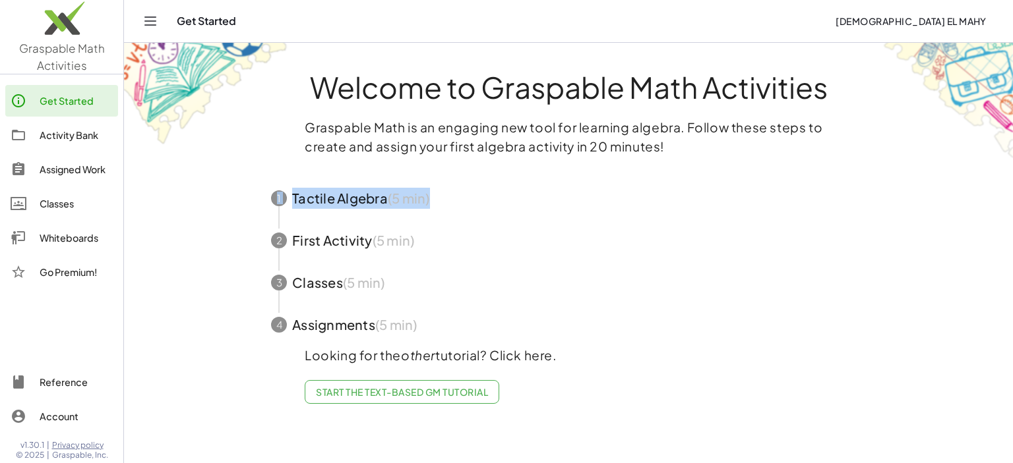
click at [388, 399] on link "Start the Text-based GM Tutorial" at bounding box center [402, 392] width 194 height 24
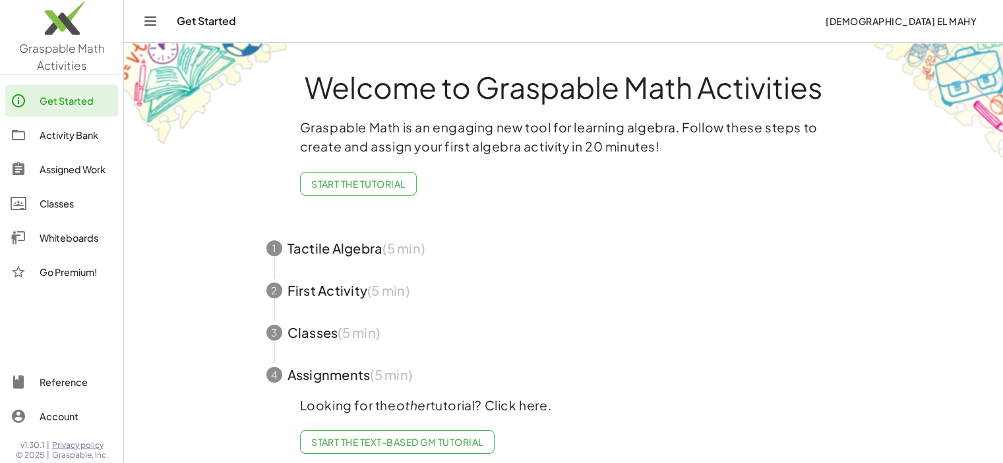
click at [149, 18] on icon "Toggle navigation" at bounding box center [150, 21] width 16 height 16
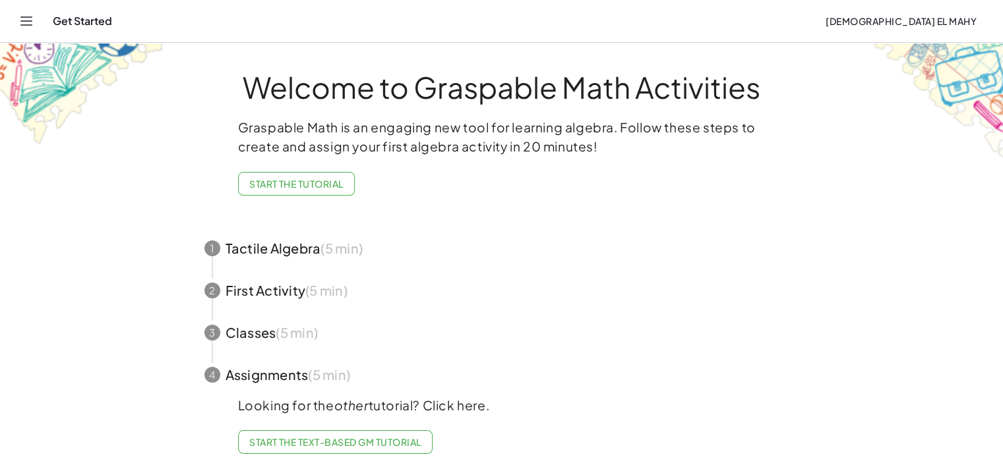
click at [149, 18] on div "Get Started" at bounding box center [434, 21] width 762 height 13
click at [36, 12] on div "Get Started Islam El Mahy" at bounding box center [501, 21] width 971 height 42
click at [30, 17] on icon "Toggle navigation" at bounding box center [26, 21] width 11 height 8
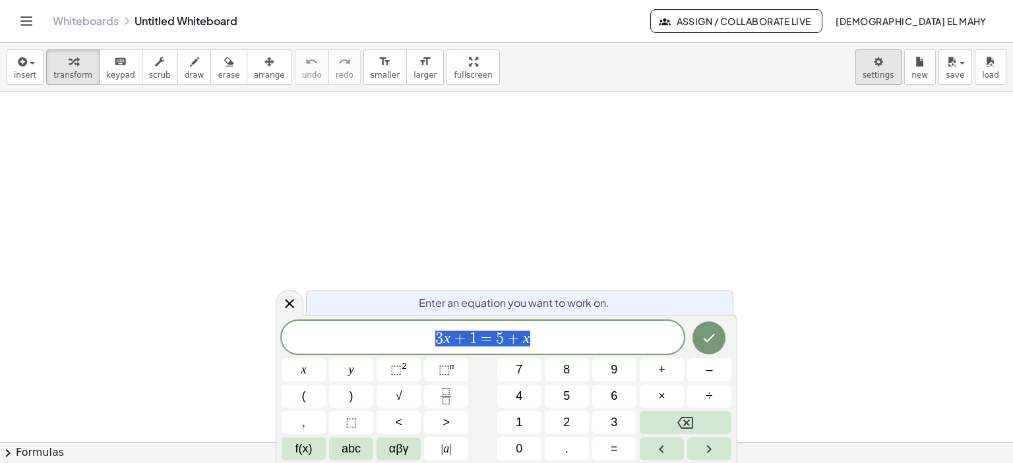
click at [877, 73] on body "Graspable Math Activities Get Started Activity Bank Assigned Work Classes White…" at bounding box center [506, 231] width 1013 height 463
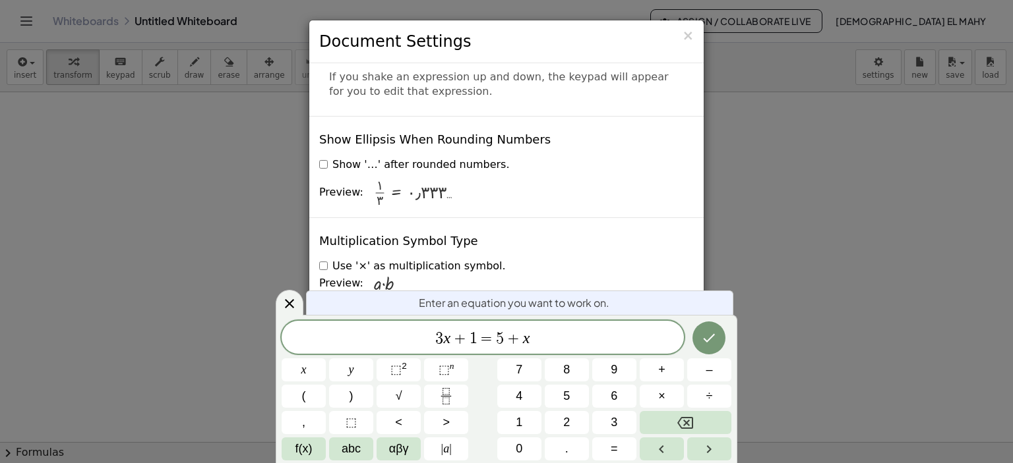
click at [324, 259] on label "Use '×' as multiplication symbol." at bounding box center [412, 266] width 187 height 15
drag, startPoint x: 585, startPoint y: 42, endPoint x: 583, endPoint y: 25, distance: 16.6
click at [583, 26] on div "× Document Settings" at bounding box center [506, 41] width 394 height 43
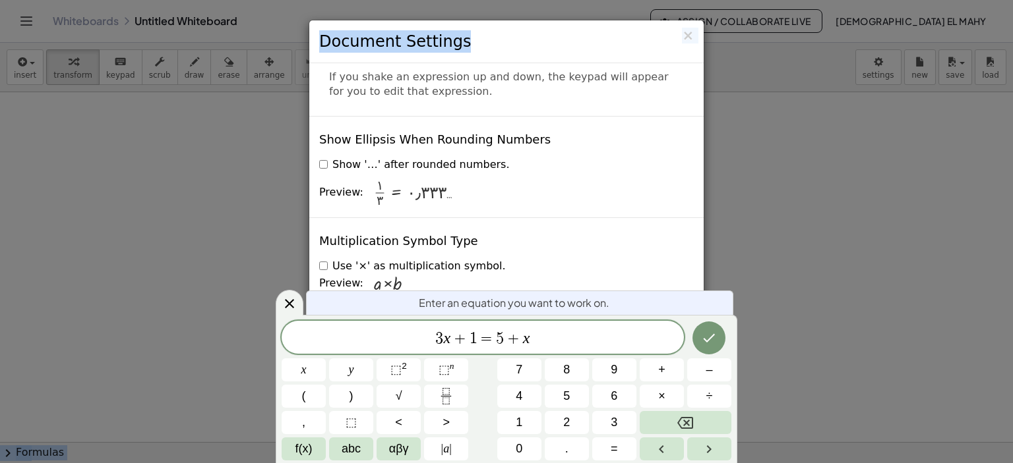
drag, startPoint x: 636, startPoint y: 24, endPoint x: 636, endPoint y: -24, distance: 48.1
click at [636, 0] on html "Graspable Math Activities Get Started Activity Bank Assigned Work Classes White…" at bounding box center [506, 231] width 1013 height 463
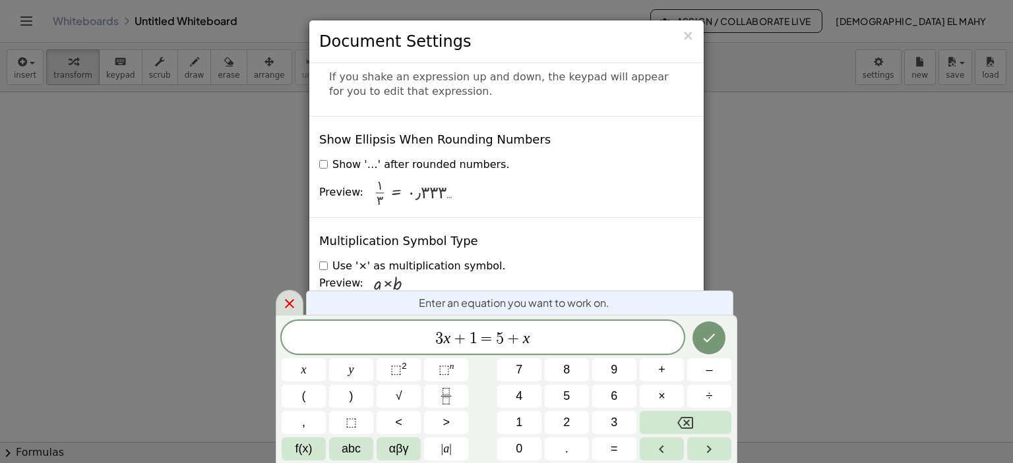
click at [297, 303] on icon at bounding box center [289, 304] width 16 height 16
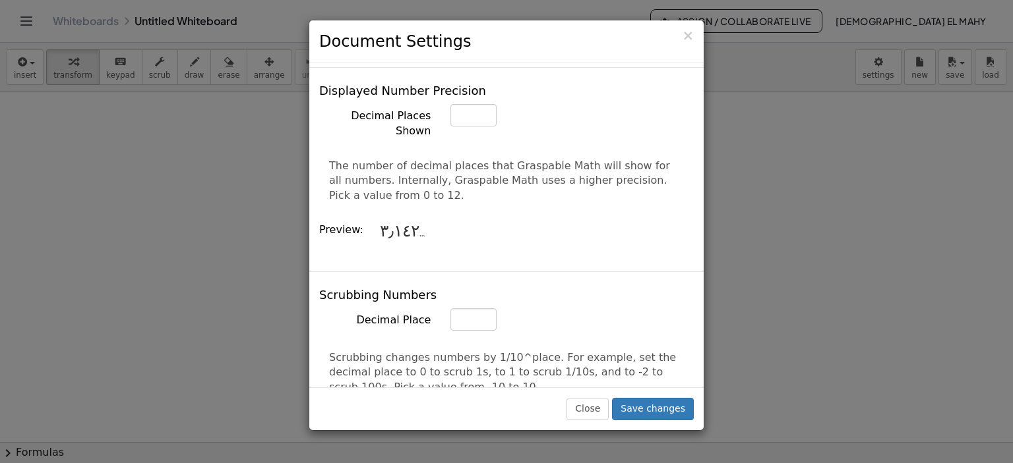
scroll to position [569, 0]
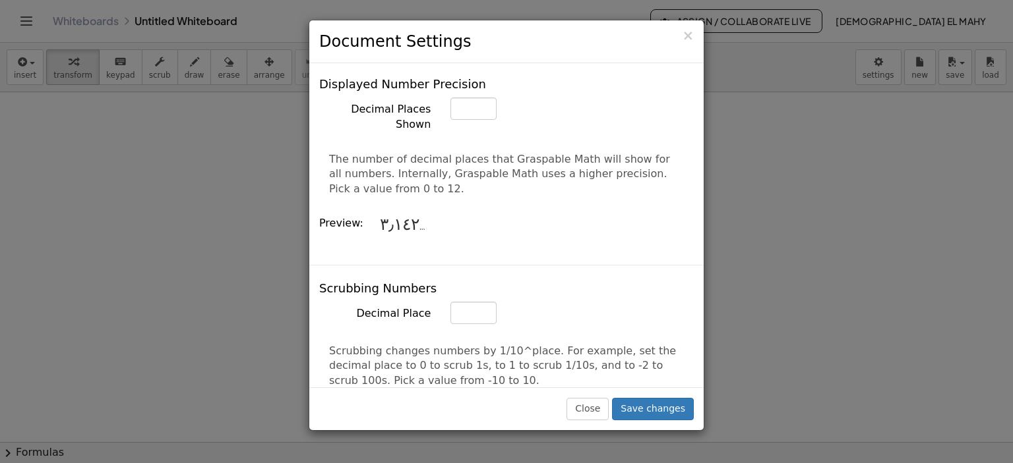
drag, startPoint x: 673, startPoint y: 143, endPoint x: 678, endPoint y: 152, distance: 10.3
click at [678, 152] on div "The number of decimal places that Graspable Math will show for all numbers. Int…" at bounding box center [506, 169] width 374 height 55
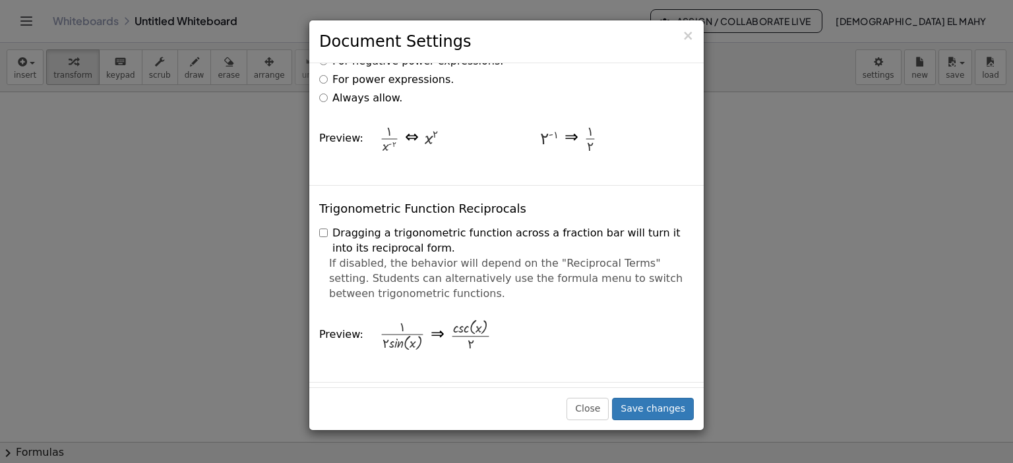
scroll to position [3190, 0]
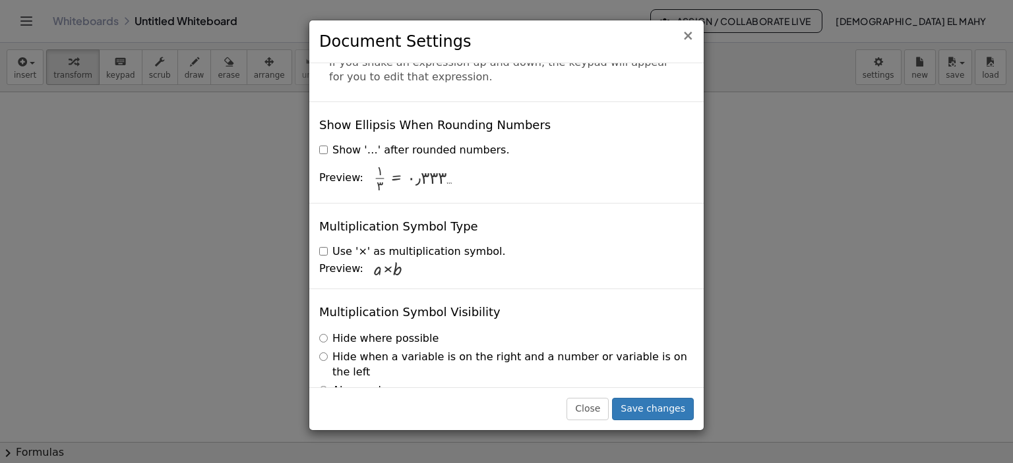
click at [688, 34] on span "×" at bounding box center [688, 36] width 12 height 16
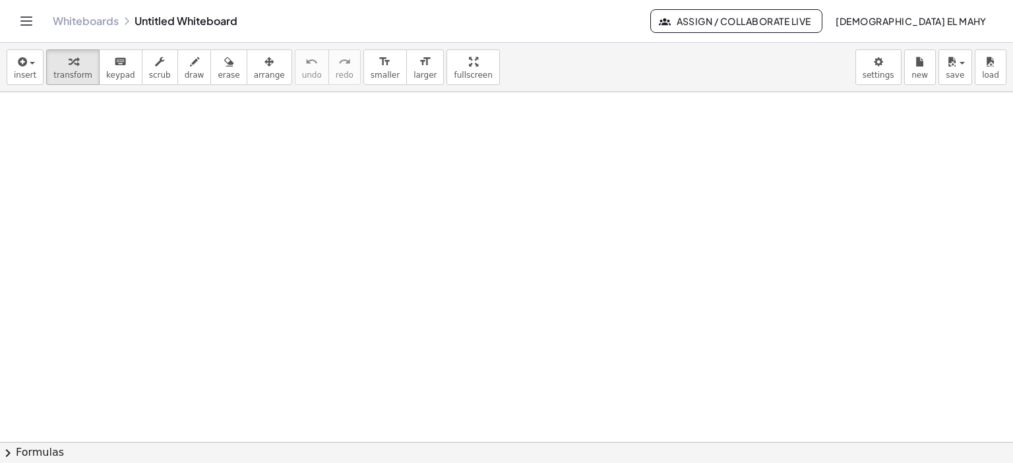
click at [715, 131] on div at bounding box center [506, 442] width 1013 height 700
click at [106, 74] on span "keypad" at bounding box center [120, 75] width 29 height 9
click at [69, 69] on icon "button" at bounding box center [73, 62] width 9 height 16
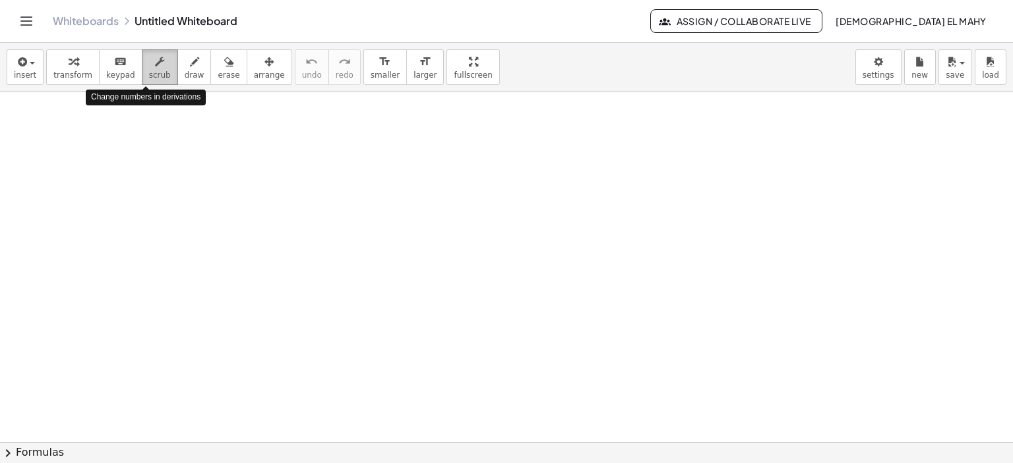
click at [155, 66] on icon "button" at bounding box center [159, 62] width 9 height 16
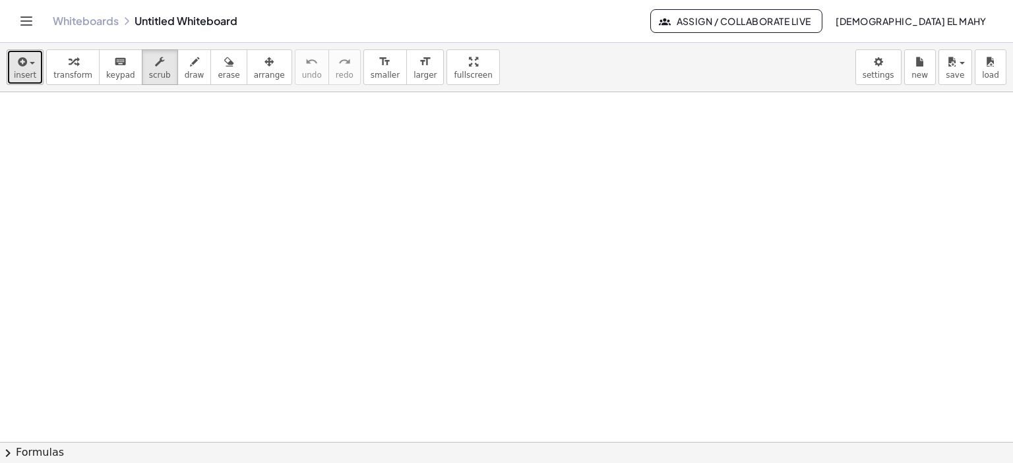
click at [18, 55] on icon "button" at bounding box center [21, 62] width 12 height 16
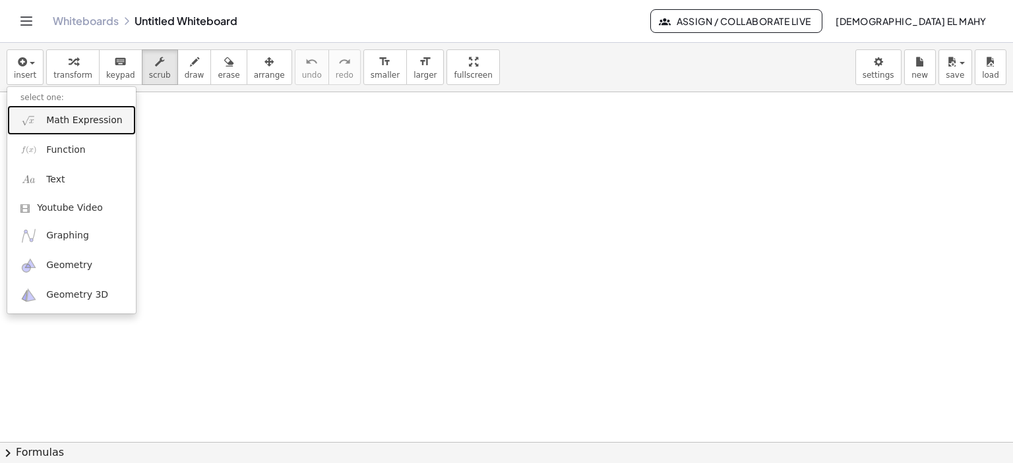
click at [66, 123] on span "Math Expression" at bounding box center [84, 120] width 76 height 13
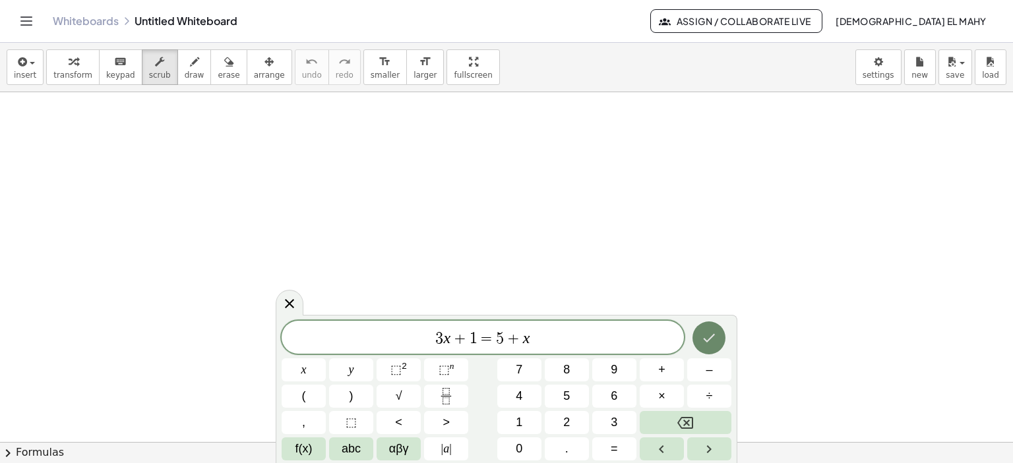
click at [704, 341] on icon "Done" at bounding box center [709, 338] width 16 height 16
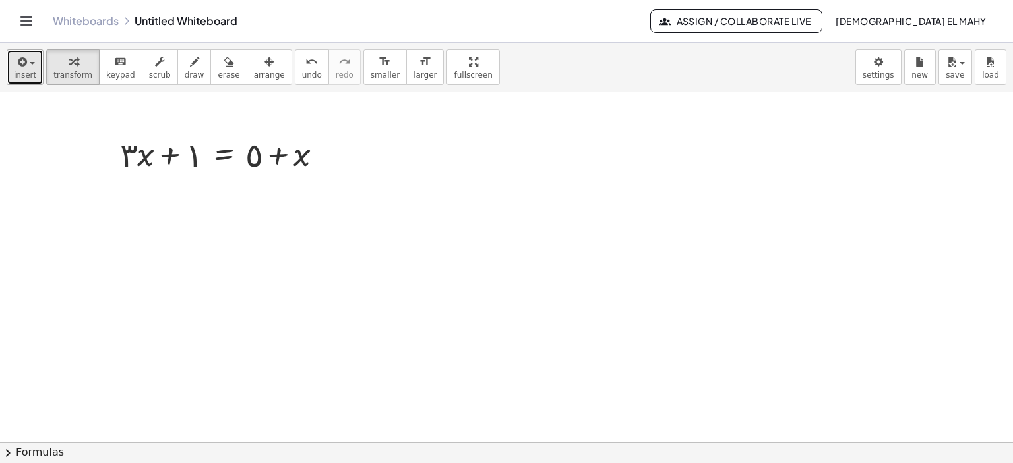
click at [27, 61] on span "button" at bounding box center [28, 63] width 3 height 9
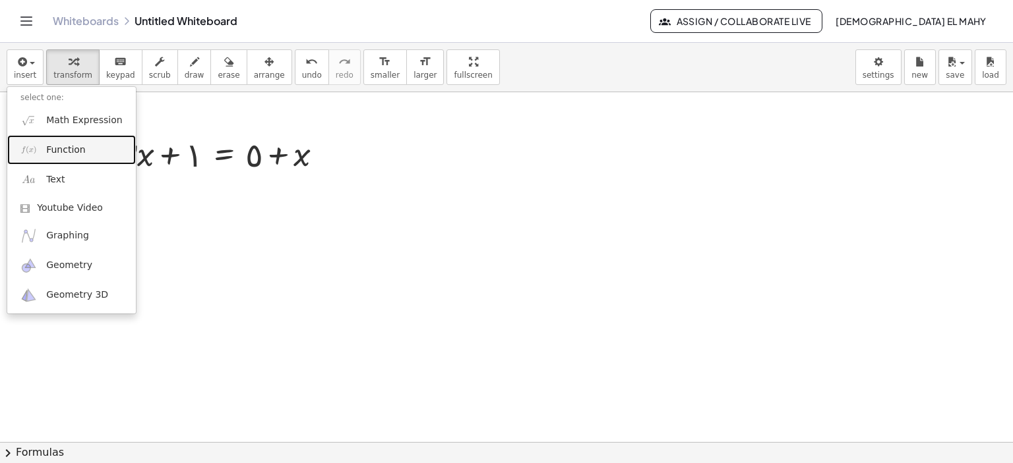
click at [63, 147] on span "Function" at bounding box center [66, 150] width 40 height 13
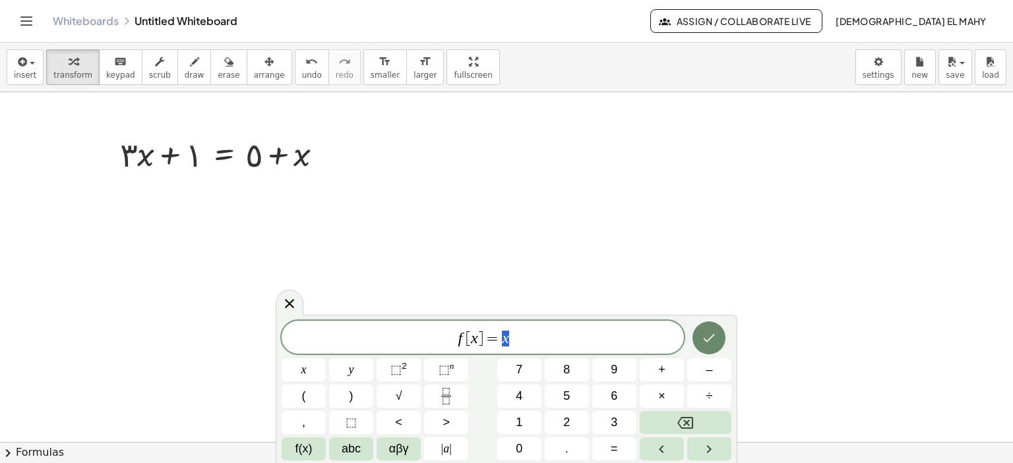
click at [709, 340] on icon "Done" at bounding box center [709, 338] width 12 height 9
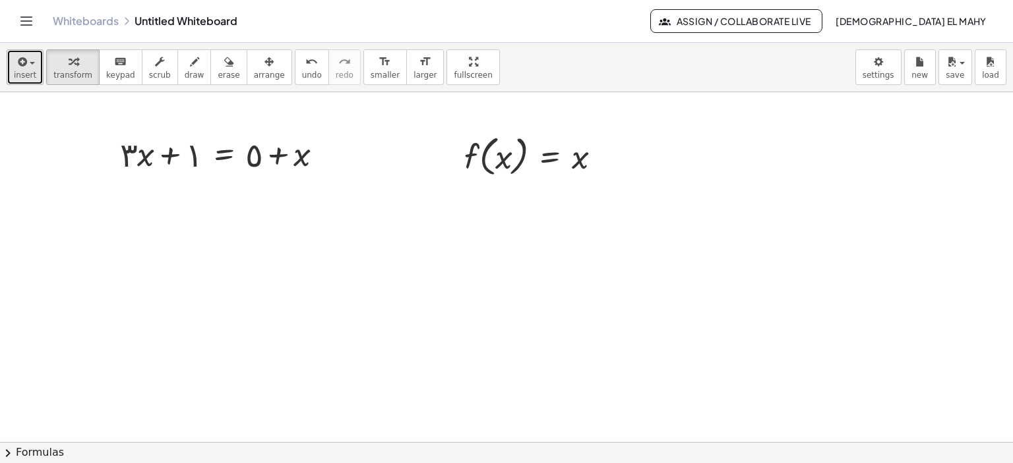
click at [25, 59] on icon "button" at bounding box center [21, 62] width 12 height 16
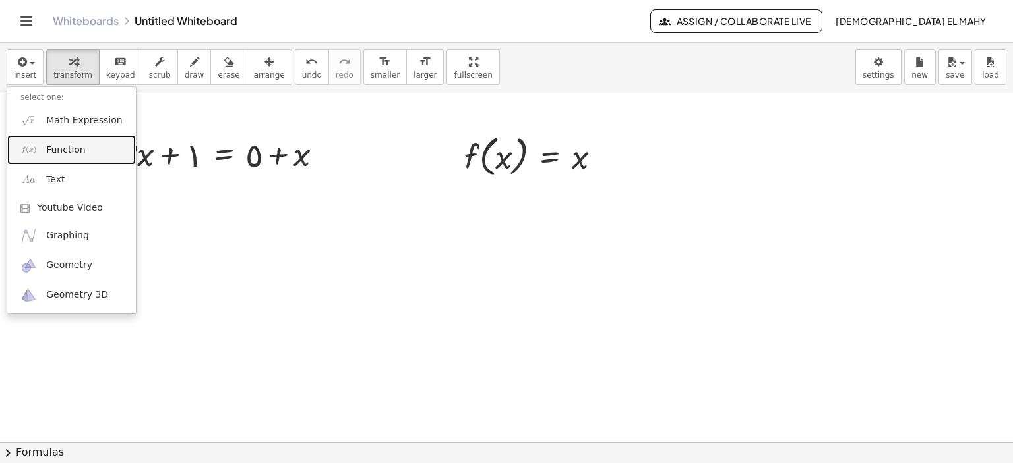
click at [59, 160] on link "Function" at bounding box center [71, 150] width 129 height 30
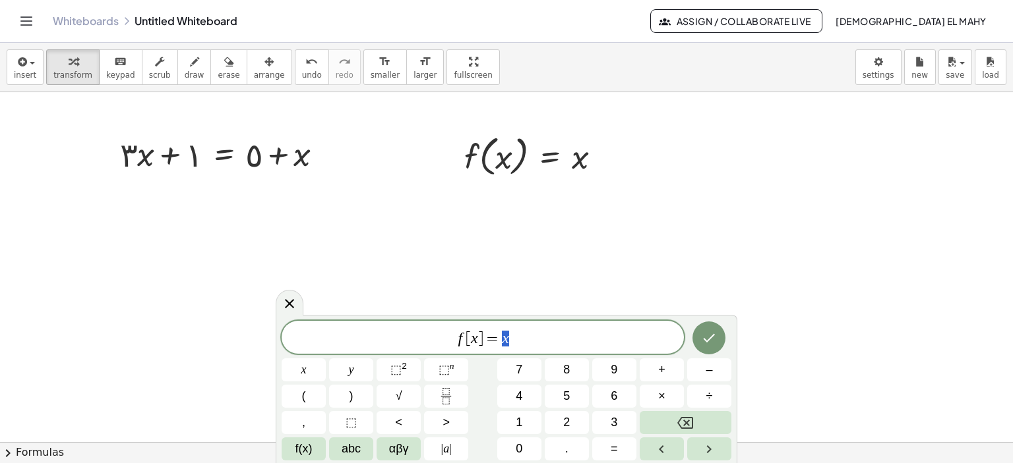
click at [519, 342] on span "f [ x ] = x" at bounding box center [482, 339] width 402 height 18
click at [715, 337] on icon "Done" at bounding box center [709, 338] width 16 height 16
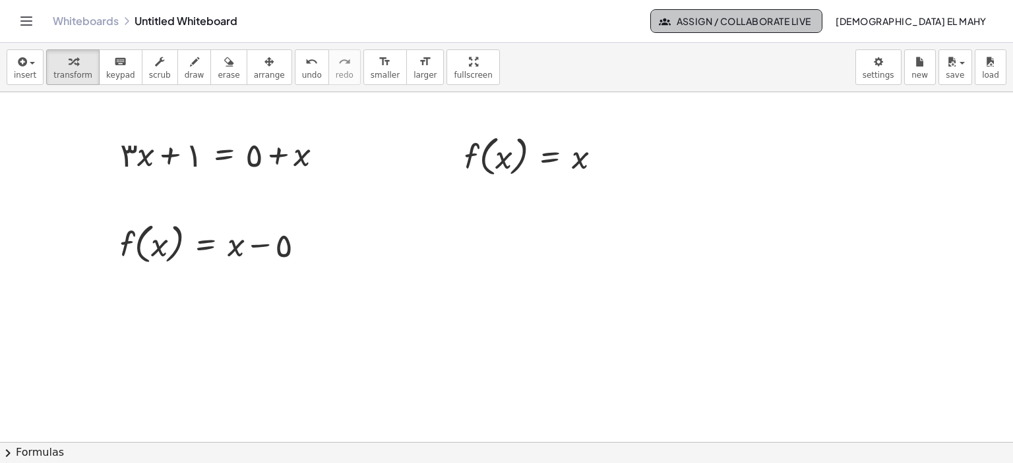
click at [779, 22] on span "Assign / Collaborate Live" at bounding box center [736, 21] width 150 height 12
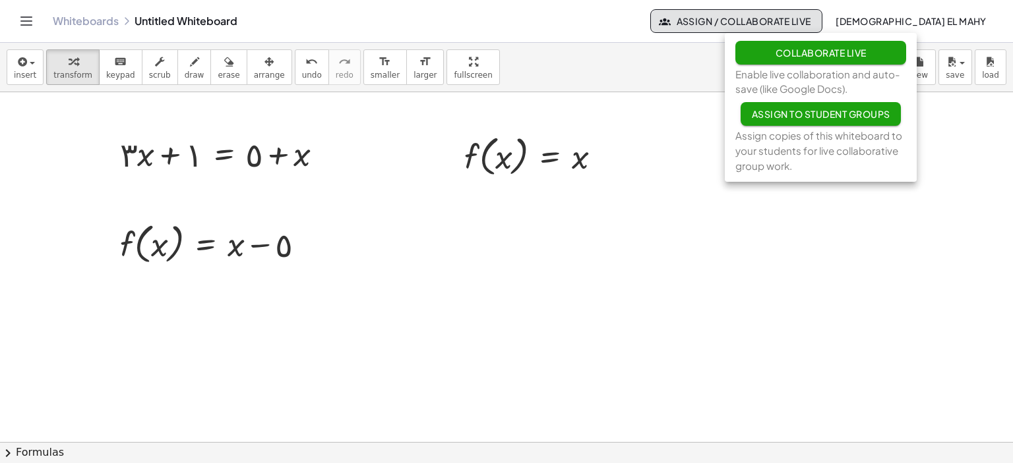
click at [609, 72] on div "insert select one: Math Expression Function Text Youtube Video Graphing Geometr…" at bounding box center [506, 67] width 1013 height 49
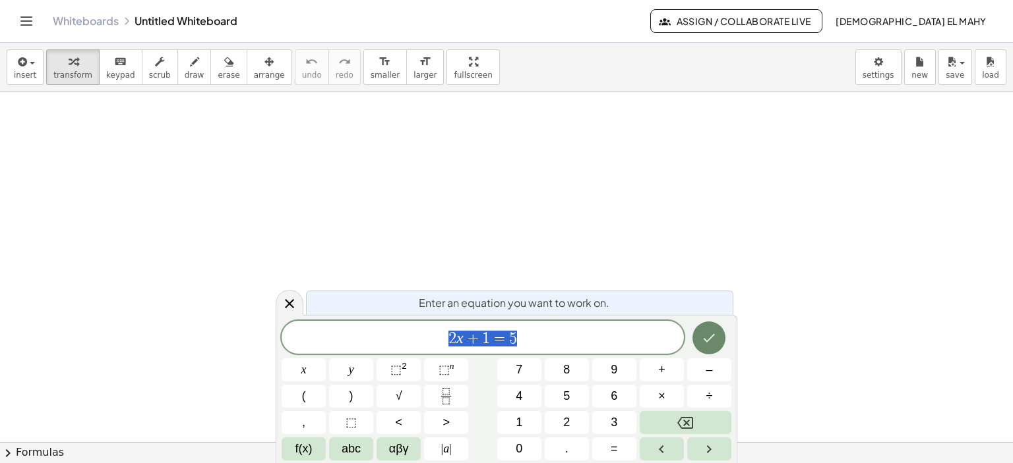
click at [709, 343] on icon "Done" at bounding box center [709, 338] width 16 height 16
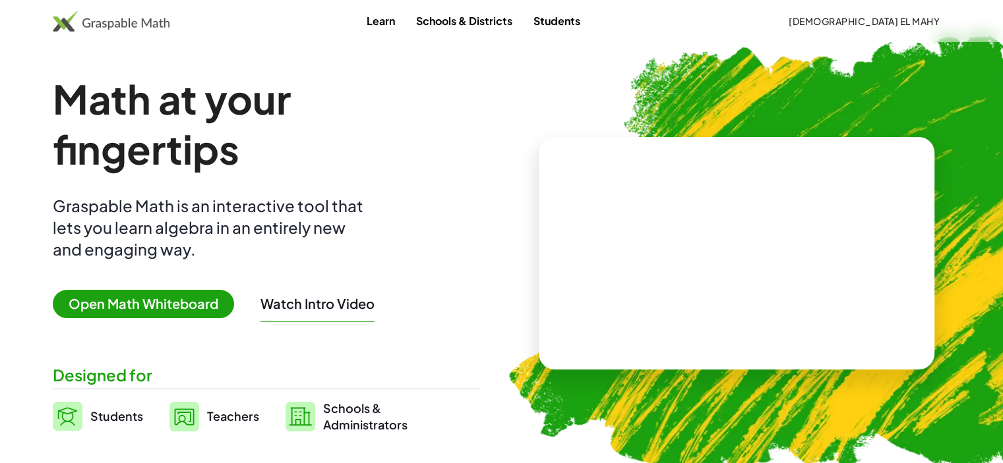
click at [169, 303] on span "Open Math Whiteboard" at bounding box center [143, 304] width 181 height 28
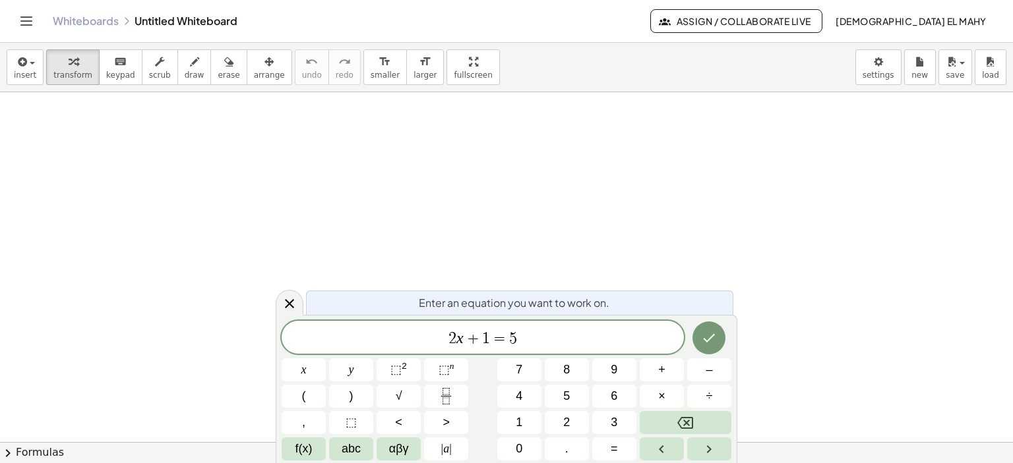
click at [29, 21] on icon "Toggle navigation" at bounding box center [26, 21] width 16 height 16
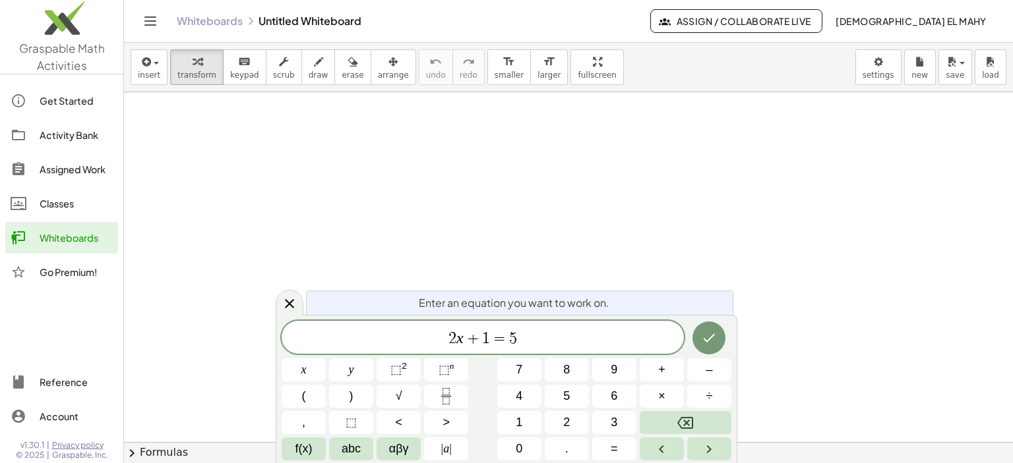
click at [69, 139] on div "Activity Bank" at bounding box center [76, 135] width 73 height 16
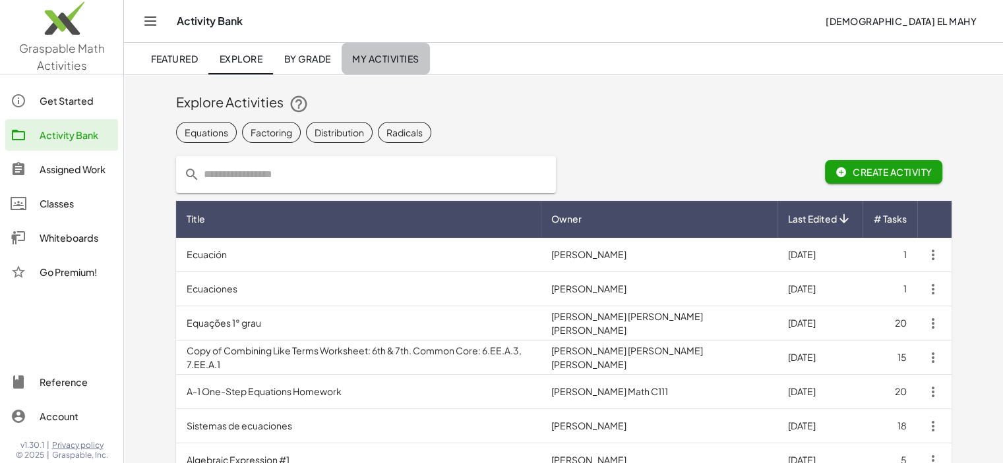
click at [381, 58] on span "My Activities" at bounding box center [385, 59] width 67 height 12
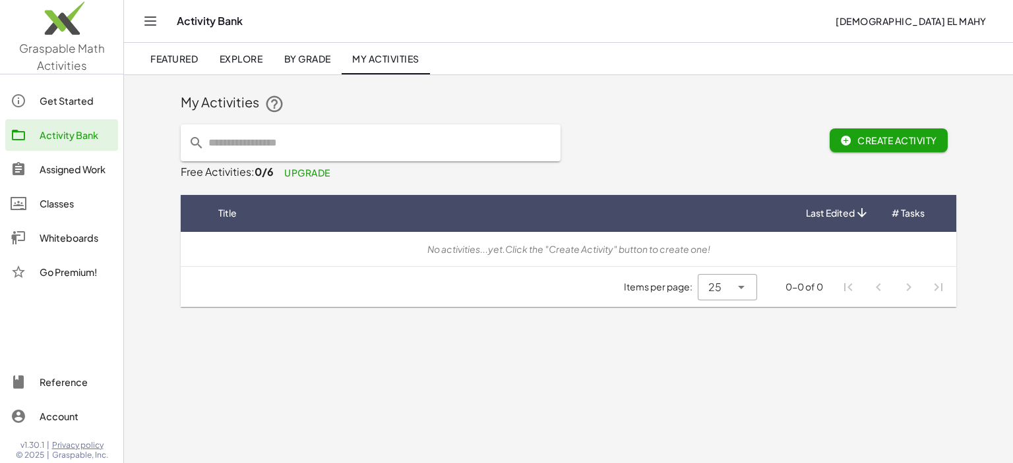
click at [326, 57] on span "By Grade" at bounding box center [306, 59] width 47 height 12
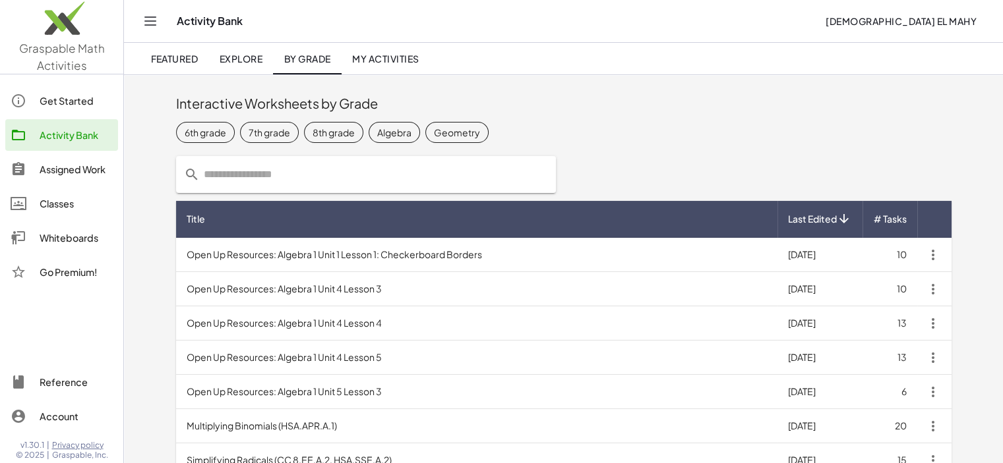
click at [245, 57] on span "Explore" at bounding box center [241, 59] width 44 height 12
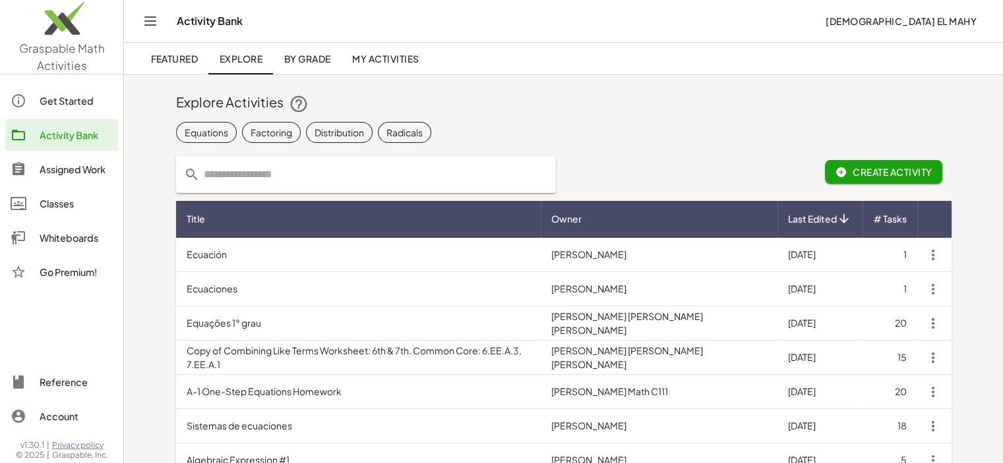
click at [185, 60] on span "Featured" at bounding box center [173, 59] width 47 height 12
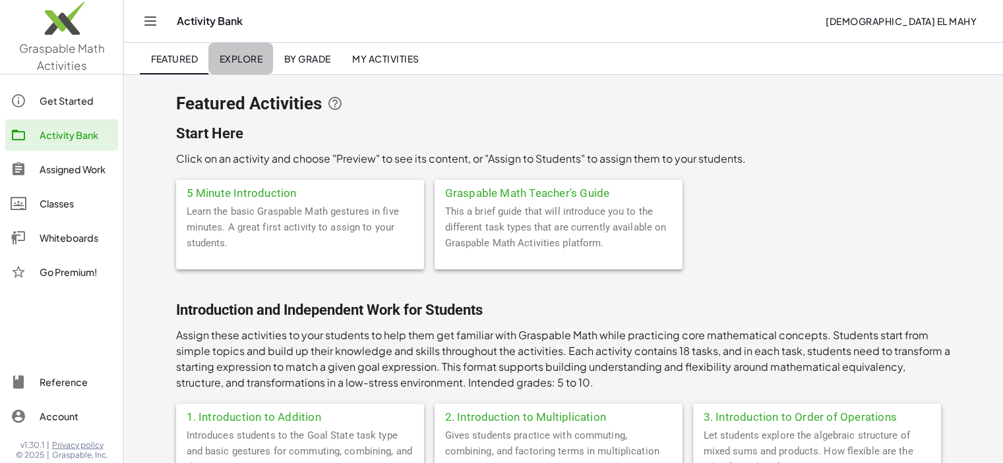
click at [230, 59] on span "Explore" at bounding box center [241, 59] width 44 height 12
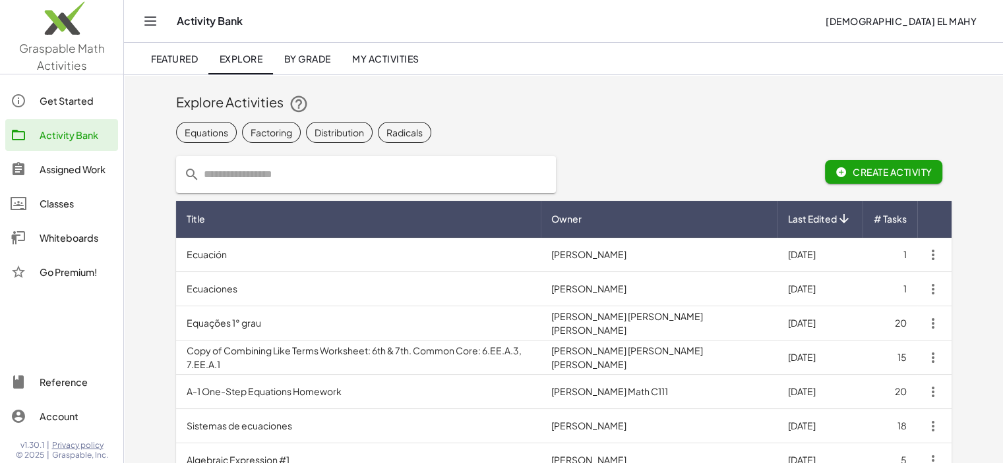
click at [290, 54] on span "By Grade" at bounding box center [306, 59] width 47 height 12
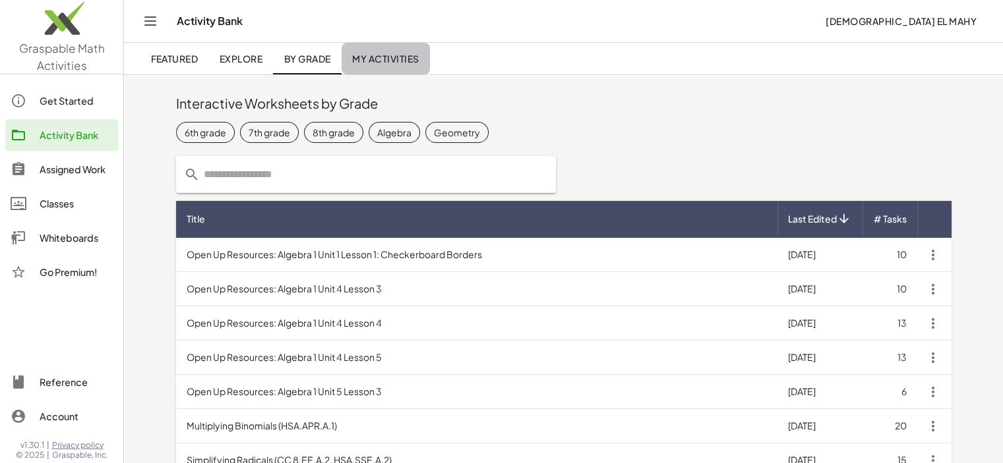
click at [383, 67] on link "My Activities" at bounding box center [385, 59] width 88 height 32
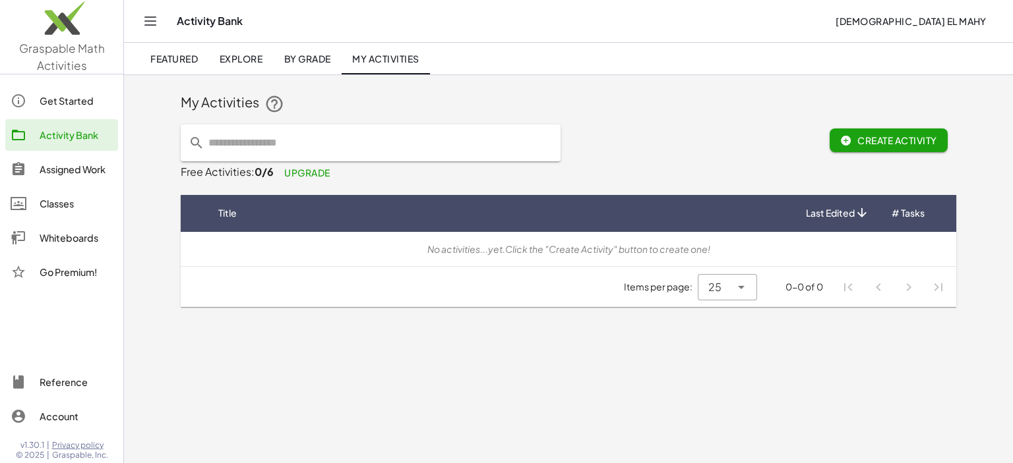
click at [49, 34] on img at bounding box center [61, 21] width 123 height 56
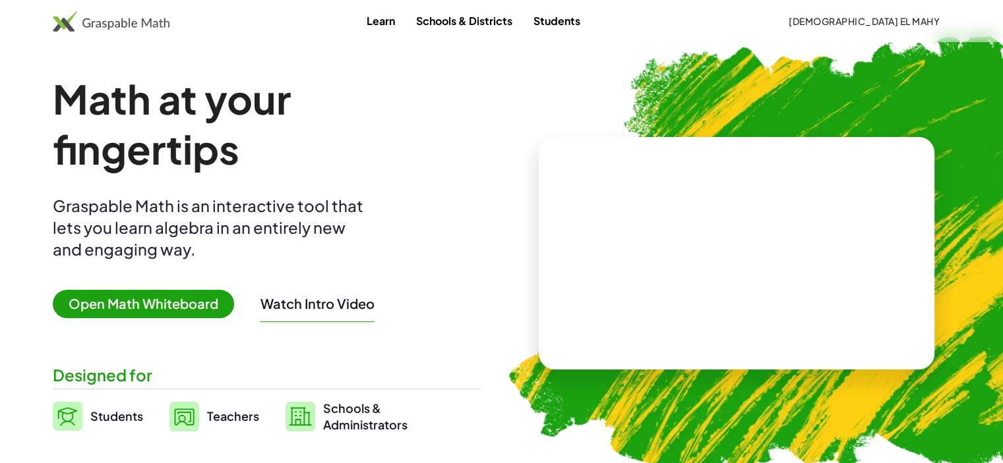
click at [214, 416] on span "Teachers" at bounding box center [233, 416] width 52 height 15
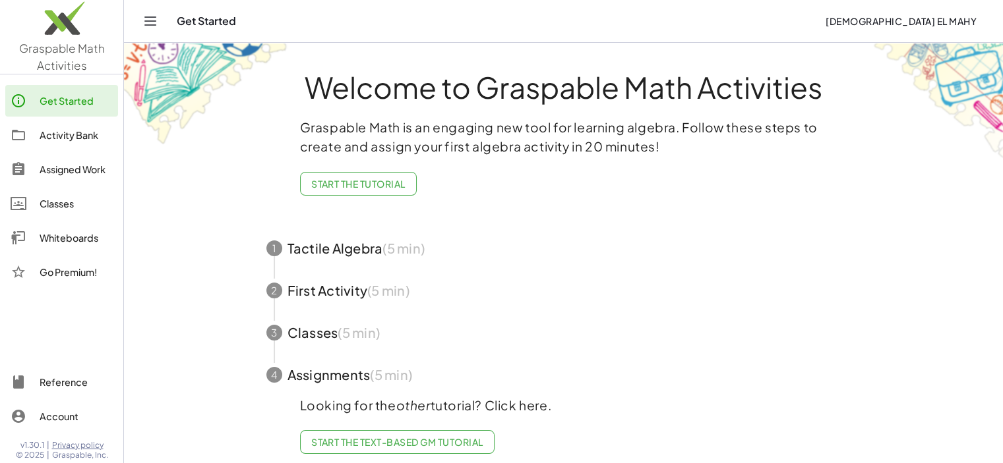
click at [76, 135] on div "Activity Bank" at bounding box center [76, 135] width 73 height 16
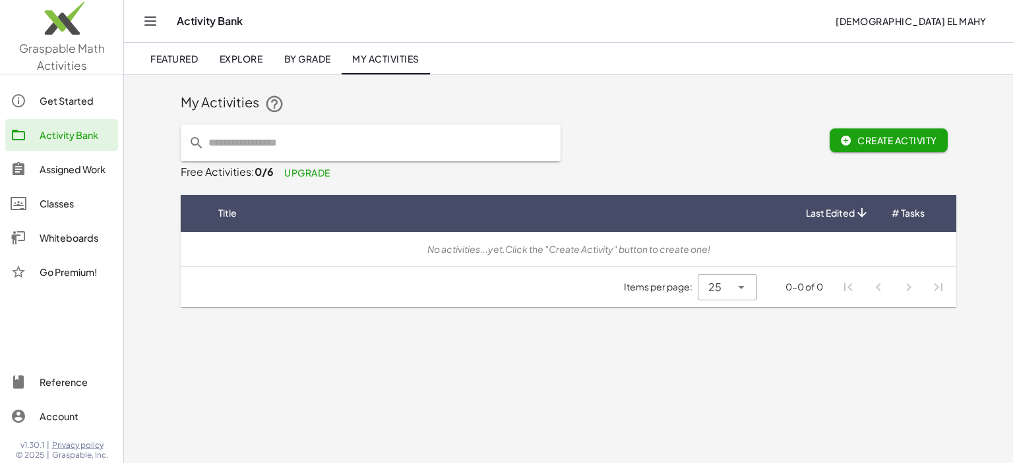
click at [185, 62] on span "Featured" at bounding box center [173, 59] width 47 height 12
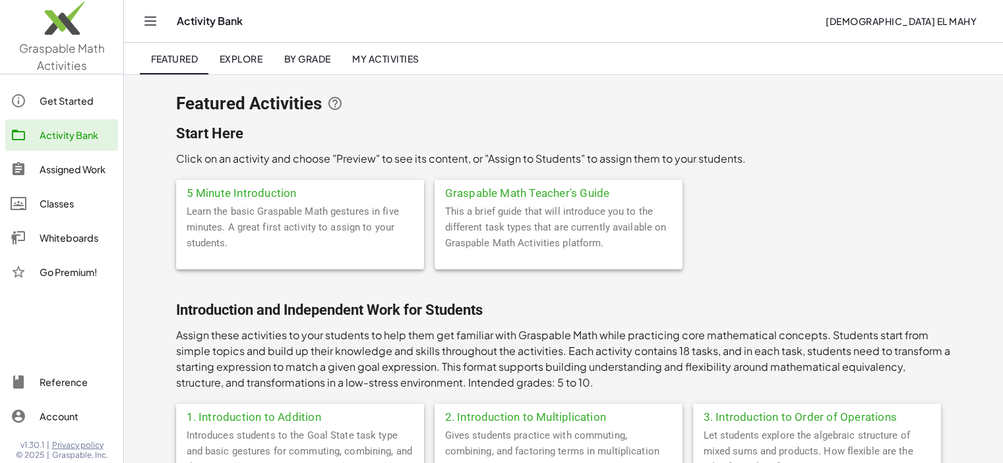
click at [223, 60] on span "Explore" at bounding box center [241, 59] width 44 height 12
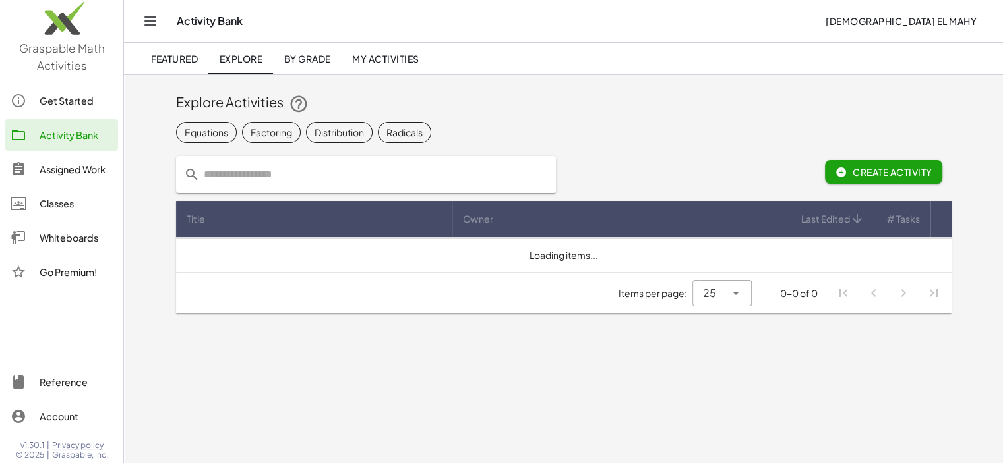
click at [297, 59] on span "By Grade" at bounding box center [306, 59] width 47 height 12
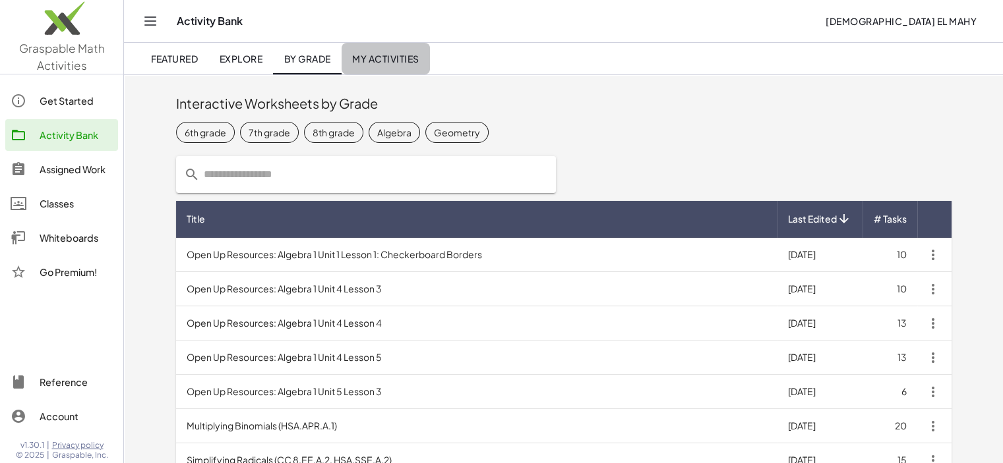
click at [372, 61] on span "My Activities" at bounding box center [385, 59] width 67 height 12
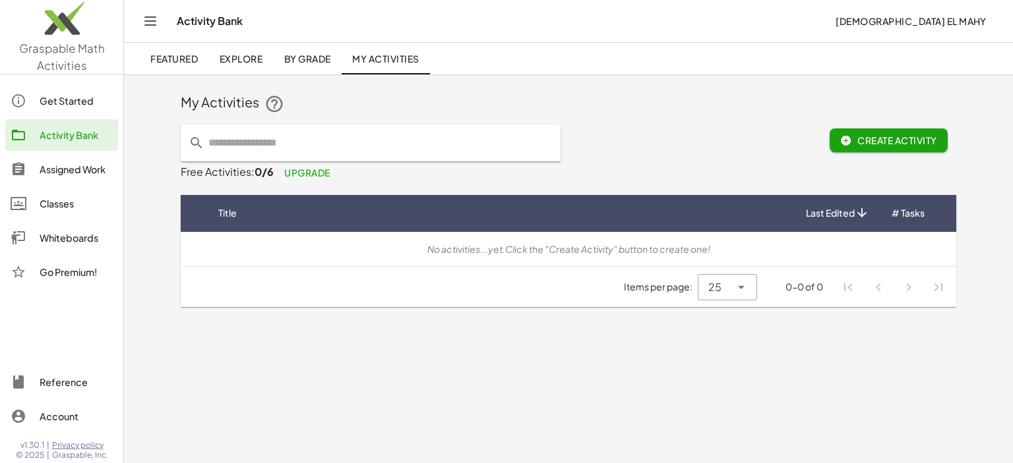
click at [316, 57] on span "By Grade" at bounding box center [306, 59] width 47 height 12
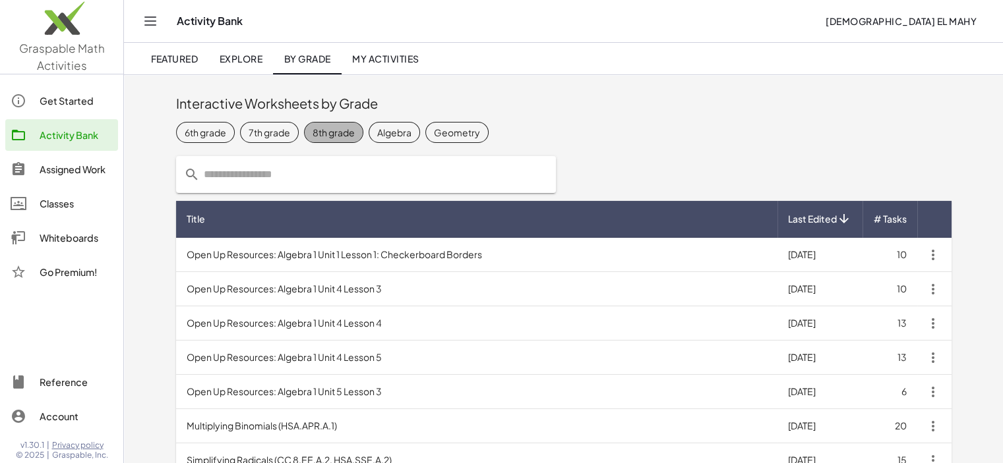
click at [332, 131] on div "8th grade" at bounding box center [333, 132] width 42 height 14
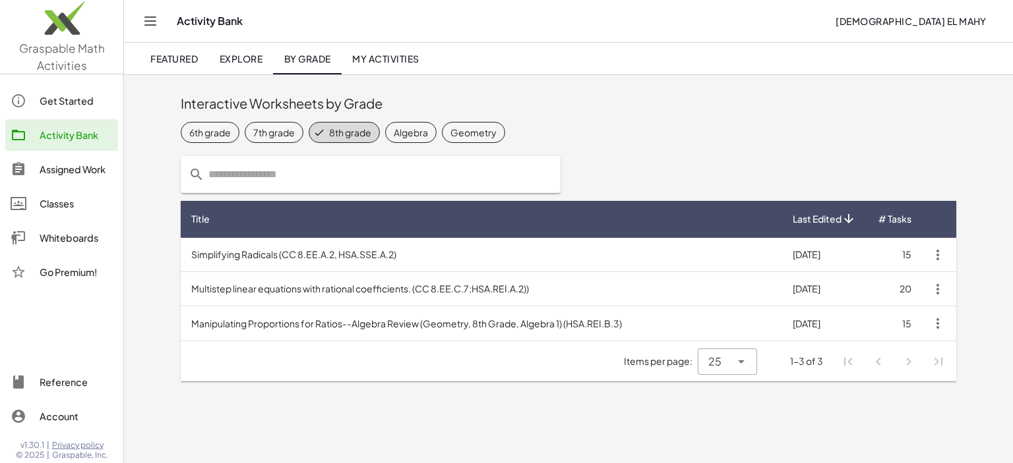
click at [191, 60] on span "Featured" at bounding box center [173, 59] width 47 height 12
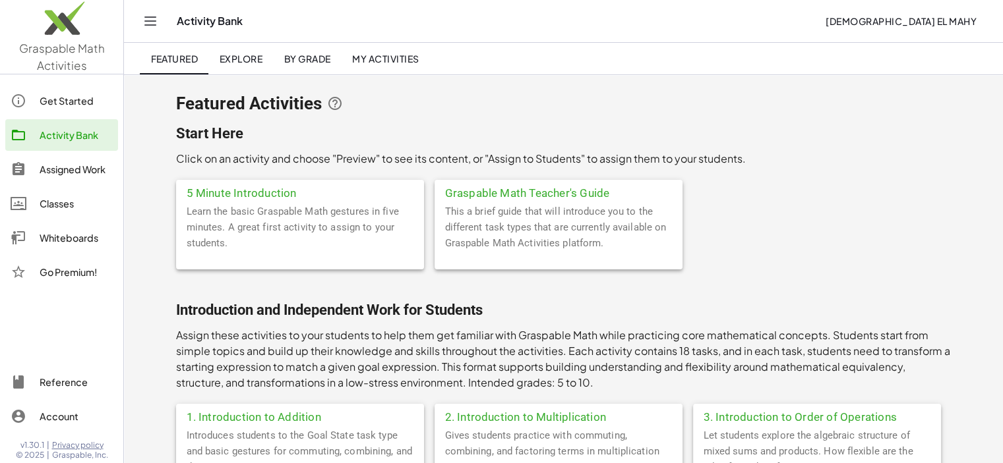
click at [226, 57] on span "Explore" at bounding box center [241, 59] width 44 height 12
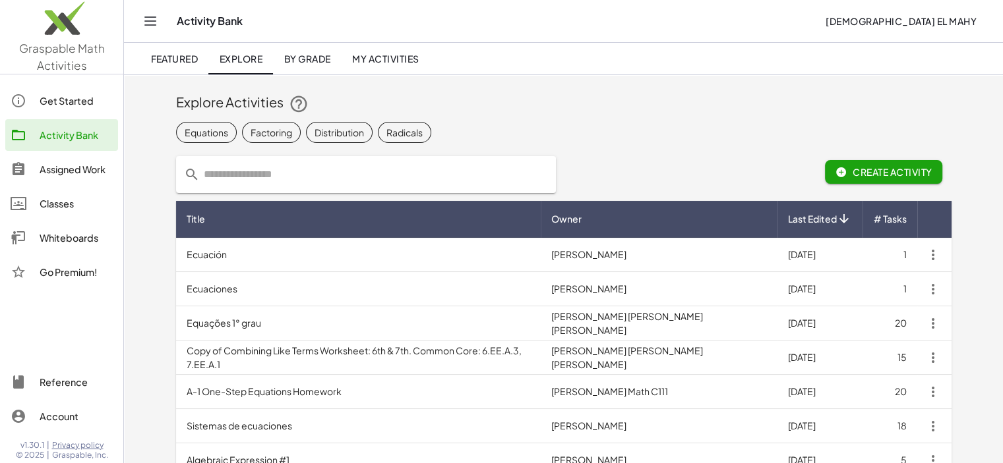
click at [148, 18] on icon "Toggle navigation" at bounding box center [150, 21] width 16 height 16
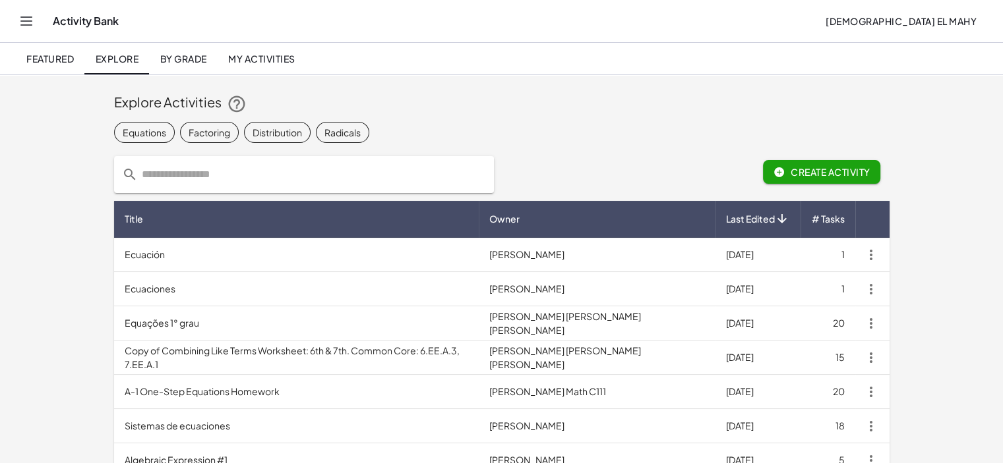
click at [28, 18] on icon "Toggle navigation" at bounding box center [26, 21] width 16 height 16
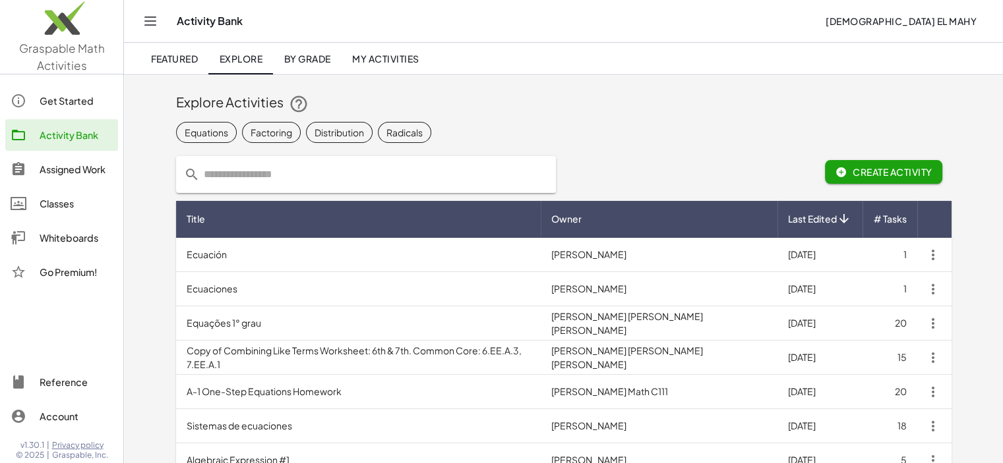
click at [885, 171] on span "Create Activity" at bounding box center [883, 172] width 97 height 12
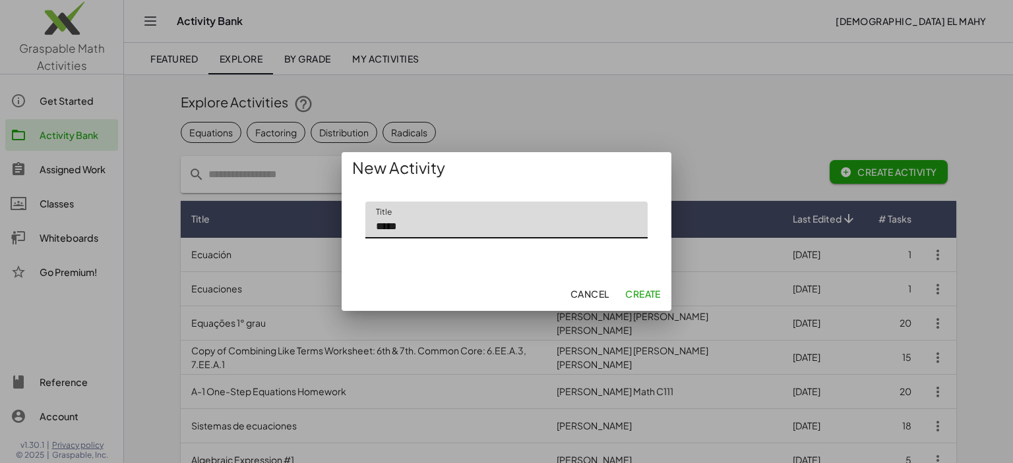
type input "*****"
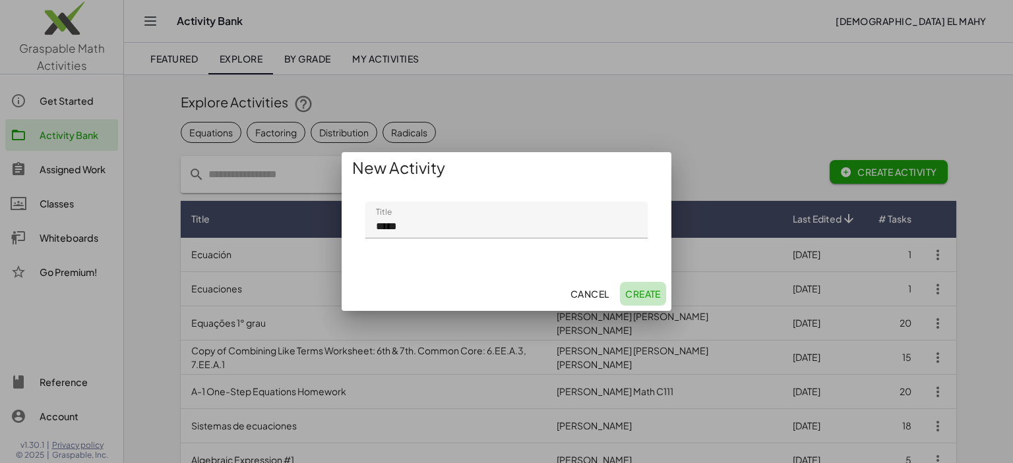
click at [625, 291] on span "Create" at bounding box center [643, 294] width 36 height 12
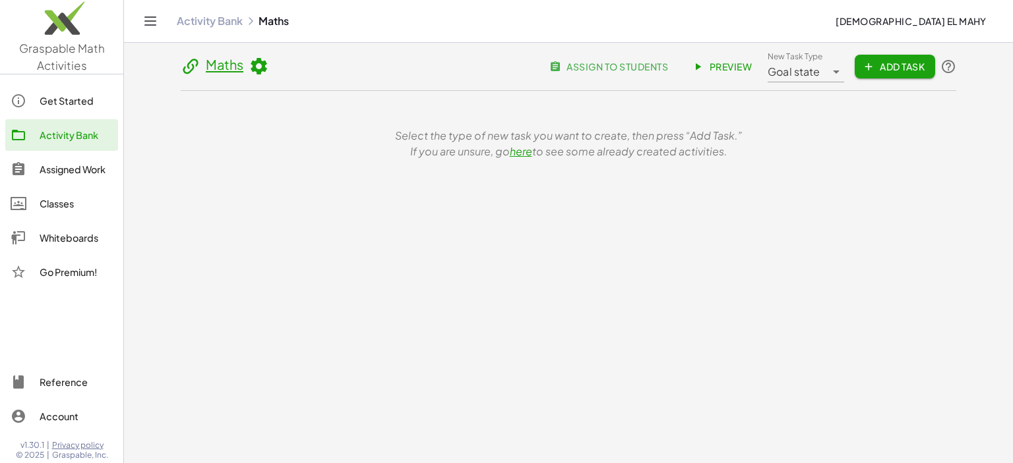
click at [886, 72] on span "Add Task" at bounding box center [894, 67] width 59 height 12
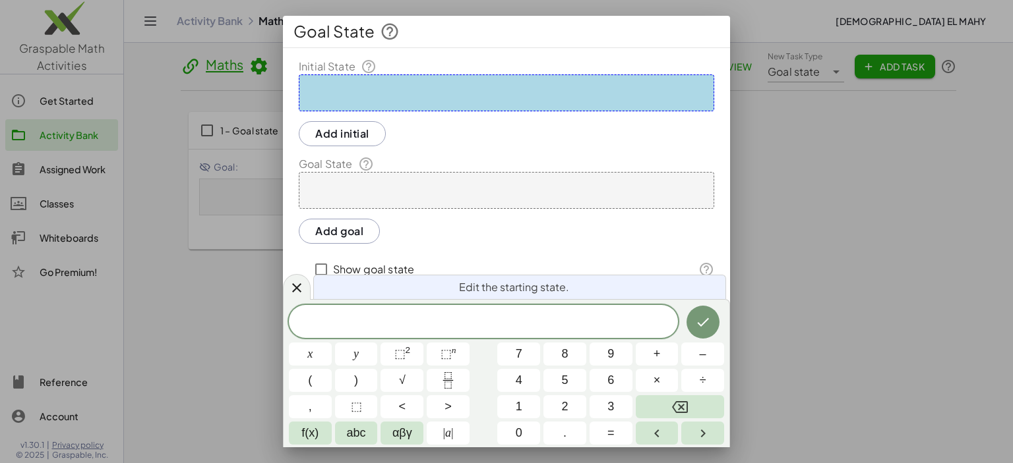
click at [783, 237] on div at bounding box center [506, 231] width 1013 height 463
click at [301, 282] on icon at bounding box center [297, 288] width 16 height 16
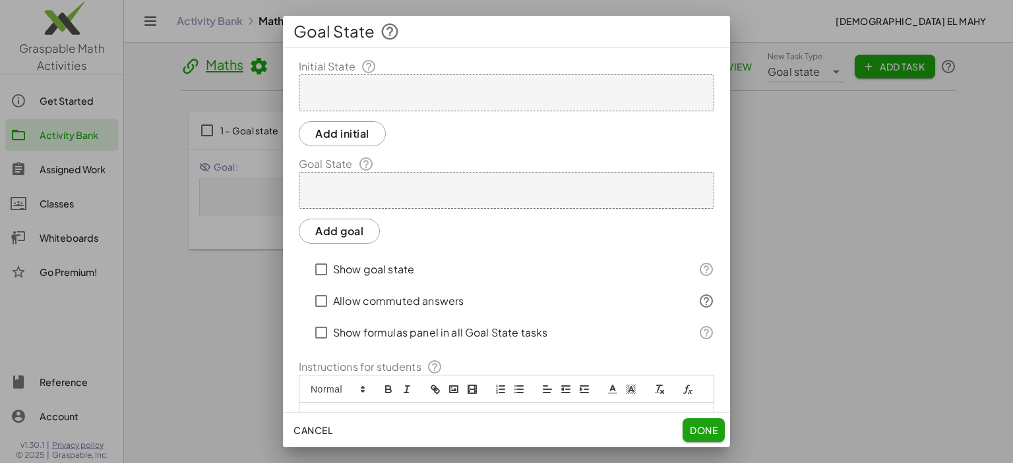
click at [836, 299] on div at bounding box center [506, 231] width 1013 height 463
